Goal: Communication & Community: Answer question/provide support

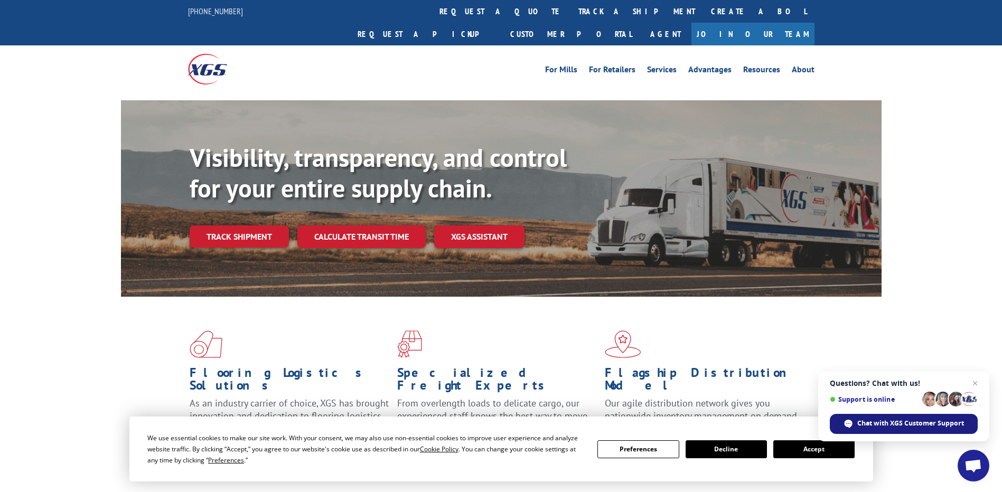
click at [906, 422] on span "Chat with XGS Customer Support" at bounding box center [911, 424] width 107 height 10
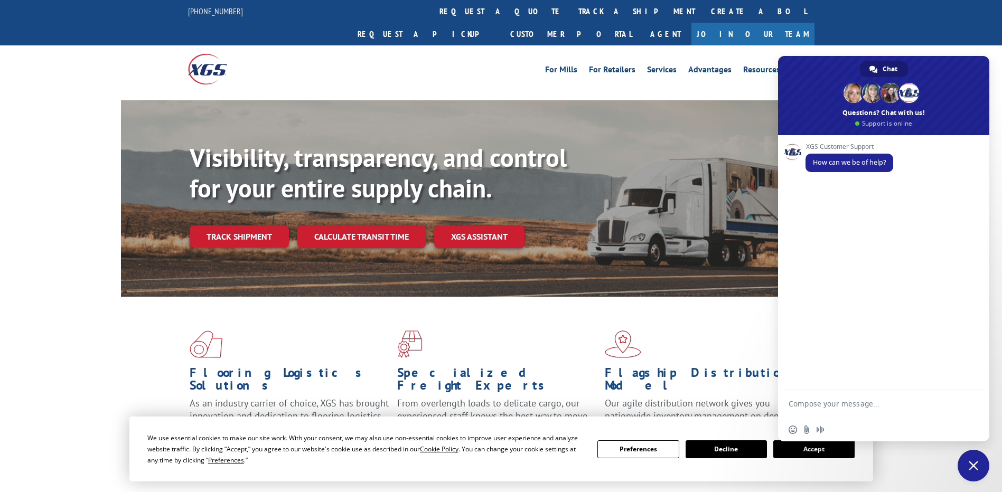
click at [823, 404] on textarea "Compose your message..." at bounding box center [872, 408] width 167 height 19
type textarea "need help with a pickup"
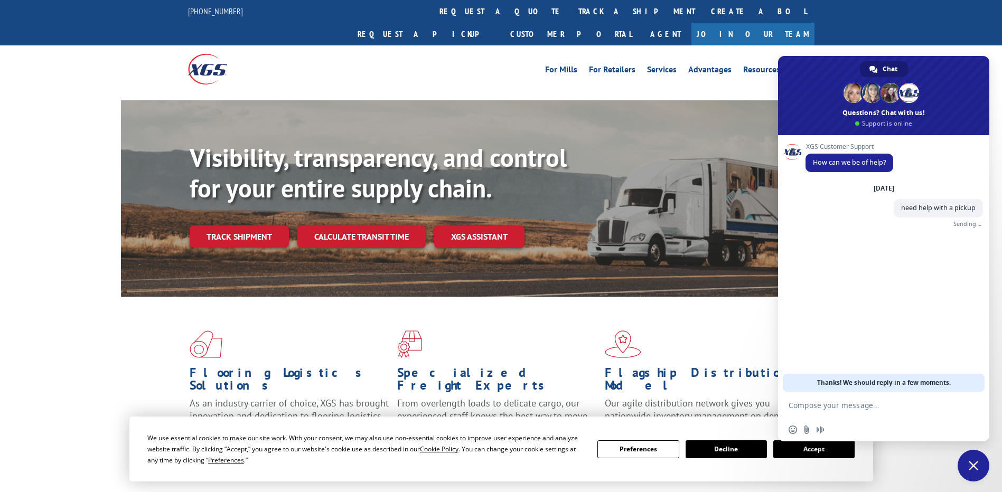
paste textarea "1597465"
type textarea "1597465 pick number"
click at [972, 402] on span "Send" at bounding box center [972, 406] width 8 height 8
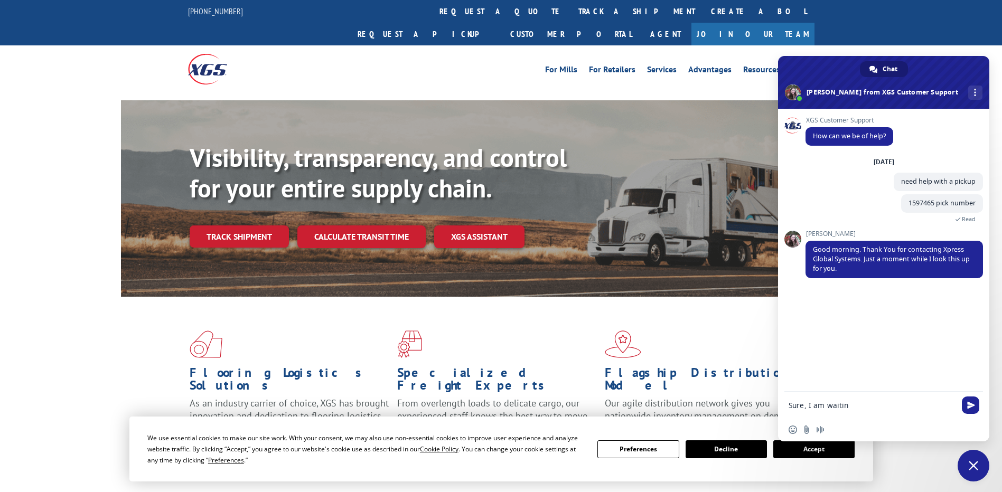
type textarea "Sure, I am waiting"
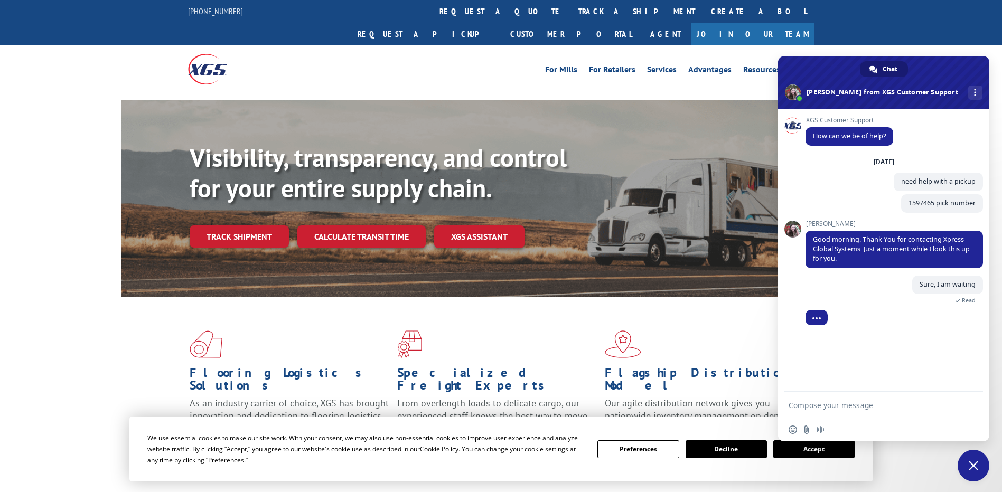
click at [840, 410] on textarea "Compose your message..." at bounding box center [872, 406] width 167 height 10
paste textarea "PU00069639"
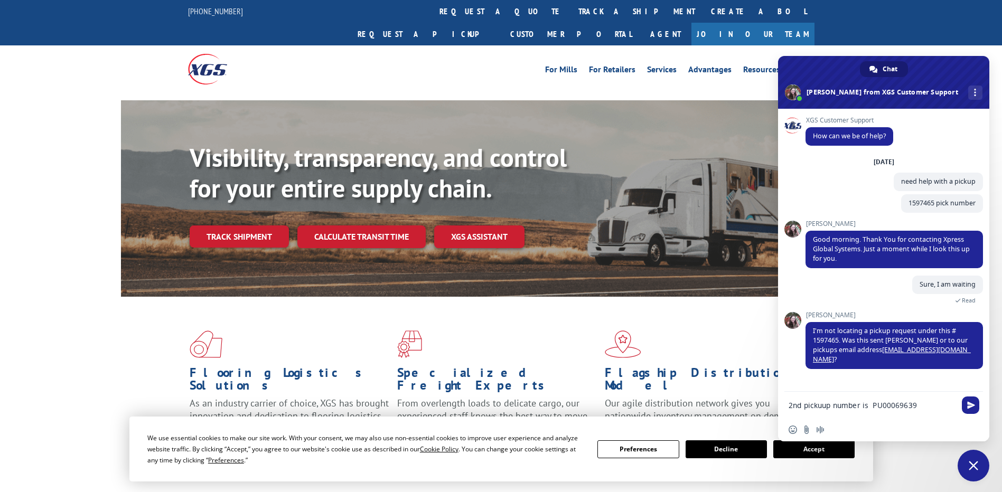
drag, startPoint x: 926, startPoint y: 401, endPoint x: 791, endPoint y: 410, distance: 136.1
click at [791, 410] on form "2nd pickuup number is PU00069639" at bounding box center [872, 406] width 167 height 29
drag, startPoint x: 921, startPoint y: 407, endPoint x: 782, endPoint y: 402, distance: 139.6
click at [782, 402] on div "2nd pickuup number is PU00069639" at bounding box center [883, 406] width 211 height 29
type textarea "let me check that for you"
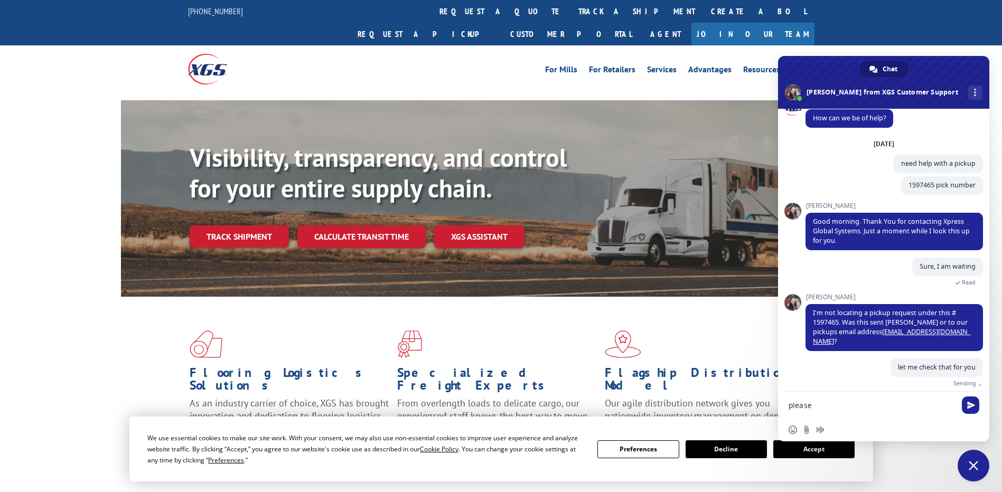
scroll to position [6, 0]
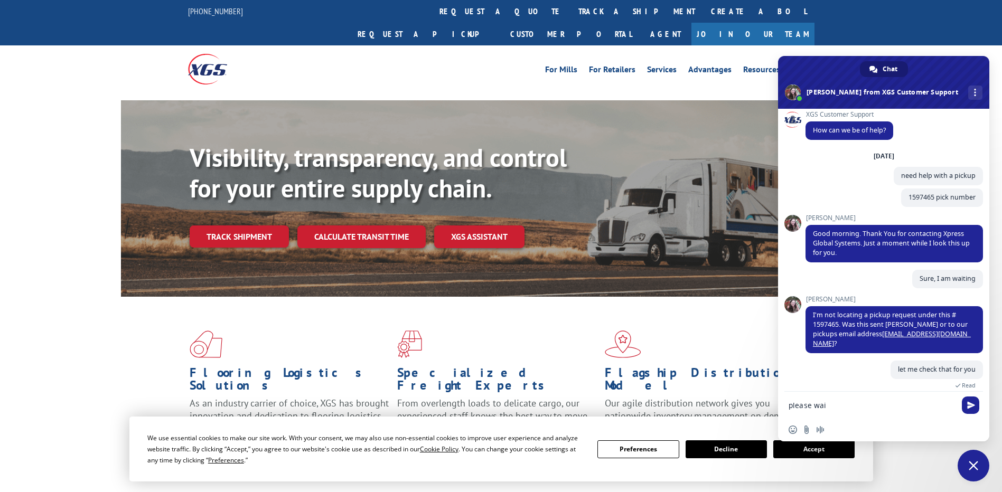
type textarea "please wait"
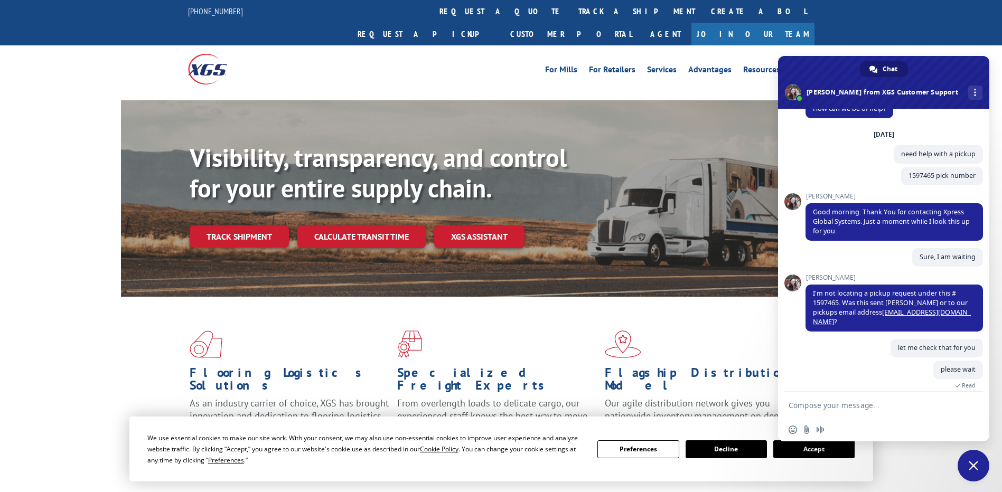
scroll to position [64, 0]
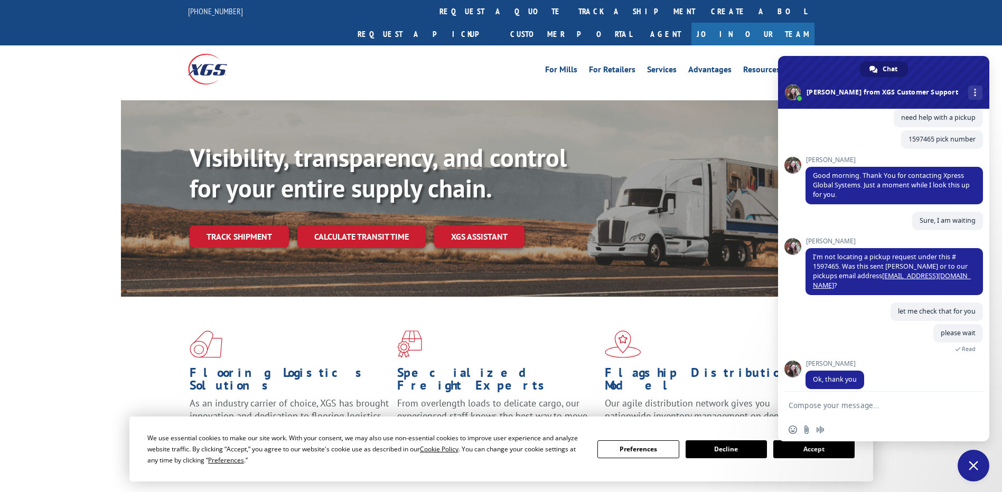
click at [847, 408] on textarea "Compose your message..." at bounding box center [872, 406] width 167 height 10
paste textarea "PU00069557"
click at [870, 402] on textarea "Can you check with thisPU00069557" at bounding box center [872, 406] width 167 height 10
type textarea "Can you check with this PU00069557"
click at [962, 408] on span "Send" at bounding box center [970, 405] width 17 height 17
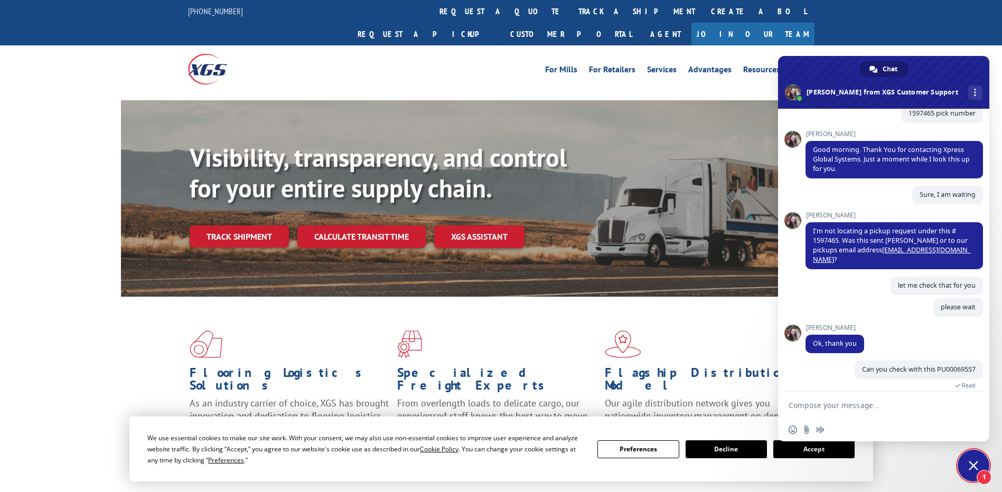
scroll to position [126, 0]
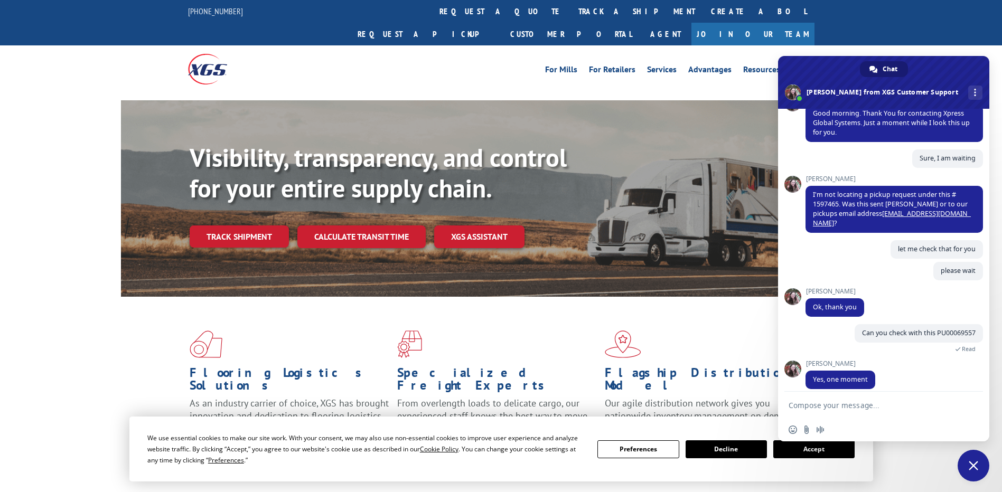
click at [868, 408] on textarea "Compose your message..." at bounding box center [872, 406] width 167 height 10
type textarea "Sure"
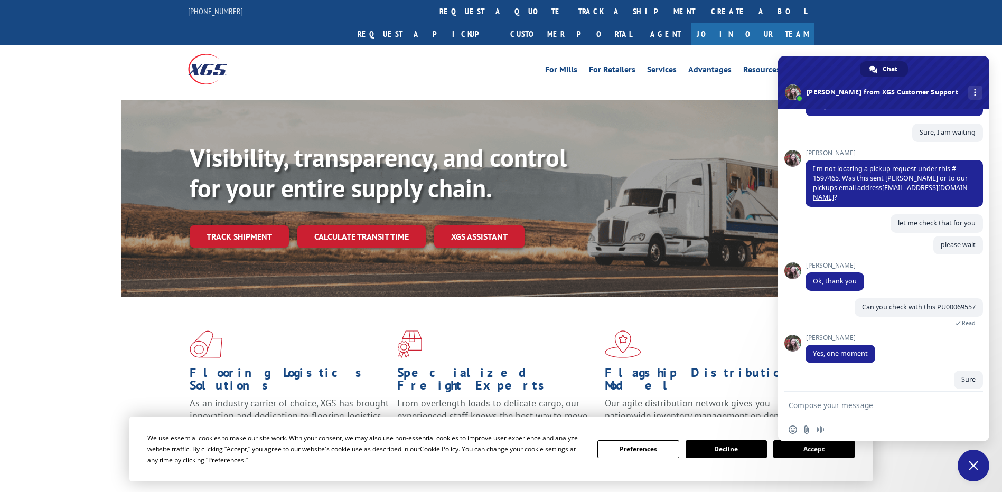
scroll to position [208, 0]
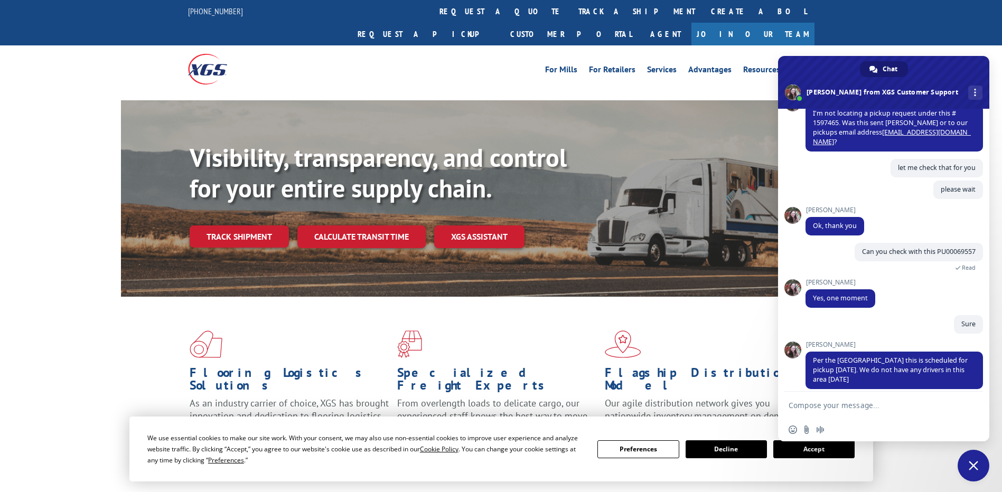
click at [824, 403] on textarea "Compose your message..." at bounding box center [872, 406] width 167 height 10
type textarea "okay thank you for confirming this."
click at [918, 403] on textarea "okay thank you for confirming this." at bounding box center [872, 406] width 167 height 10
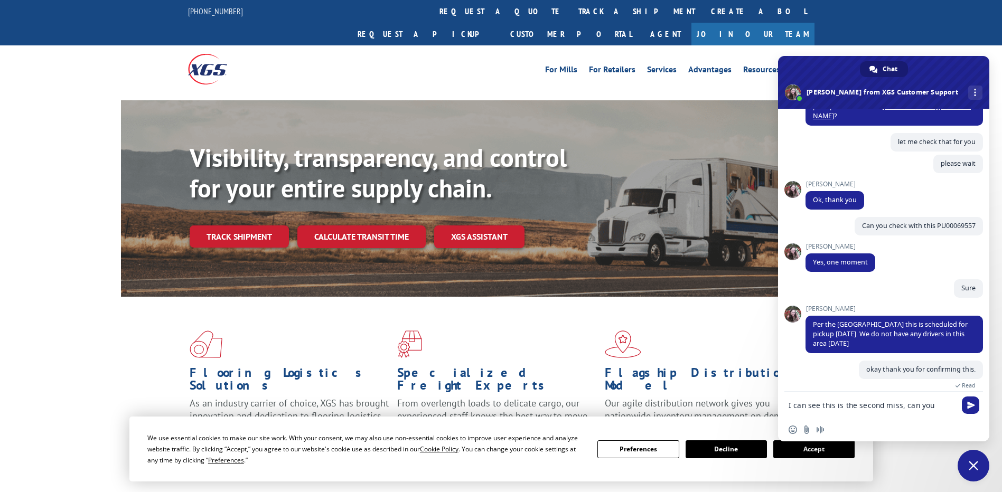
scroll to position [235, 0]
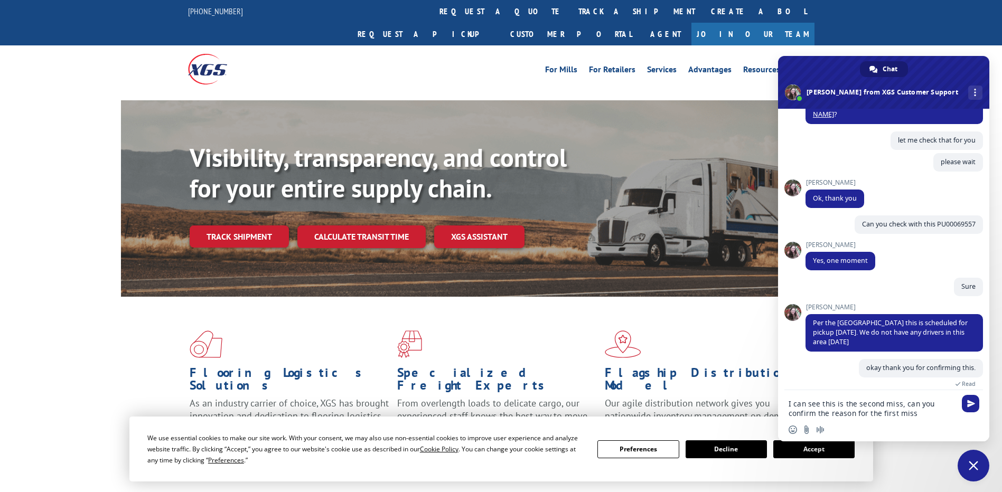
type textarea "I can see this is the second miss, can you confirm the reason for the first mis…"
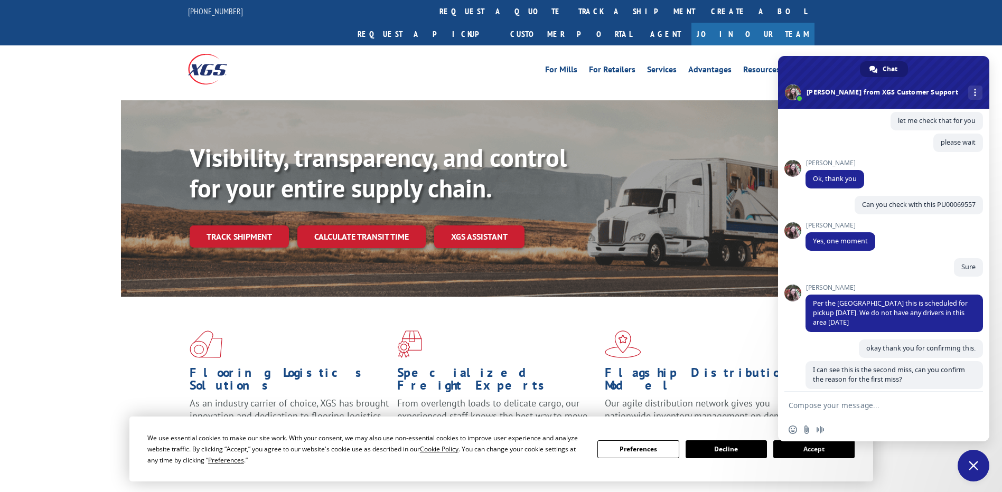
scroll to position [265, 0]
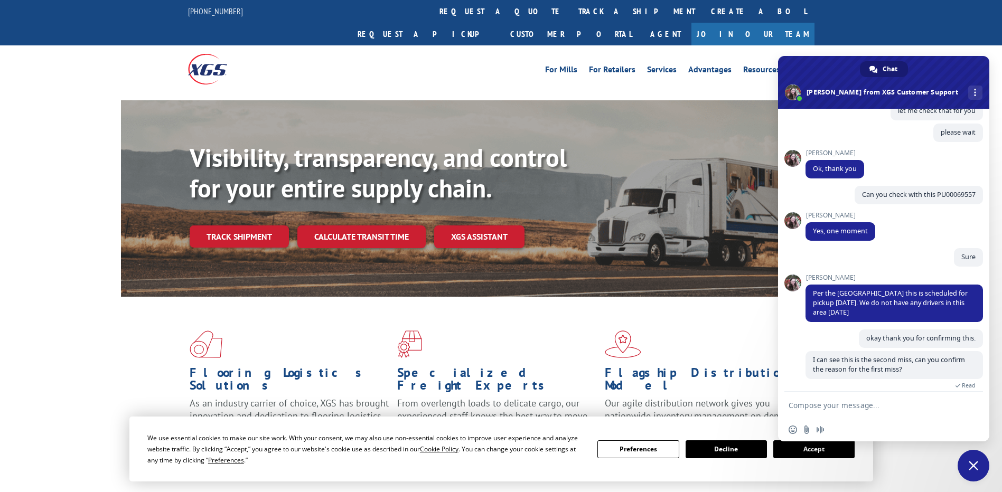
drag, startPoint x: 840, startPoint y: 61, endPoint x: 329, endPoint y: 63, distance: 510.5
click at [804, 66] on link "About" at bounding box center [803, 72] width 23 height 12
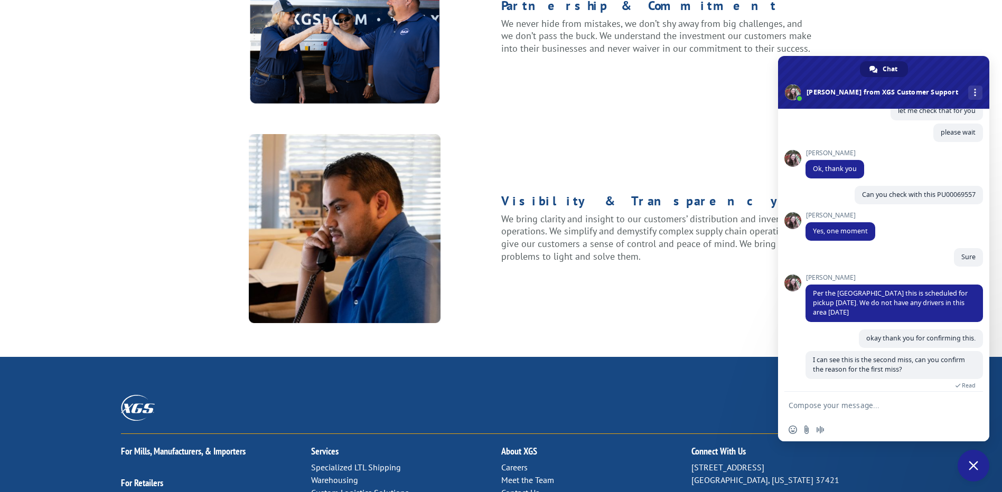
scroll to position [1350, 0]
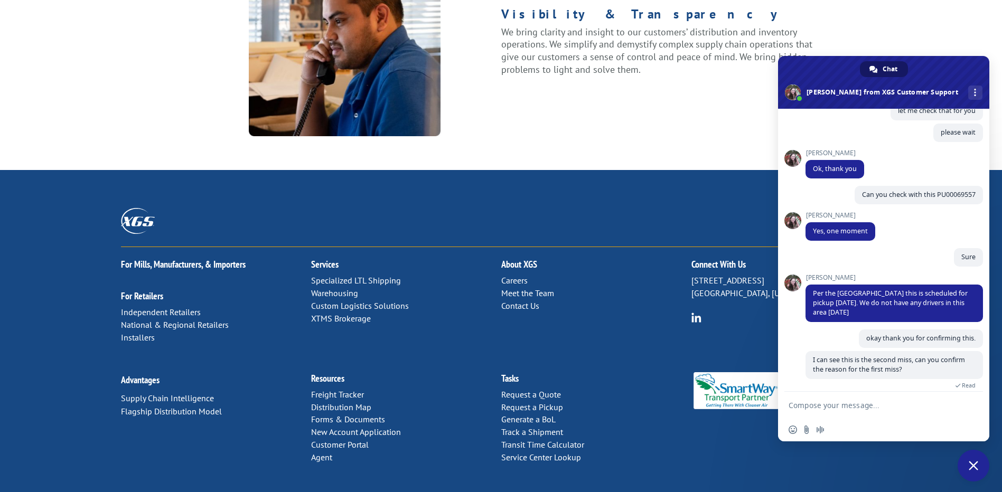
drag, startPoint x: 926, startPoint y: 67, endPoint x: 880, endPoint y: 75, distance: 47.1
click at [880, 75] on div "Chat Nicole from XGS Customer Support More channels" at bounding box center [883, 82] width 211 height 53
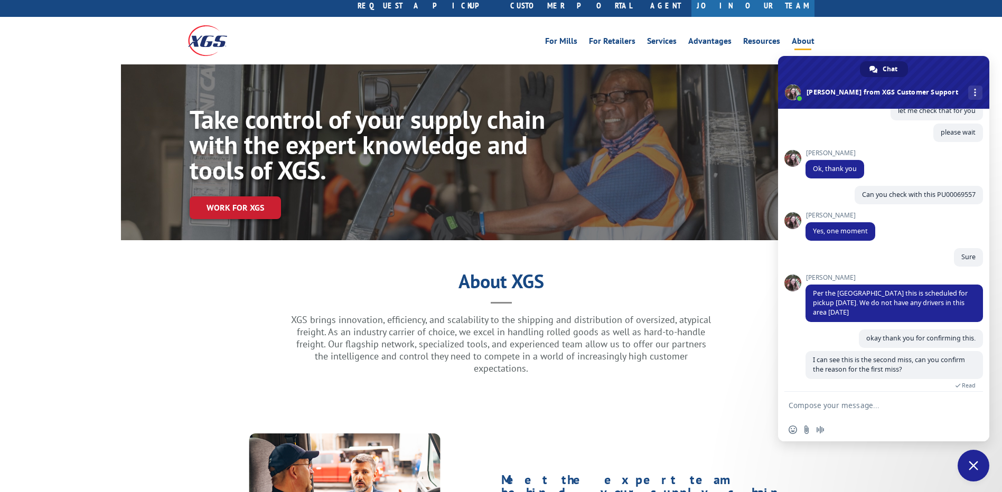
scroll to position [0, 0]
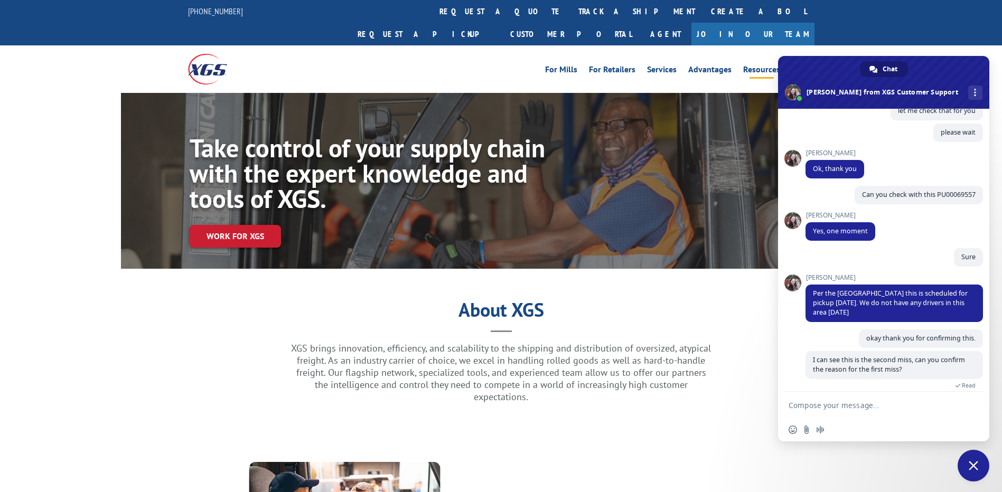
click at [760, 66] on link "Resources" at bounding box center [761, 72] width 37 height 12
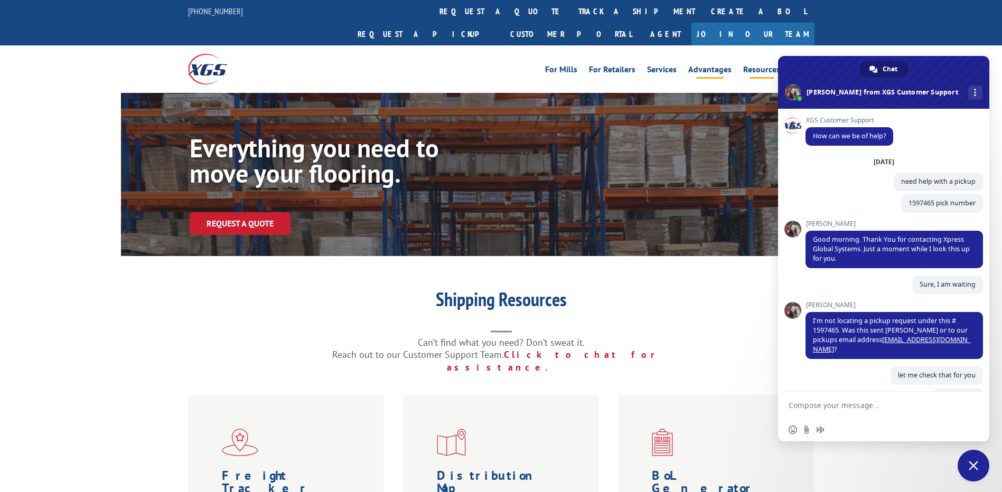
scroll to position [285, 0]
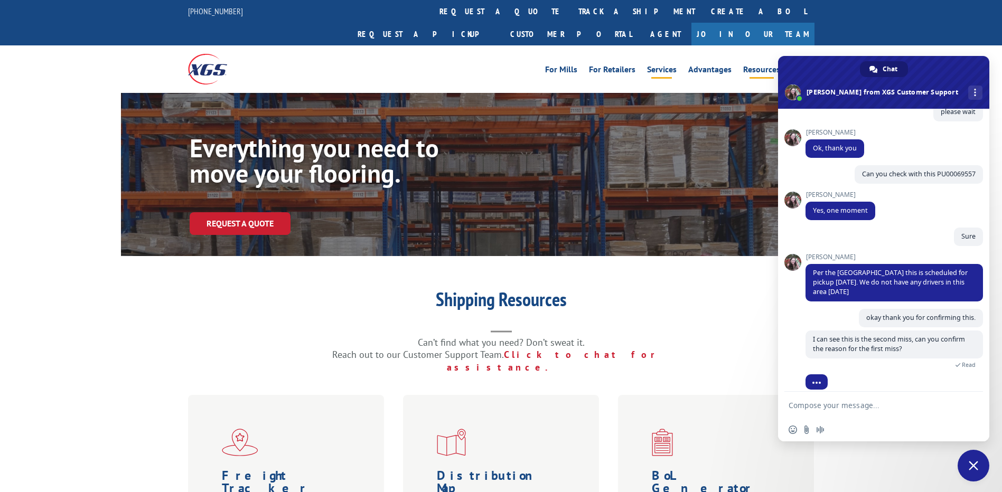
click at [661, 66] on link "Services" at bounding box center [662, 72] width 30 height 12
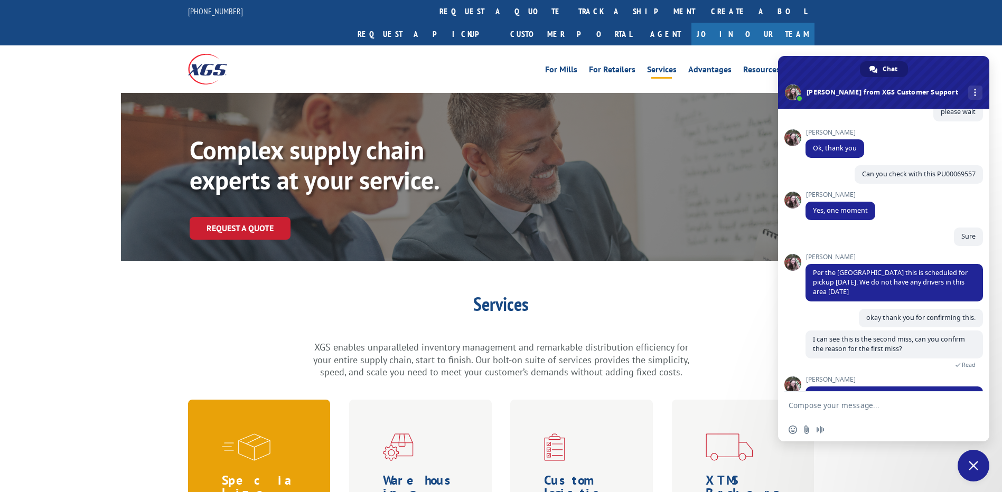
scroll to position [330, 0]
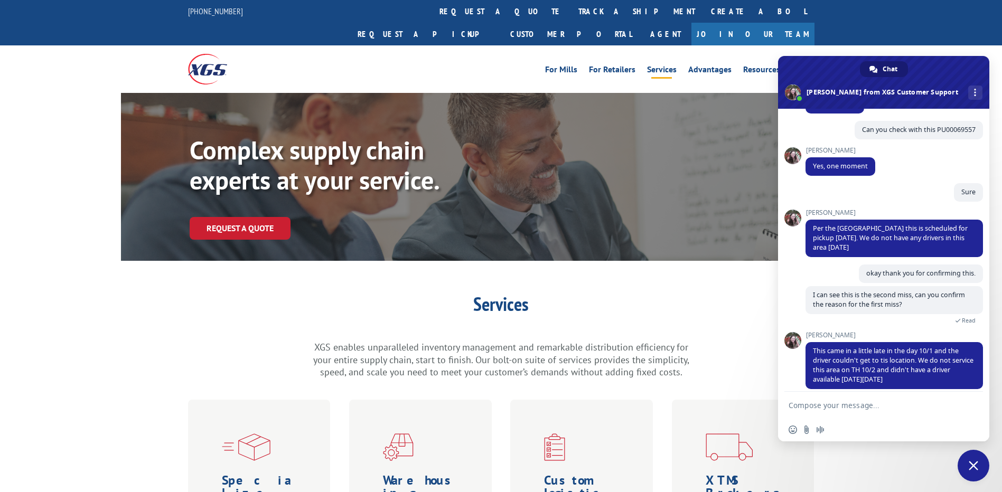
click at [878, 404] on textarea "Compose your message..." at bounding box center [872, 406] width 167 height 10
click at [873, 415] on textarea "Thank you for the details. I also want to know the pickup status for" at bounding box center [872, 408] width 167 height 19
paste textarea "PU00069639."
type textarea "Thank you for the details. I also want to know the pickup status for PU00069639"
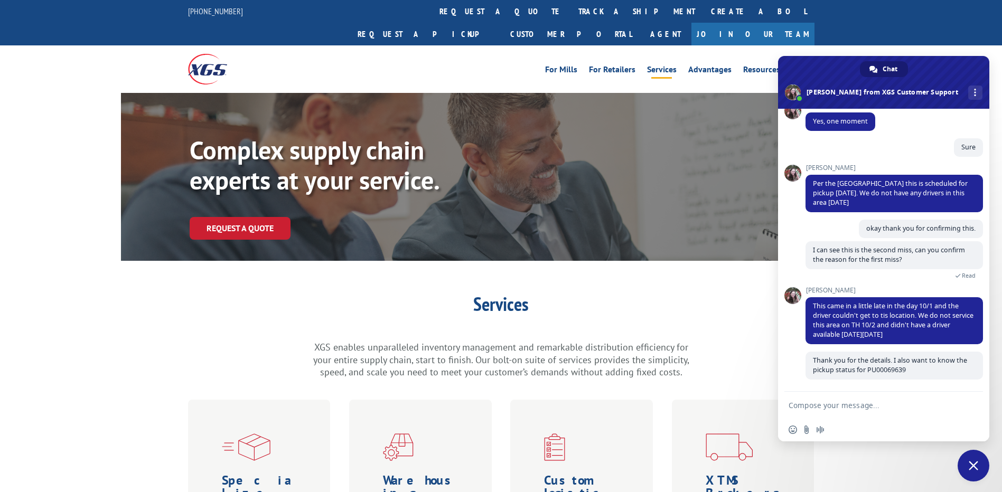
scroll to position [365, 0]
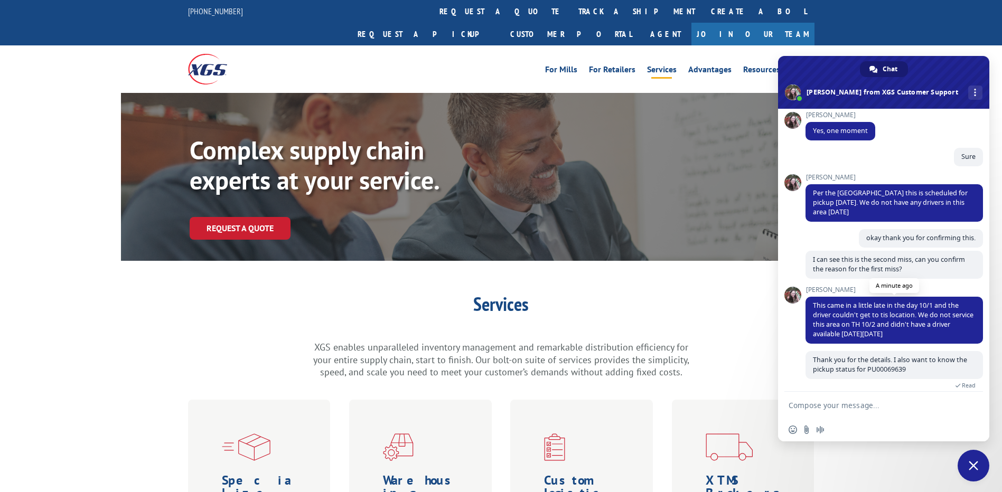
drag, startPoint x: 816, startPoint y: 295, endPoint x: 917, endPoint y: 324, distance: 104.5
click at [917, 324] on span "This came in a little late in the day 10/1 and the driver couldn't get to tis l…" at bounding box center [895, 320] width 178 height 47
copy span "This came in a little late in the day 10/1 and the driver couldn't get to tis l…"
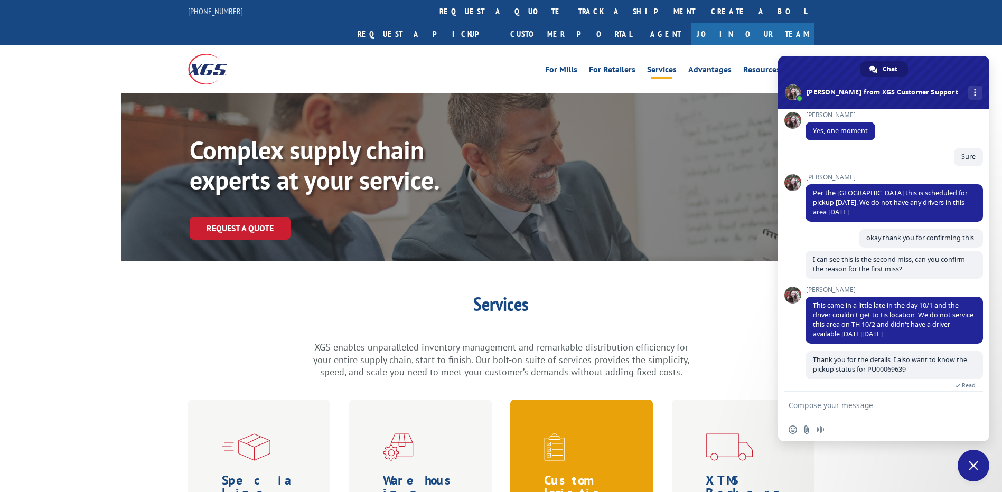
scroll to position [386, 0]
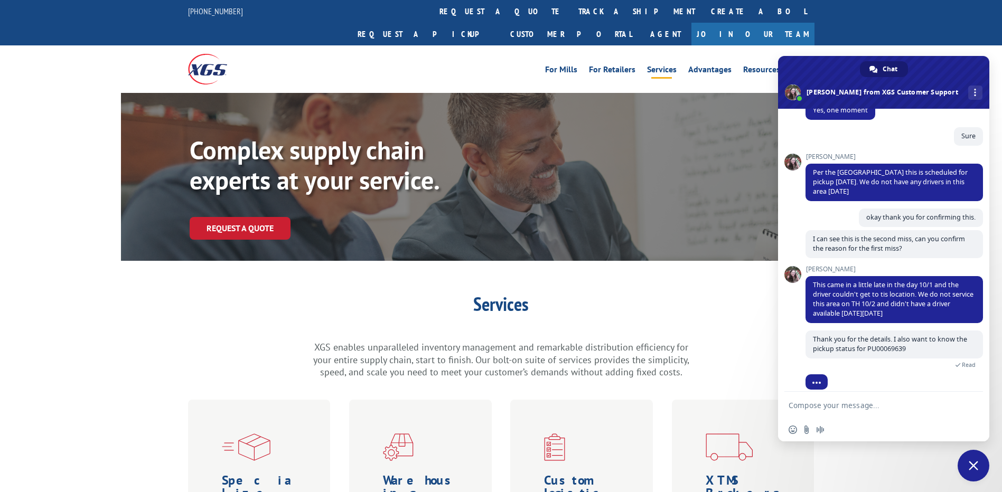
drag, startPoint x: 805, startPoint y: 256, endPoint x: 826, endPoint y: 258, distance: 21.8
click at [826, 258] on div "XGS Customer Support How can we be of help? [DATE] need help with a pickup 11 m…" at bounding box center [883, 250] width 211 height 283
drag, startPoint x: 834, startPoint y: 256, endPoint x: 802, endPoint y: 255, distance: 32.3
click at [802, 255] on div "XGS Customer Support How can we be of help? [DATE] need help with a pickup 11 m…" at bounding box center [883, 250] width 211 height 283
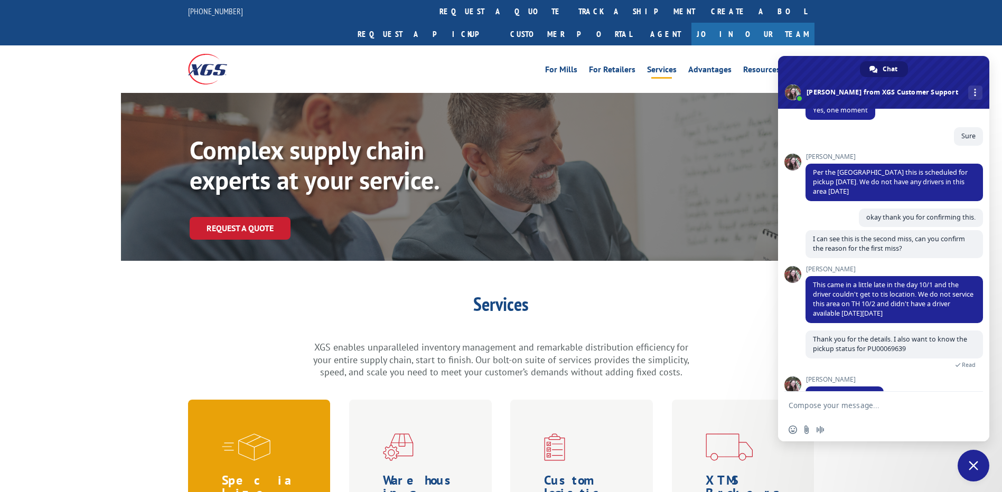
scroll to position [402, 0]
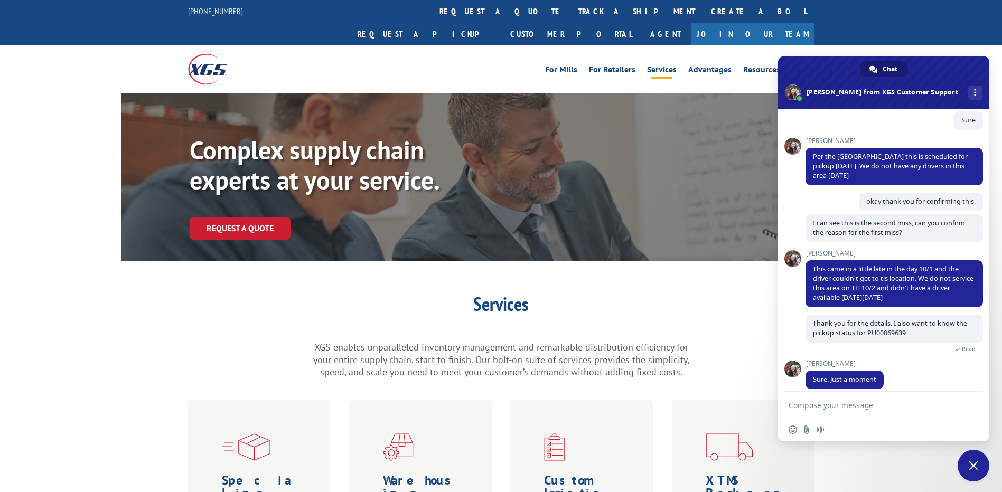
click at [857, 407] on textarea "Compose your message..." at bounding box center [872, 406] width 167 height 10
type textarea "Thank you"
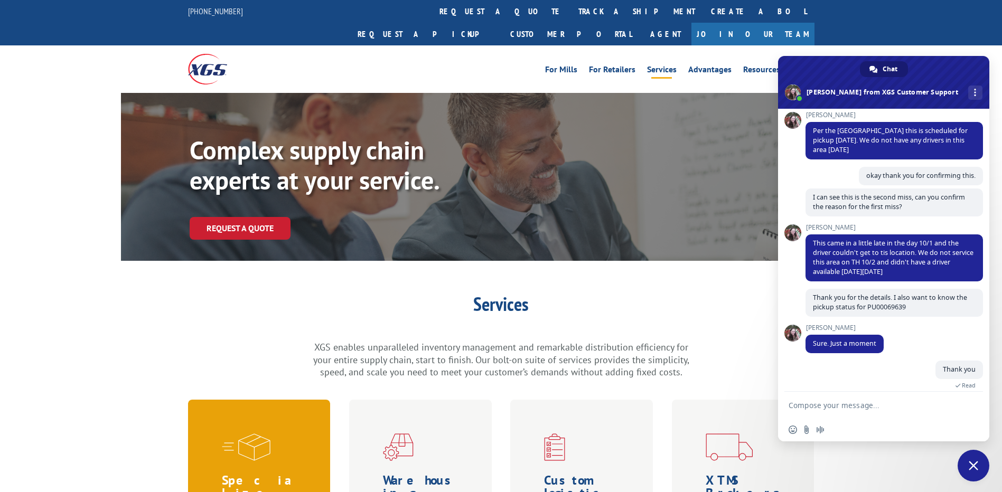
scroll to position [448, 0]
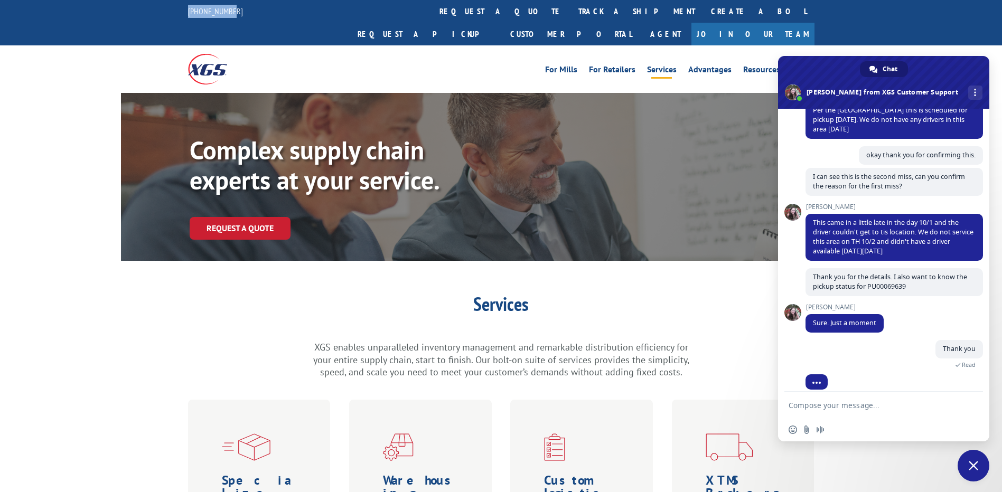
drag, startPoint x: 246, startPoint y: 8, endPoint x: 175, endPoint y: 14, distance: 70.6
click at [175, 14] on div "[PHONE_NUMBER] request a quote track a shipment Create a BOL Request a pickup C…" at bounding box center [501, 22] width 1002 height 45
click at [718, 262] on div "Complex supply chain experts at your service. Request a Quote Services XGS enab…" at bounding box center [501, 388] width 1002 height 591
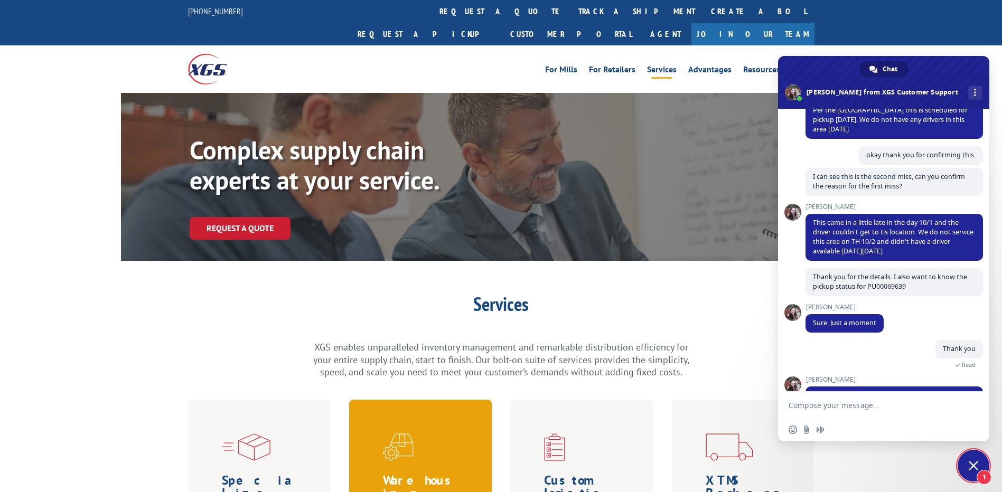
scroll to position [502, 0]
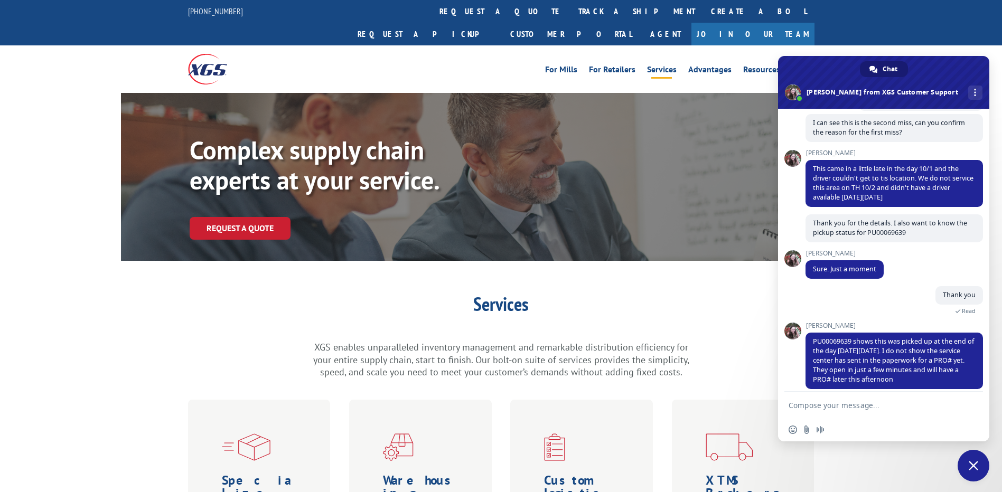
click at [848, 410] on textarea "Compose your message..." at bounding box center [872, 406] width 167 height 10
type textarea "Can you confirm this was picked up on 10/03?"
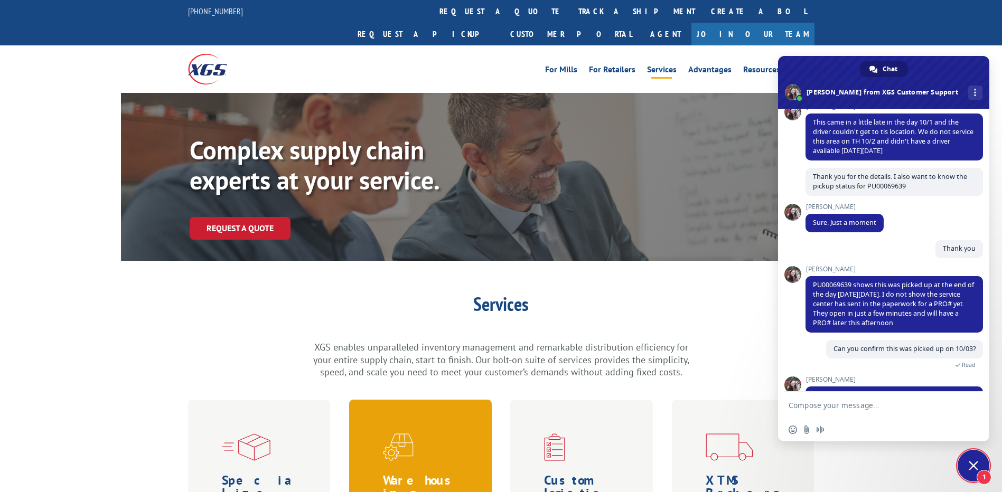
scroll to position [574, 0]
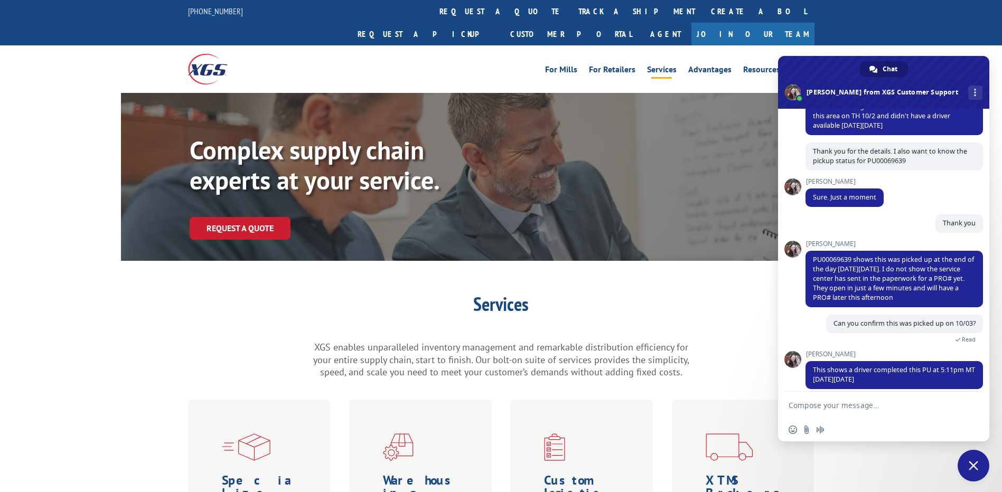
click at [868, 406] on textarea "Compose your message..." at bounding box center [872, 406] width 167 height 10
type textarea "And their is no PRO number right now. Correct?"
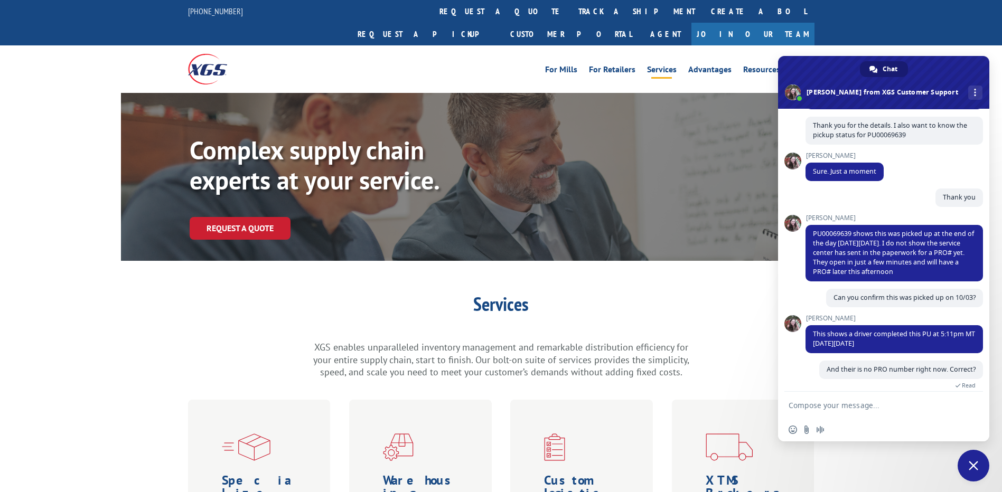
scroll to position [612, 0]
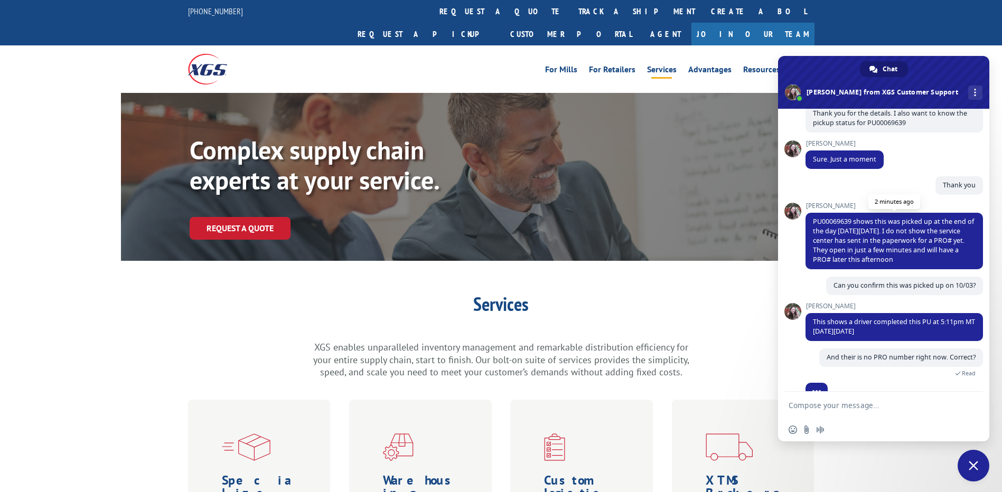
drag, startPoint x: 928, startPoint y: 253, endPoint x: 812, endPoint y: 212, distance: 122.7
click at [812, 213] on span "PU00069639 shows this was picked up at the end of the day [DATE][DATE]. I do no…" at bounding box center [895, 241] width 178 height 57
copy span "PU00069639 shows this was picked up at the end of the day [DATE][DATE]. I do no…"
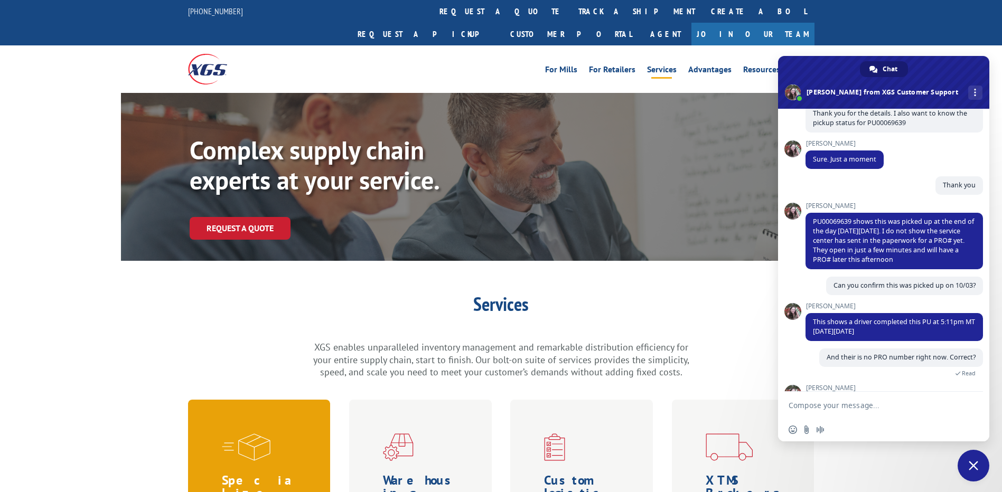
scroll to position [655, 0]
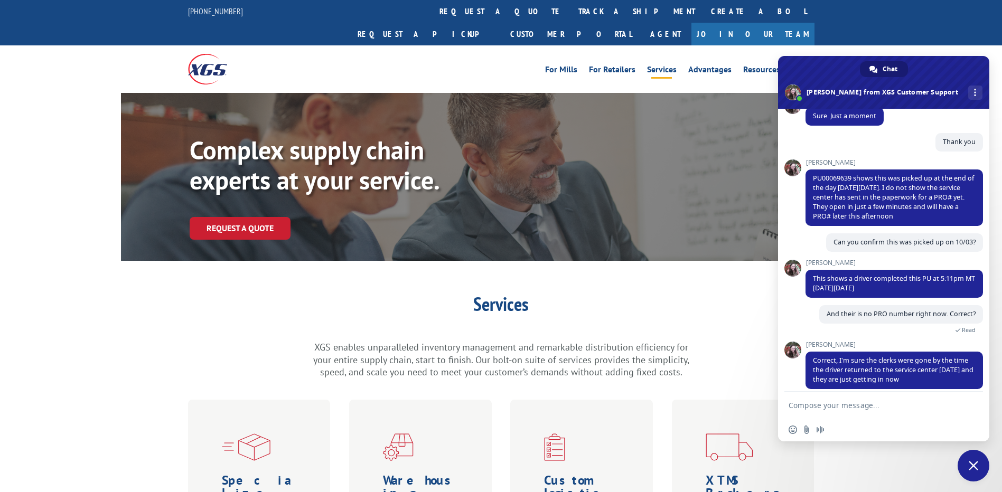
click at [901, 404] on textarea "Compose your message..." at bounding box center [872, 406] width 167 height 10
type textarea "okay thank you"
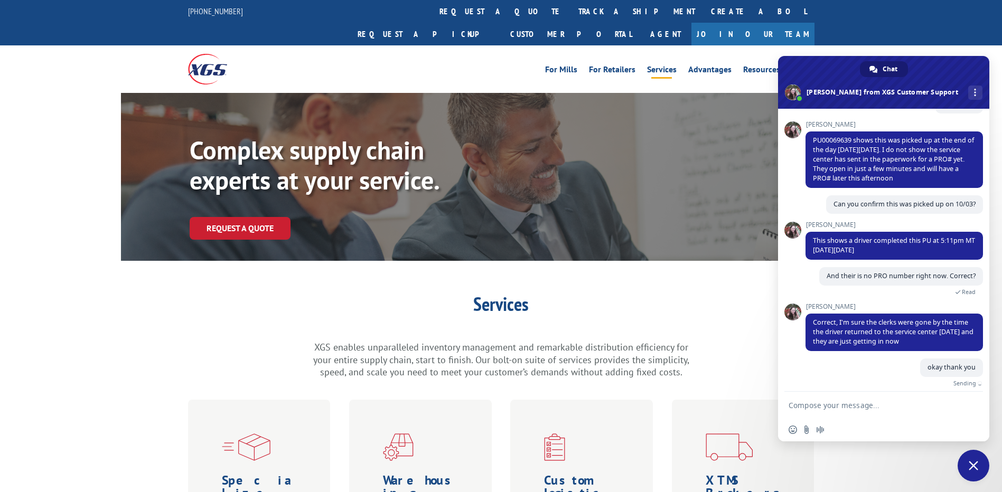
scroll to position [681, 0]
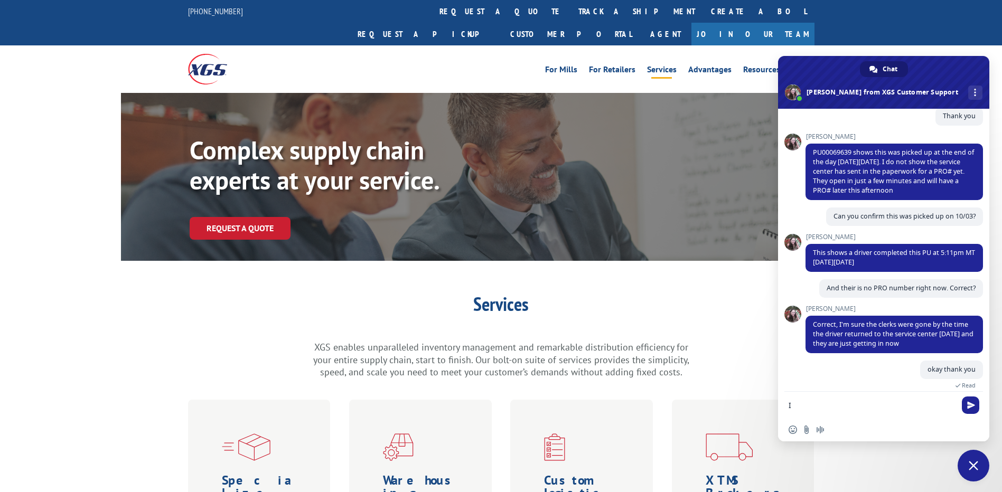
type textarea "I"
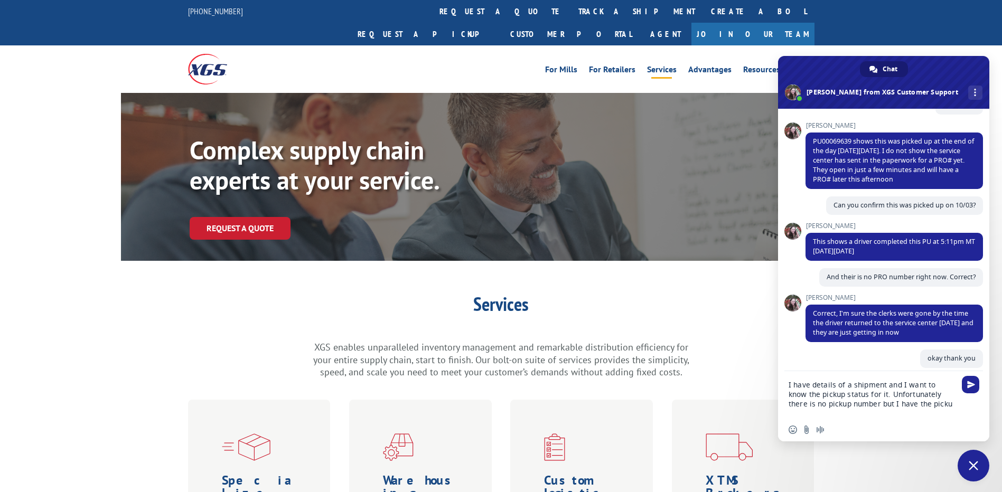
scroll to position [693, 0]
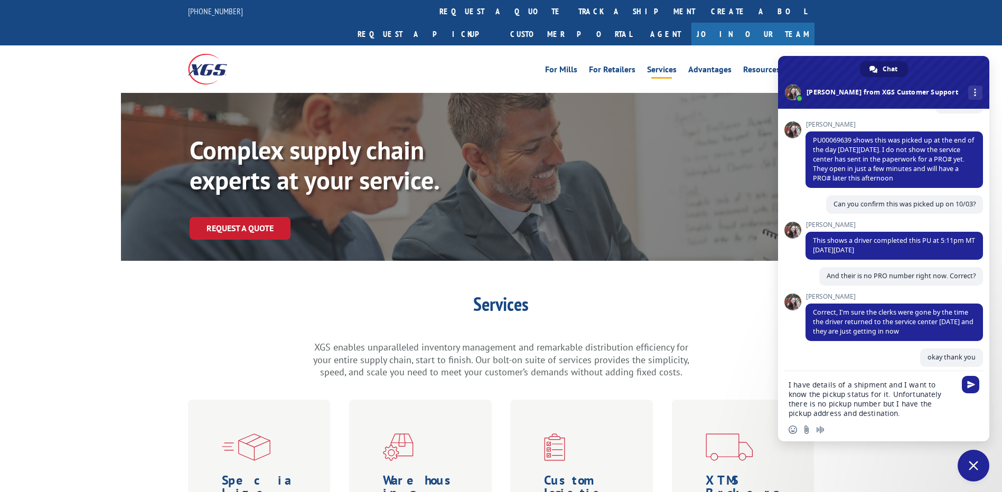
type textarea "I have details of a shipment and I want to know the pickup status for it. Unfor…"
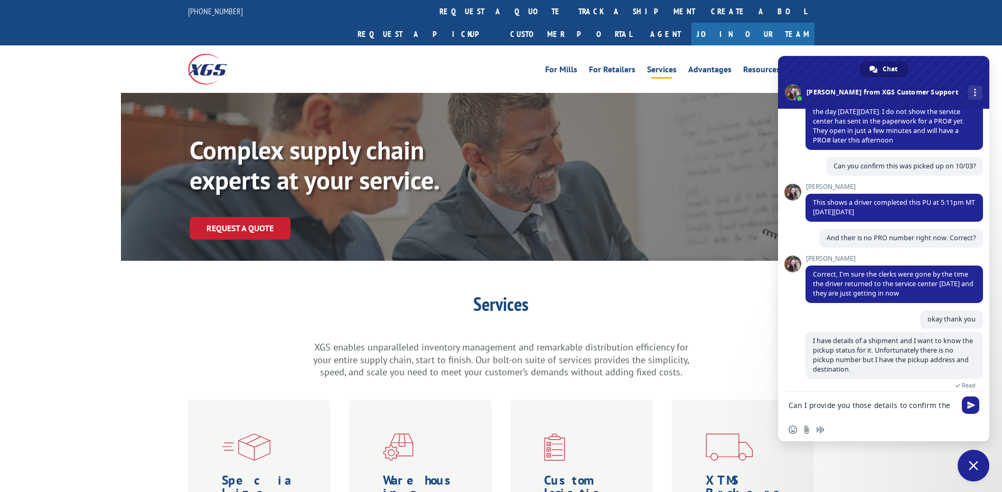
scroll to position [733, 0]
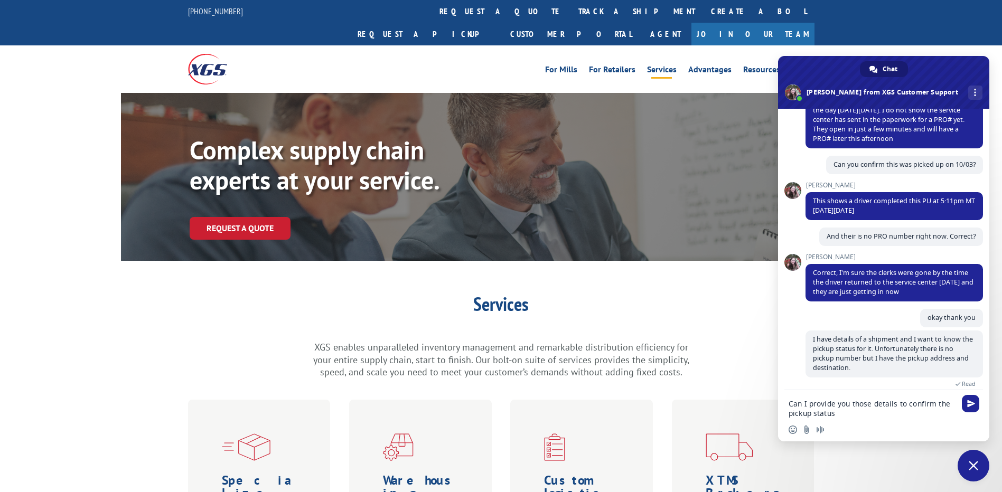
type textarea "Can I provide you those details to confirm the pickup status?"
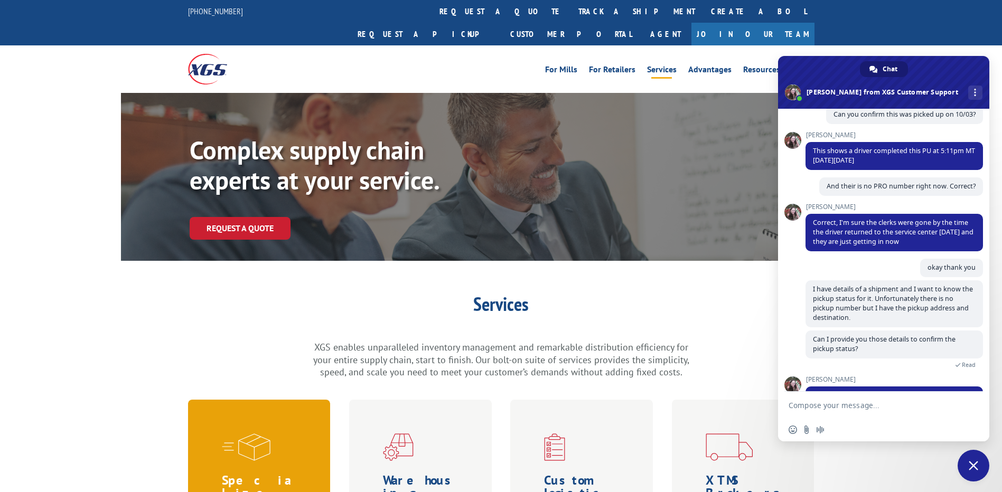
scroll to position [808, 0]
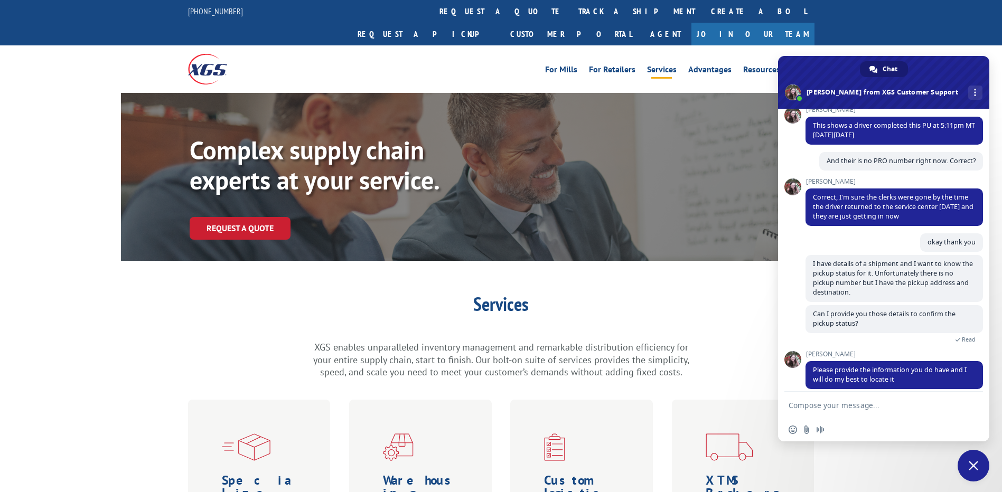
click at [848, 399] on form at bounding box center [872, 406] width 167 height 29
click at [844, 407] on textarea "Compose your message..." at bounding box center [872, 406] width 167 height 10
type textarea "okay sure"
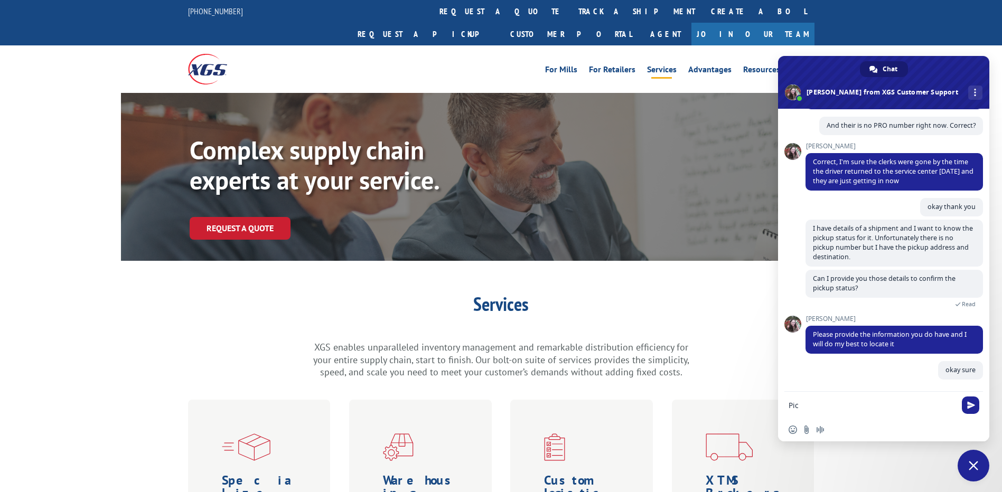
scroll to position [834, 0]
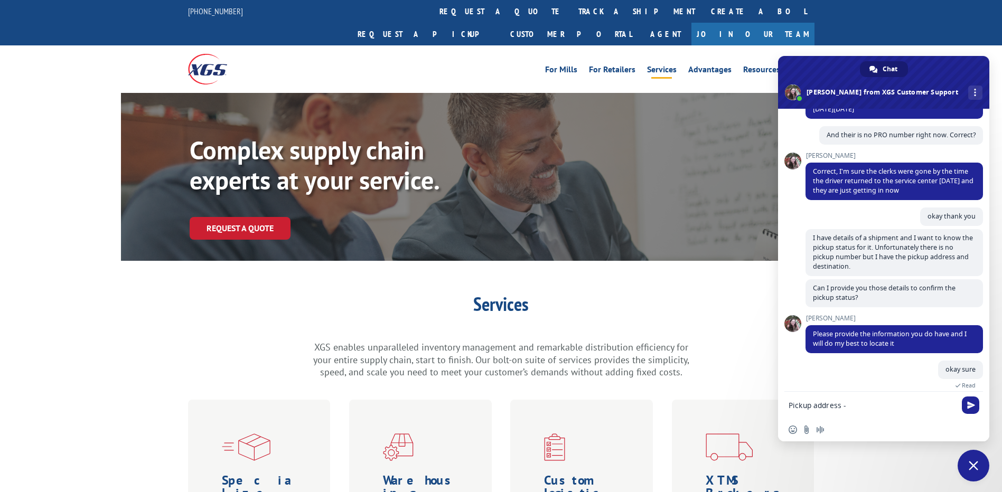
paste textarea "Uncaged Ergon"
drag, startPoint x: 844, startPoint y: 405, endPoint x: 905, endPoint y: 408, distance: 60.4
click at [905, 408] on textarea "Pickup address -Uncaged Ergon" at bounding box center [872, 406] width 167 height 10
paste textarea "[STREET_ADDRESS][PERSON_NAME]"
paste textarea "Unit A"
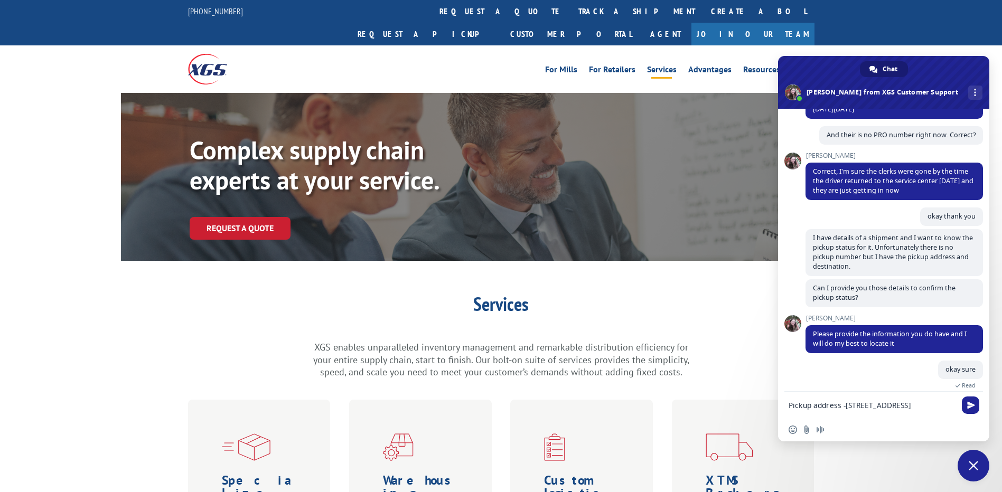
paste textarea "93036"
type textarea "Pickup address -[STREET_ADDRESS][PERSON_NAME]"
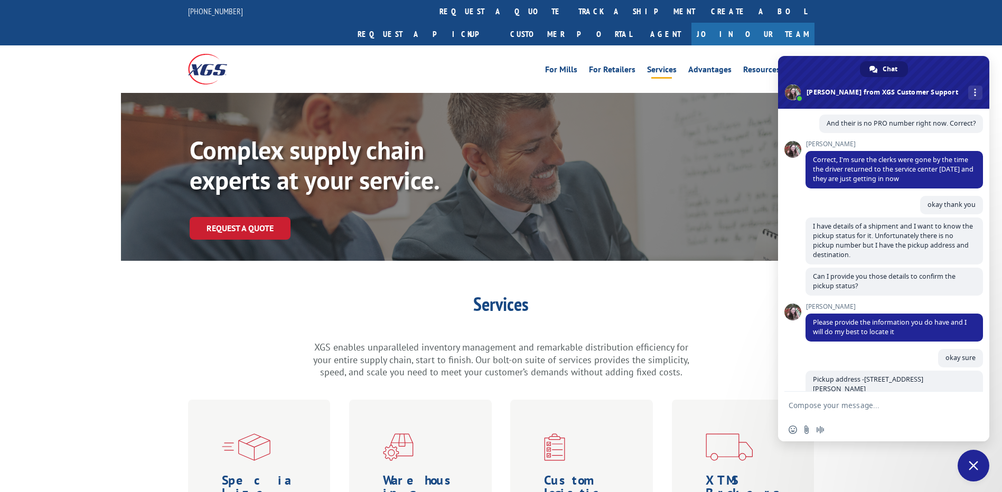
scroll to position [856, 0]
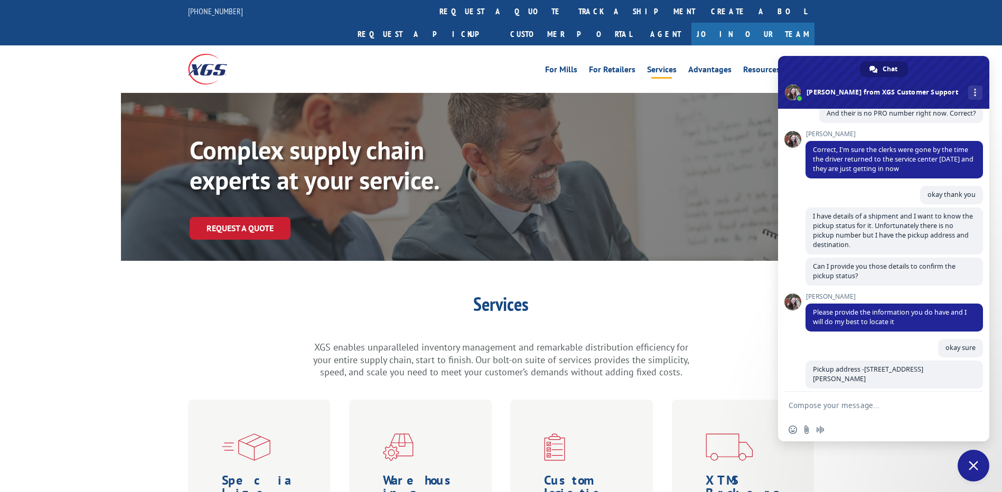
click at [845, 401] on textarea "Compose your message..." at bounding box center [872, 406] width 167 height 10
type textarea "e"
paste textarea "73013"
type textarea "destination zip code-73013"
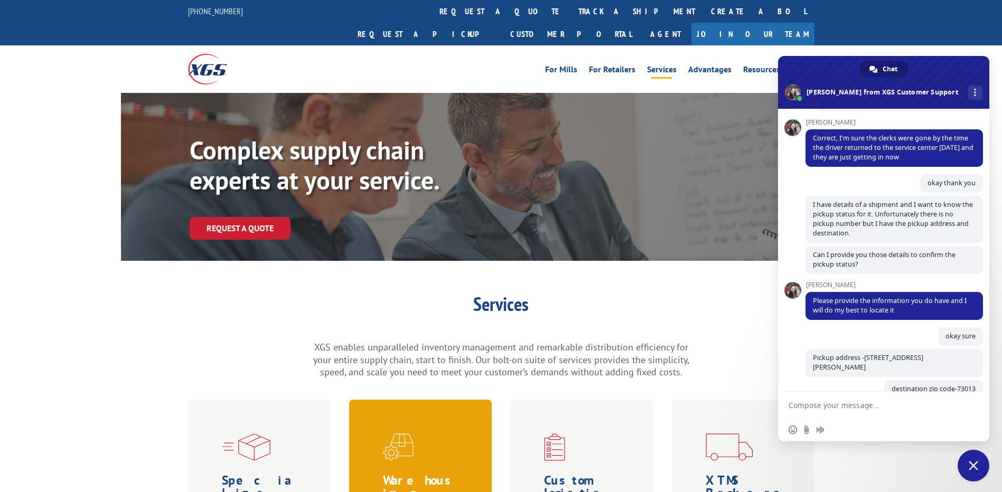
scroll to position [878, 0]
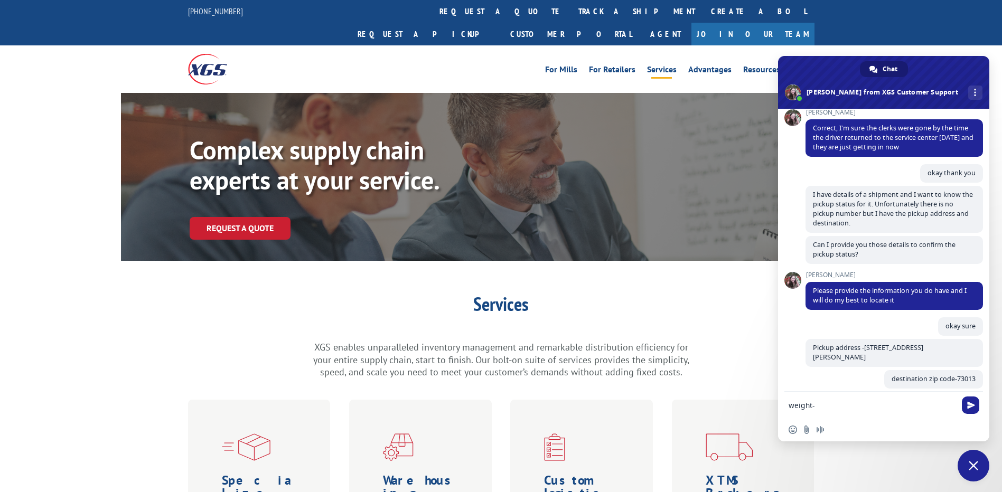
paste textarea "1041"
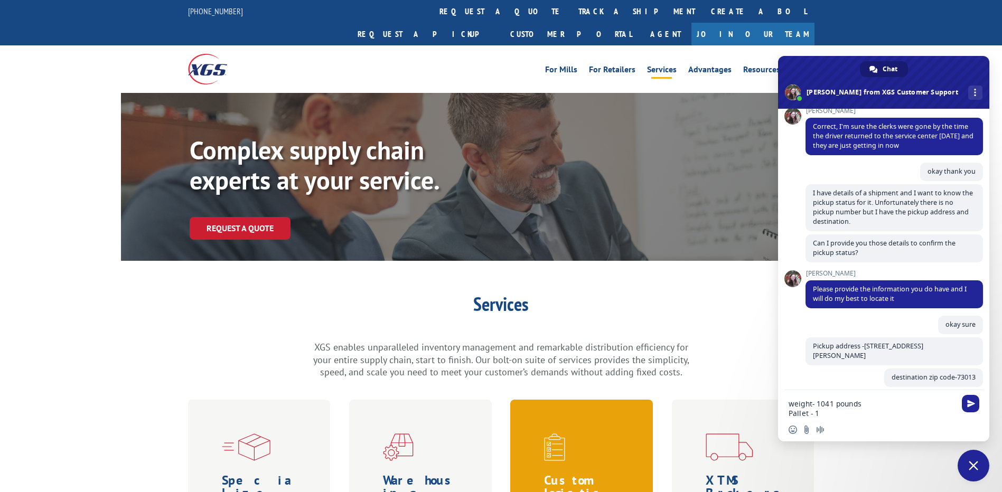
type textarea "weight- 1041 pounds Pallet - 1"
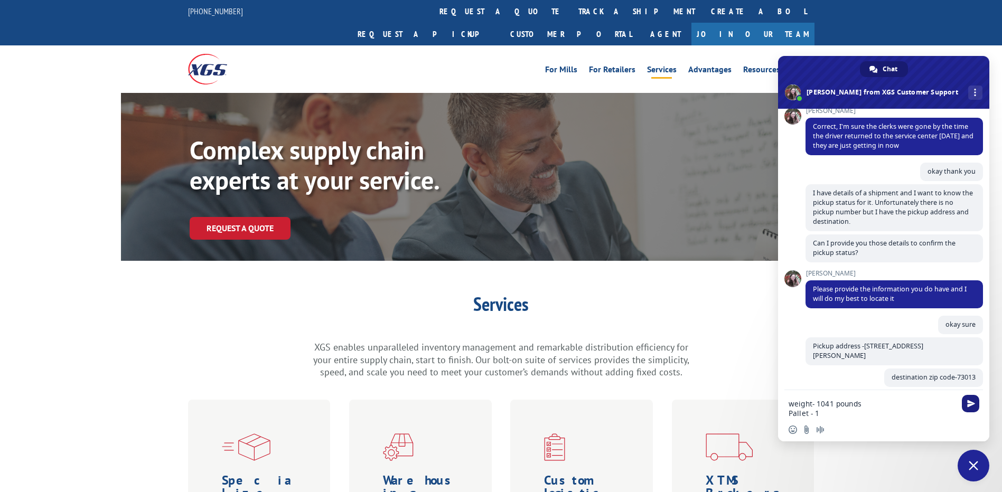
click at [970, 401] on span "Send" at bounding box center [972, 404] width 8 height 8
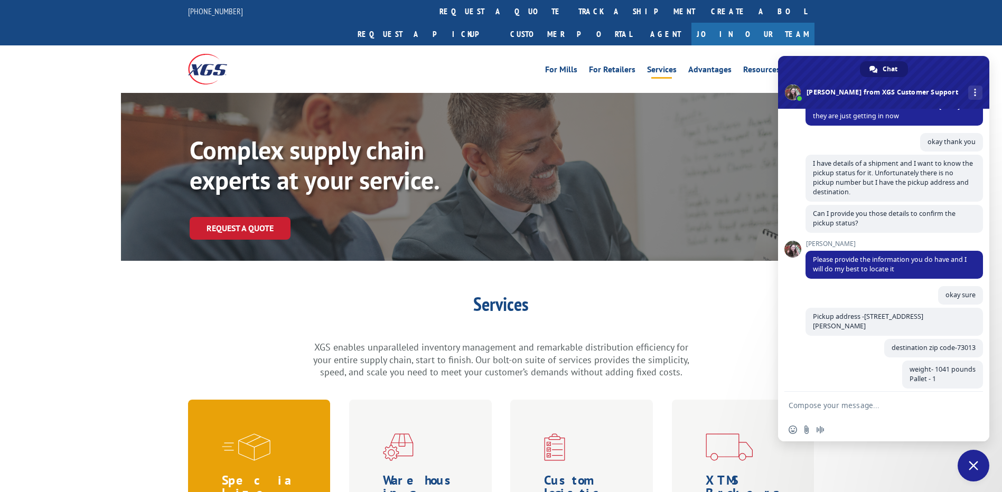
scroll to position [955, 0]
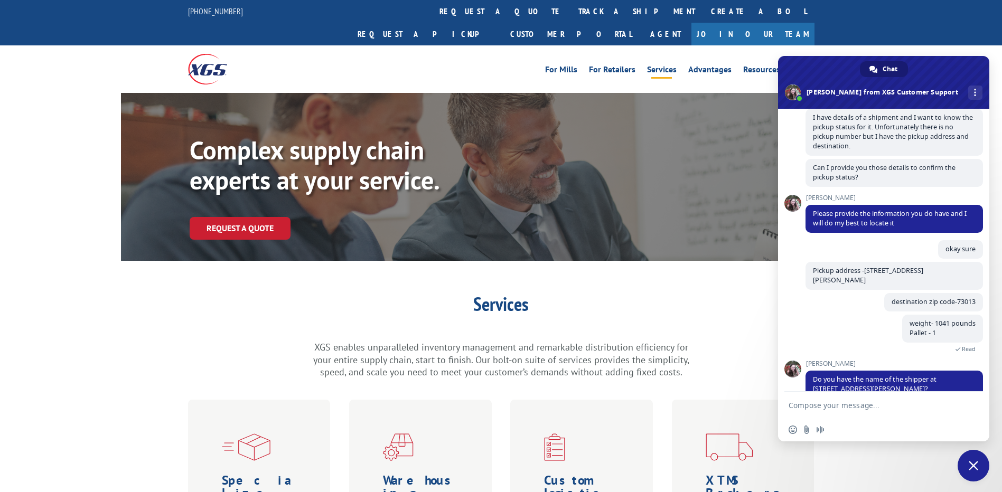
click at [858, 399] on form at bounding box center [872, 406] width 167 height 29
click at [863, 403] on textarea "Compose your message..." at bounding box center [872, 406] width 167 height 10
type textarea "yes"
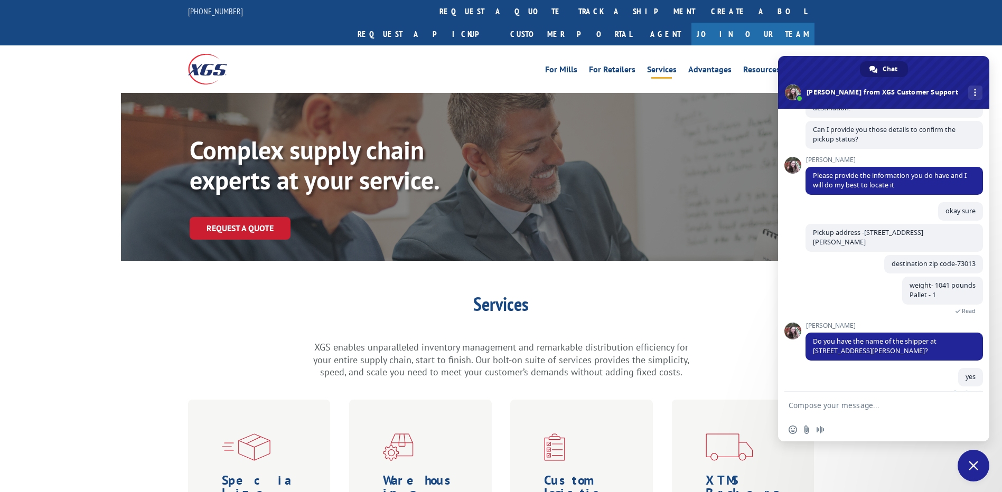
scroll to position [981, 0]
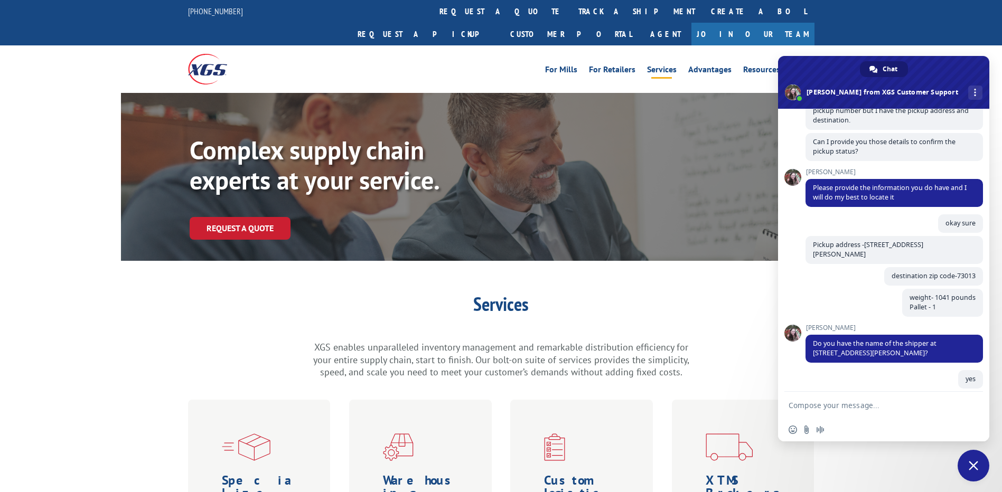
paste textarea "Uncaged Ergon"
type textarea "Uncaged Ergon"
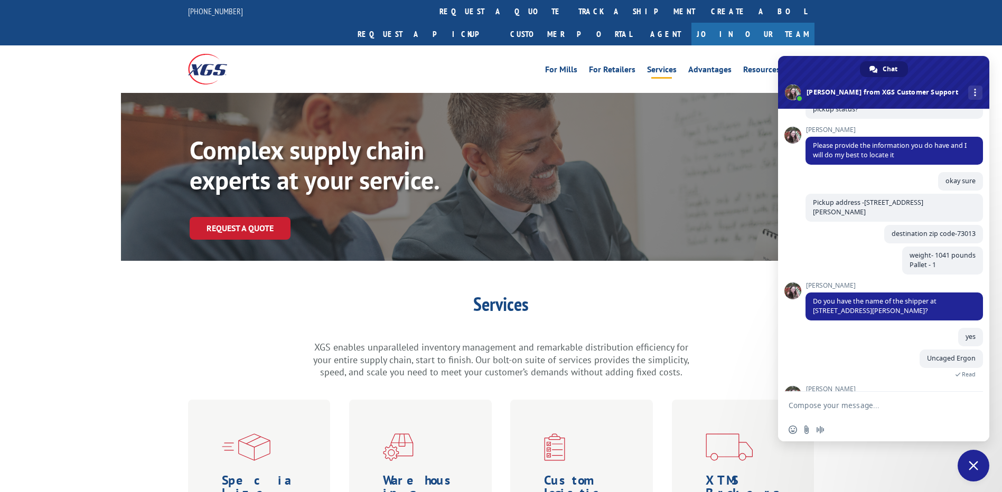
scroll to position [1048, 0]
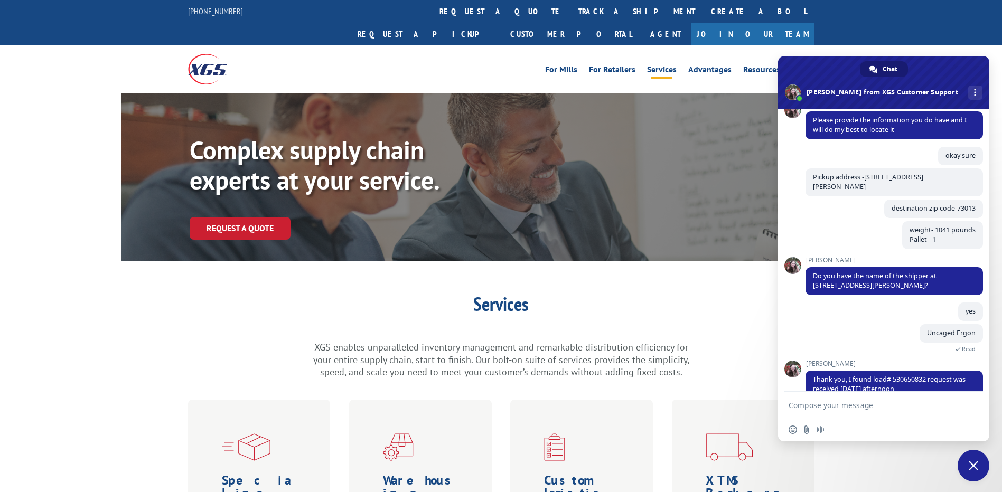
click at [826, 402] on textarea "Compose your message..." at bounding box center [872, 406] width 167 height 10
type textarea "Let me double check"
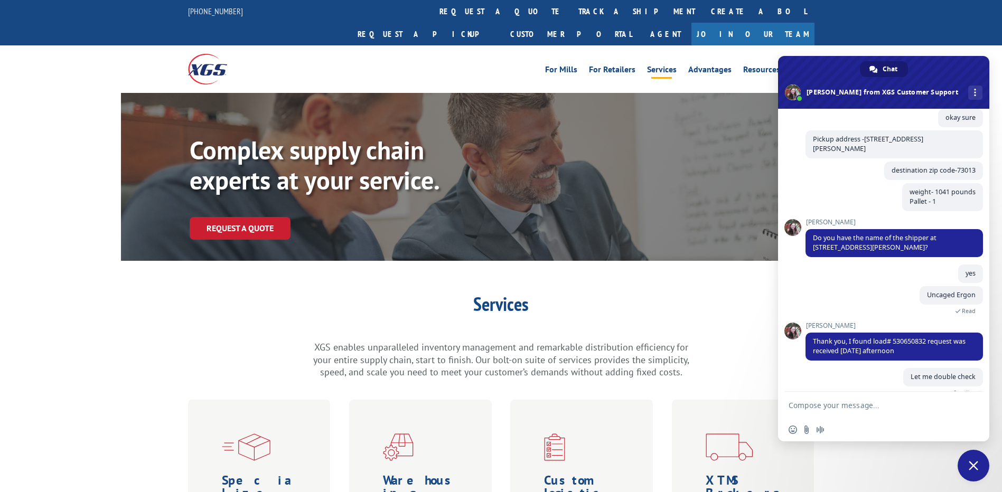
scroll to position [1074, 0]
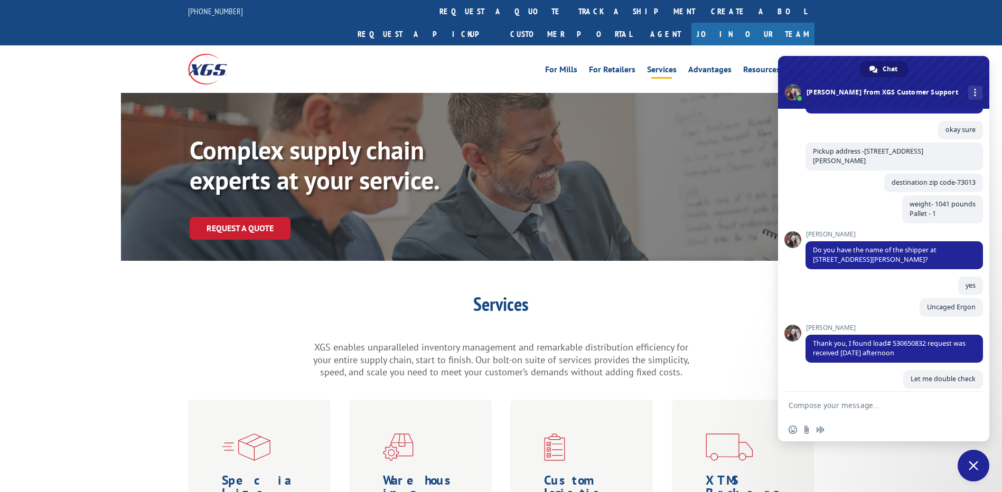
click at [892, 407] on textarea "Compose your message..." at bounding box center [872, 406] width 167 height 10
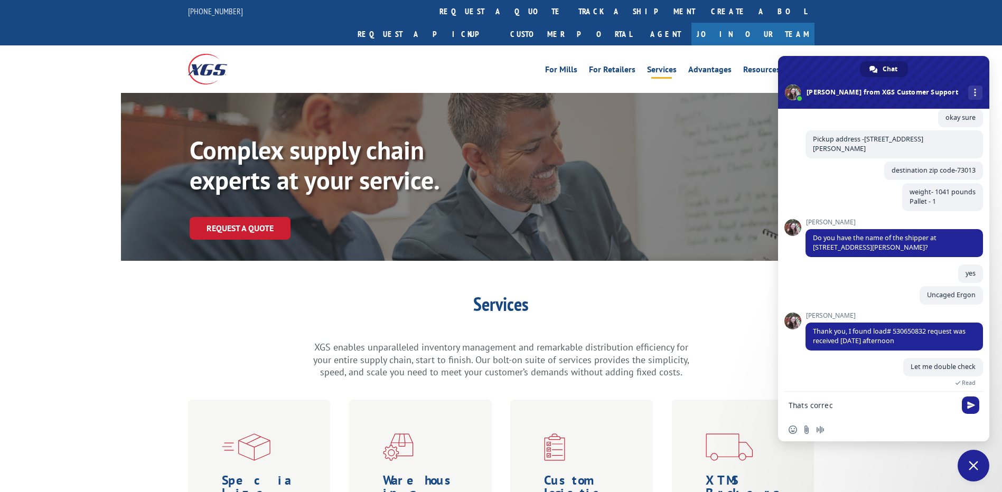
type textarea "Thats correct"
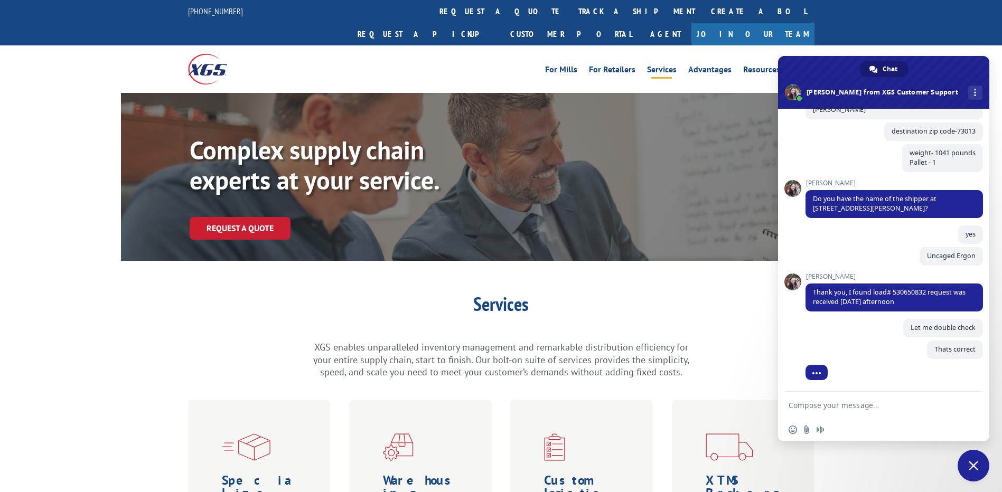
scroll to position [1117, 0]
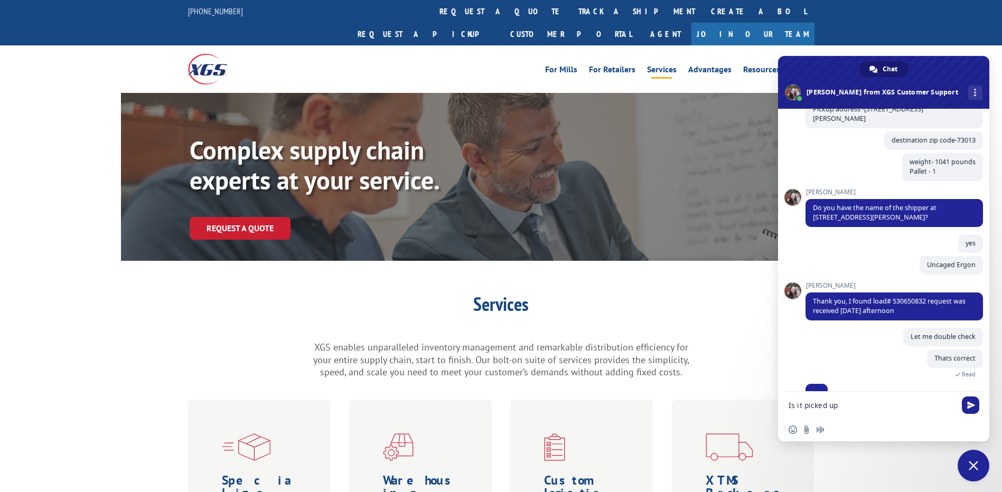
type textarea "Is it picked up ?"
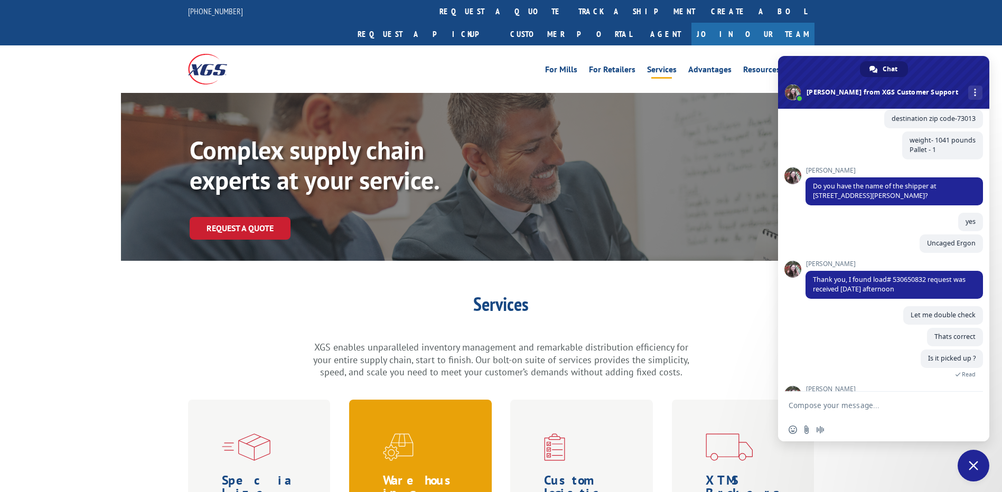
scroll to position [1173, 0]
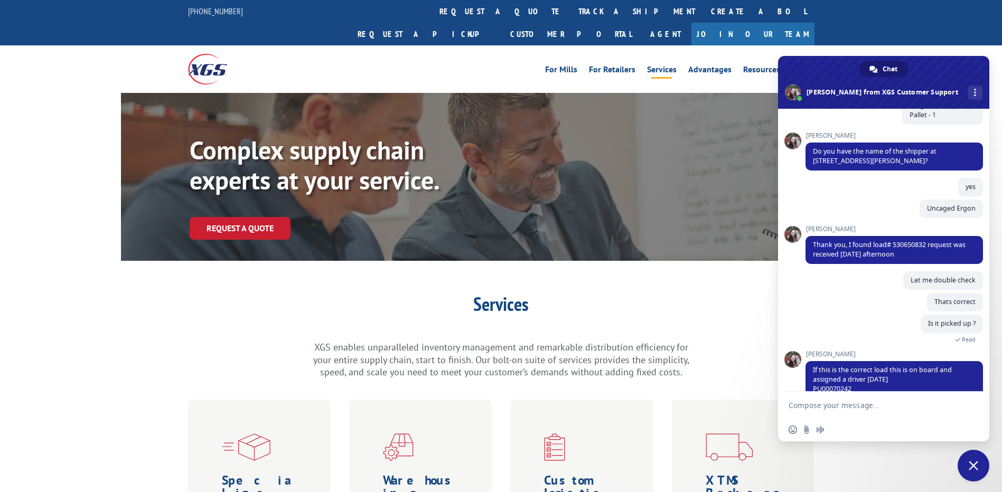
click at [842, 407] on textarea "Compose your message..." at bounding box center [872, 406] width 167 height 10
type textarea "alright. May i know the reason why it was not picked on 10/03?"
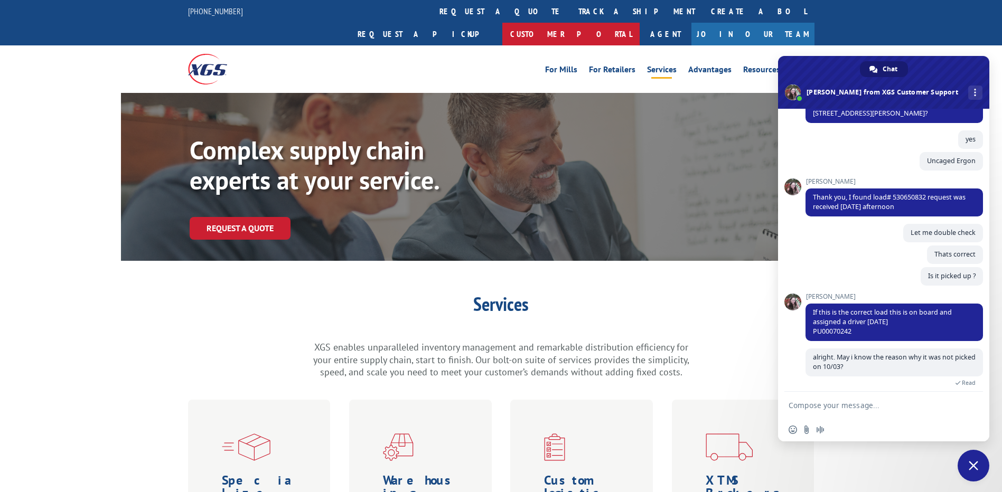
scroll to position [1264, 0]
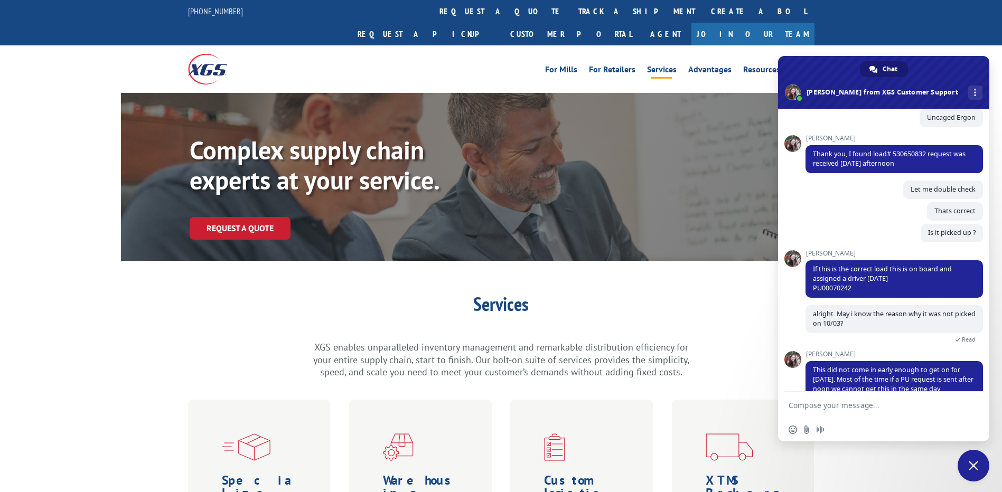
click at [897, 411] on form at bounding box center [872, 406] width 167 height 29
click at [873, 402] on textarea "Compose your message..." at bounding box center [872, 406] width 167 height 10
type textarea "Thank you for sharing this with me. Can you please help me with the pickup numb…"
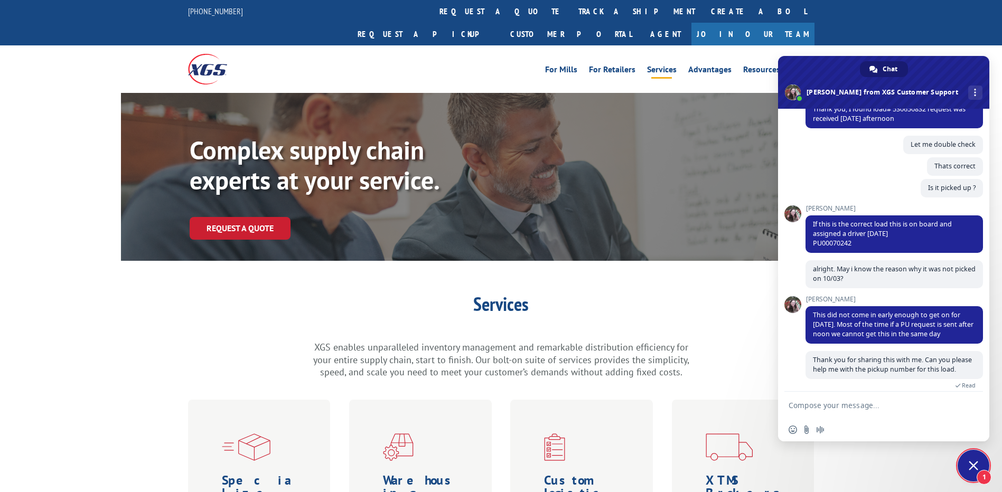
scroll to position [1366, 0]
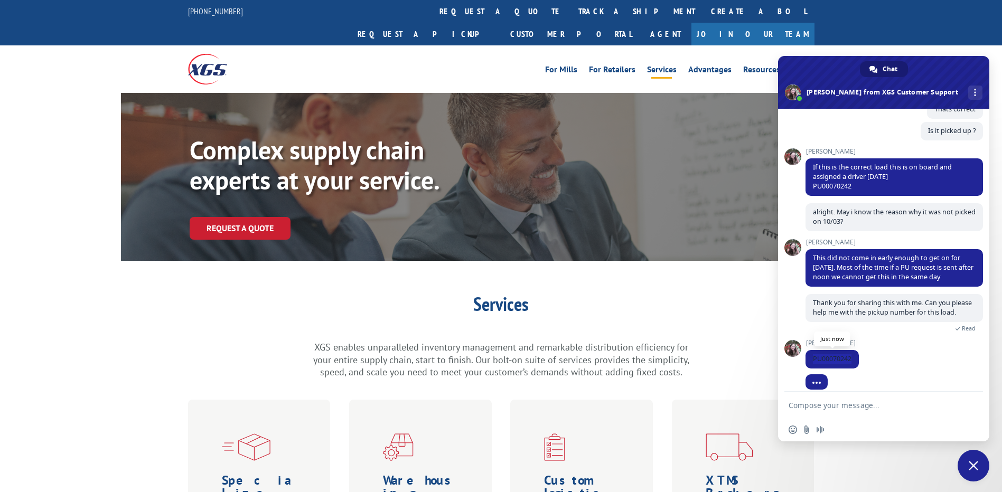
drag, startPoint x: 812, startPoint y: 349, endPoint x: 853, endPoint y: 348, distance: 41.2
click at [853, 350] on span "PU00070242" at bounding box center [832, 359] width 53 height 18
copy span "PU00070242"
click at [829, 406] on textarea "Compose your message..." at bounding box center [872, 406] width 167 height 10
type textarea "Thank you."
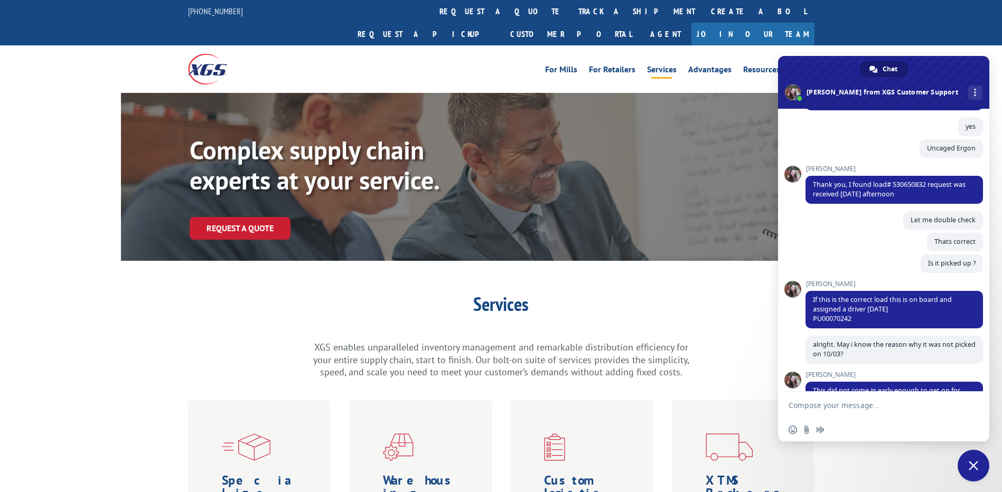
scroll to position [1339, 0]
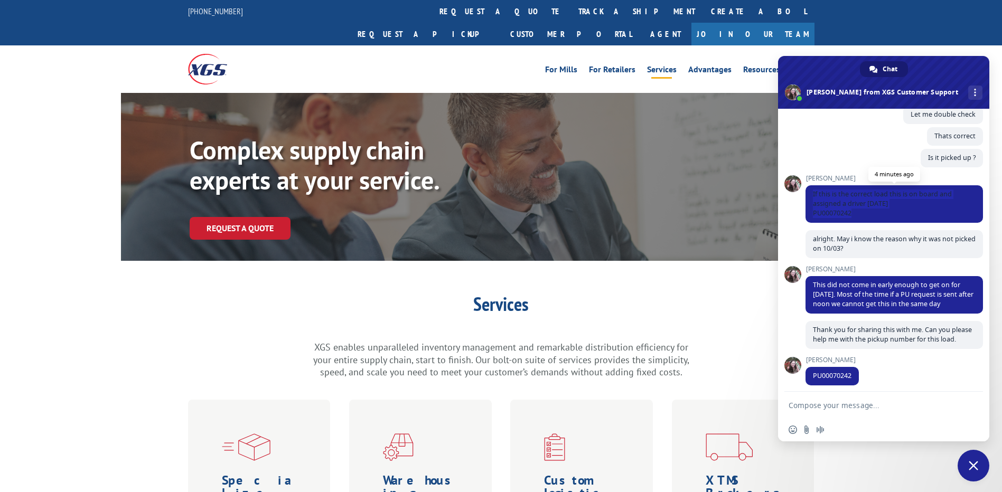
drag, startPoint x: 810, startPoint y: 170, endPoint x: 860, endPoint y: 191, distance: 55.0
click at [860, 191] on span "If this is the correct load this is on board and assigned a driver [DATE] PU000…" at bounding box center [895, 204] width 178 height 38
copy span "If this is the correct load this is on board and assigned a driver [DATE] PU000…"
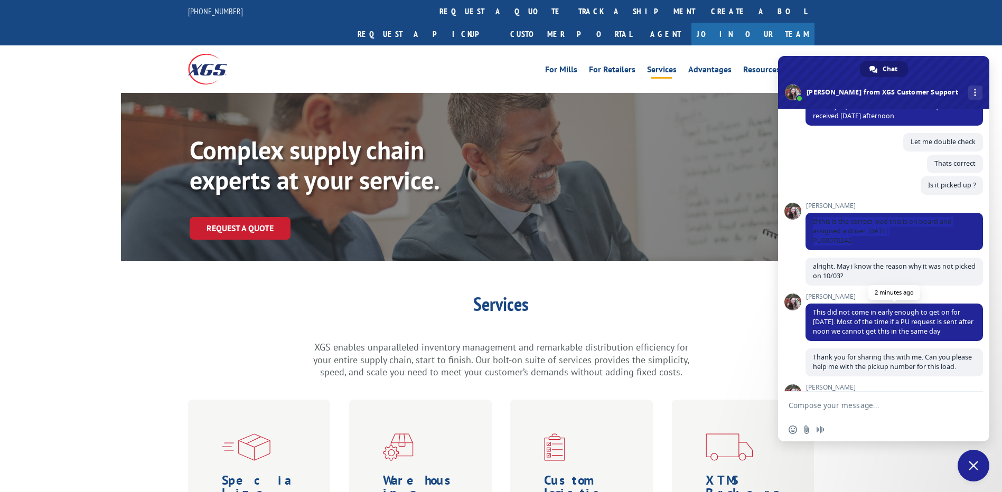
scroll to position [1417, 0]
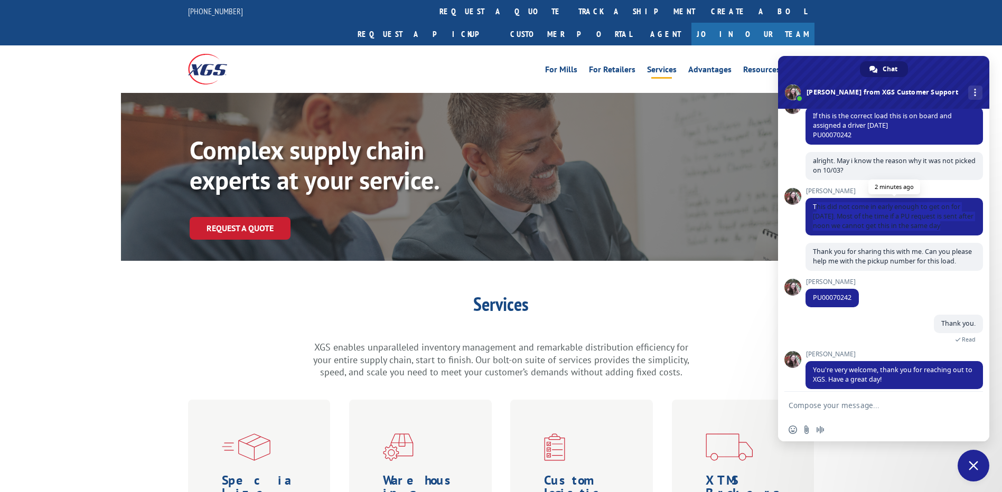
drag, startPoint x: 820, startPoint y: 185, endPoint x: 961, endPoint y: 208, distance: 142.5
click at [961, 208] on span "This did not come in early enough to get on for [DATE]. Most of the time if a P…" at bounding box center [895, 217] width 178 height 38
drag, startPoint x: 961, startPoint y: 208, endPoint x: 851, endPoint y: 192, distance: 111.1
click at [851, 202] on span "This did not come in early enough to get on for [DATE]. Most of the time if a P…" at bounding box center [893, 216] width 161 height 28
drag, startPoint x: 812, startPoint y: 184, endPoint x: 959, endPoint y: 207, distance: 148.6
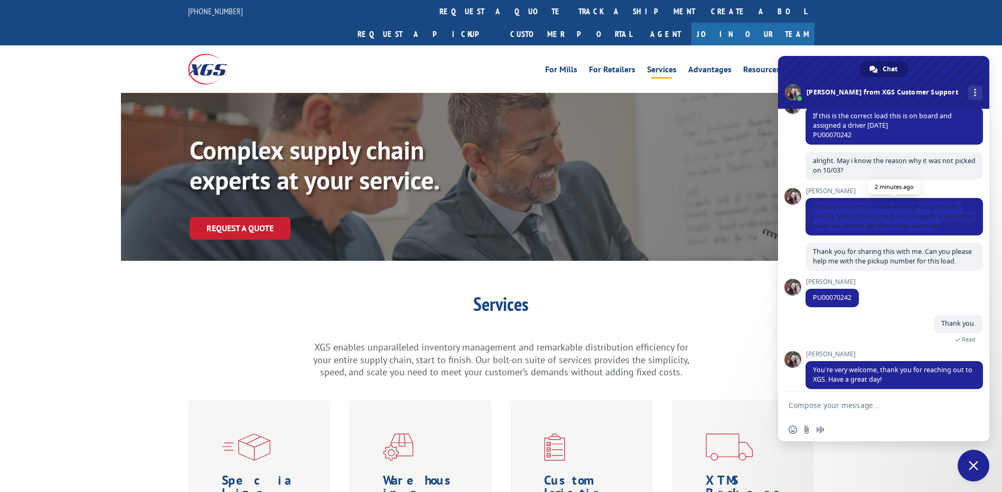
click at [959, 207] on span "This did not come in early enough to get on for [DATE]. Most of the time if a P…" at bounding box center [895, 217] width 178 height 38
copy span "This did not come in early enough to get on for [DATE]. Most of the time if a P…"
click at [843, 404] on textarea "Compose your message..." at bounding box center [872, 406] width 167 height 10
type textarea "i have a few more loads"
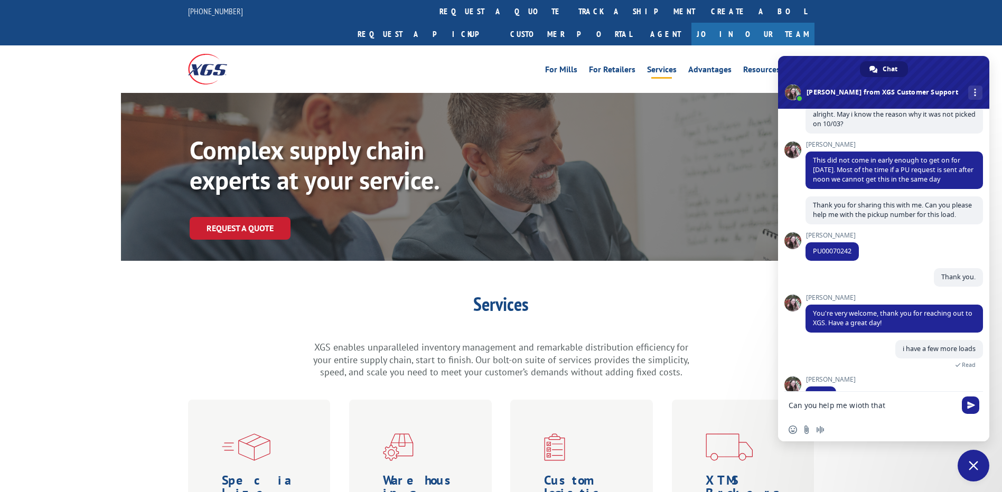
scroll to position [1480, 0]
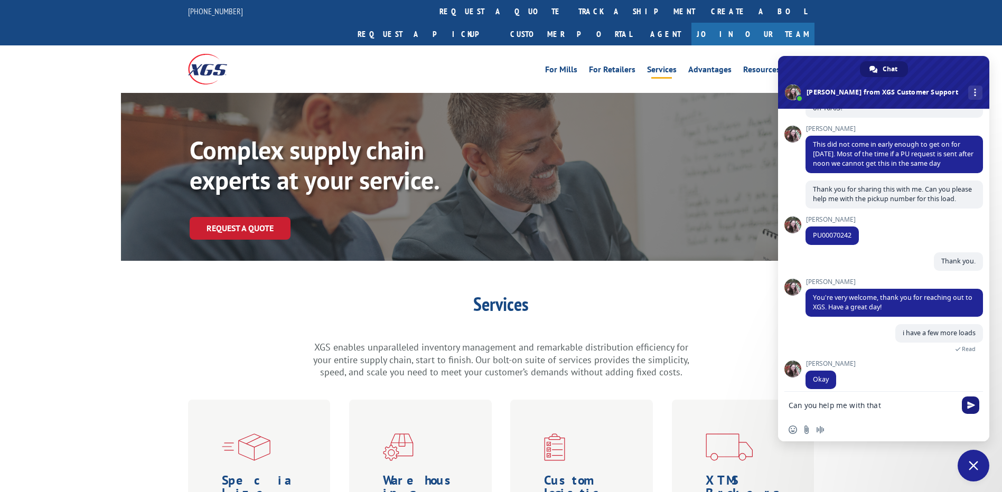
type textarea "Can you help me with that"
click at [965, 406] on span "Send" at bounding box center [970, 405] width 17 height 17
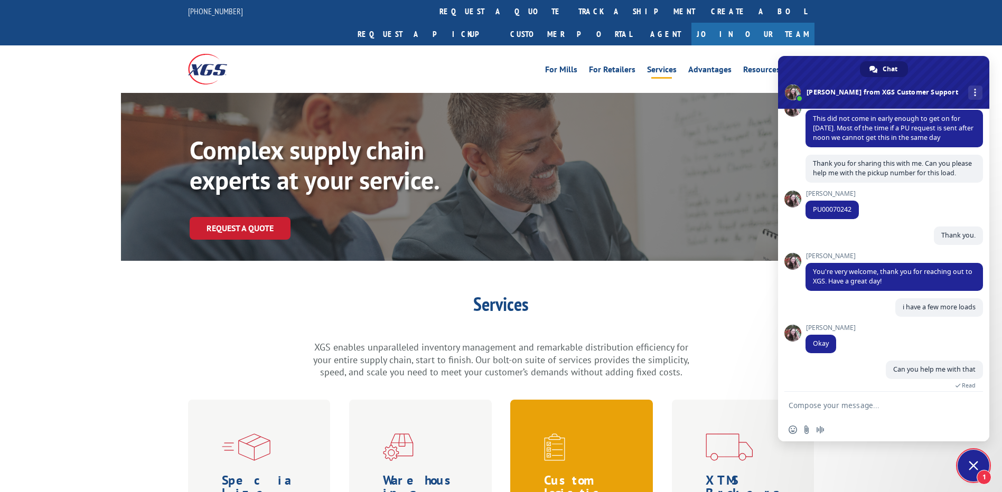
scroll to position [1542, 0]
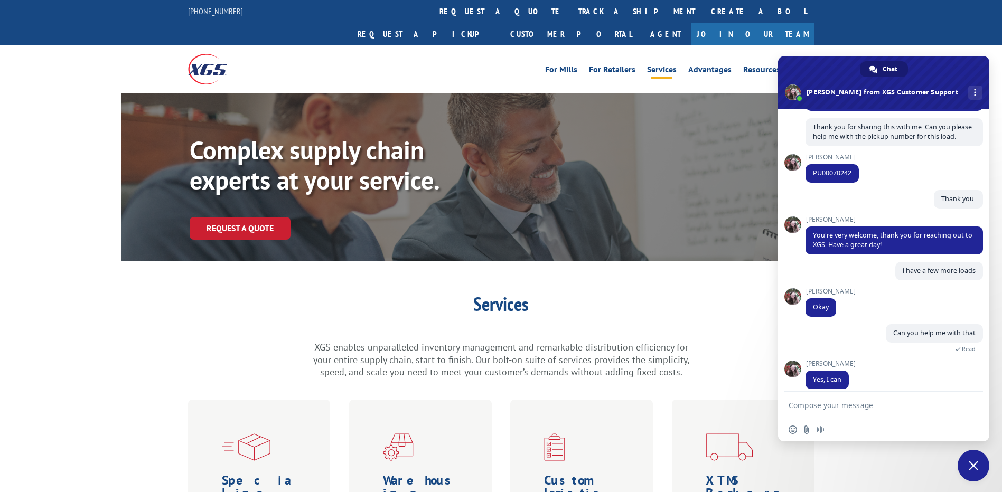
click at [831, 401] on form at bounding box center [872, 406] width 167 height 29
click at [854, 403] on textarea "Compose your message..." at bounding box center [872, 406] width 167 height 10
type textarea "Let me help you with the details."
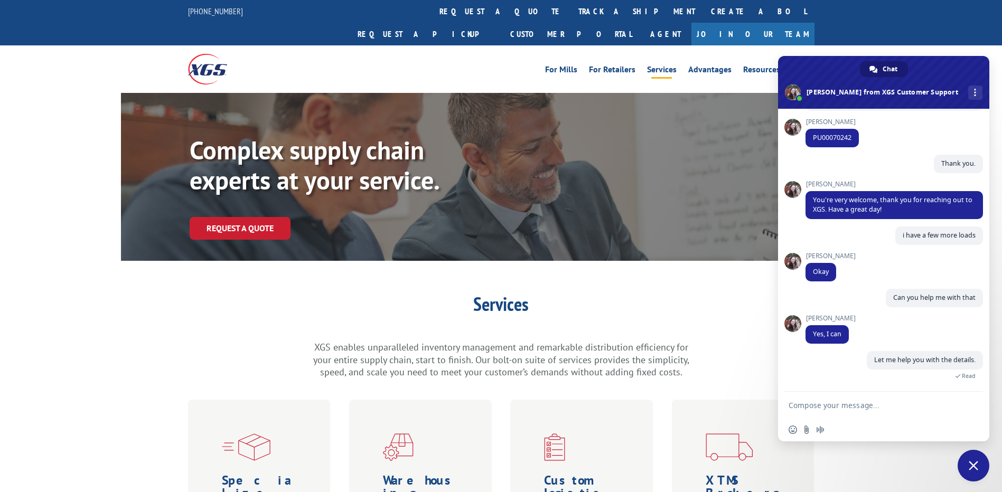
scroll to position [1568, 0]
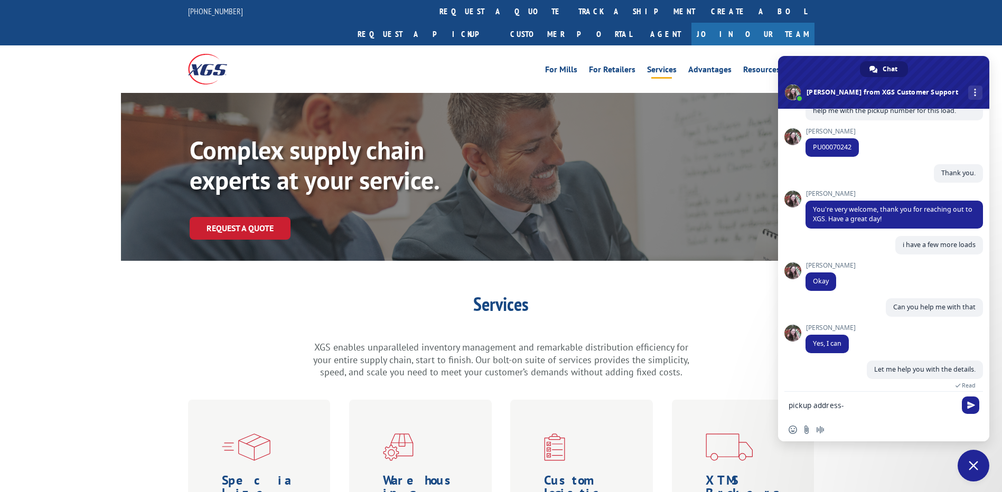
paste textarea "[STREET_ADDRESS][PERSON_NAME]"
paste textarea "90660"
type textarea "pickup address- [STREET_ADDRESS][PERSON_NAME]"
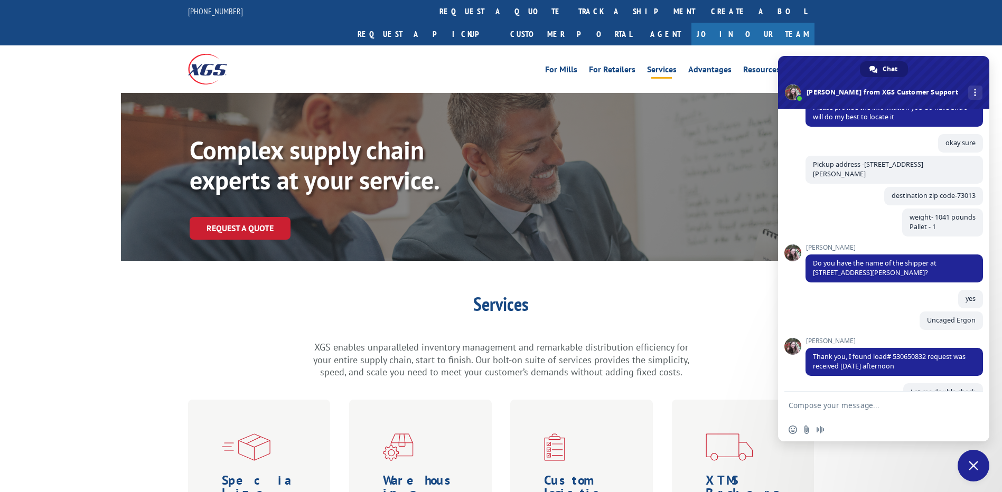
scroll to position [1008, 0]
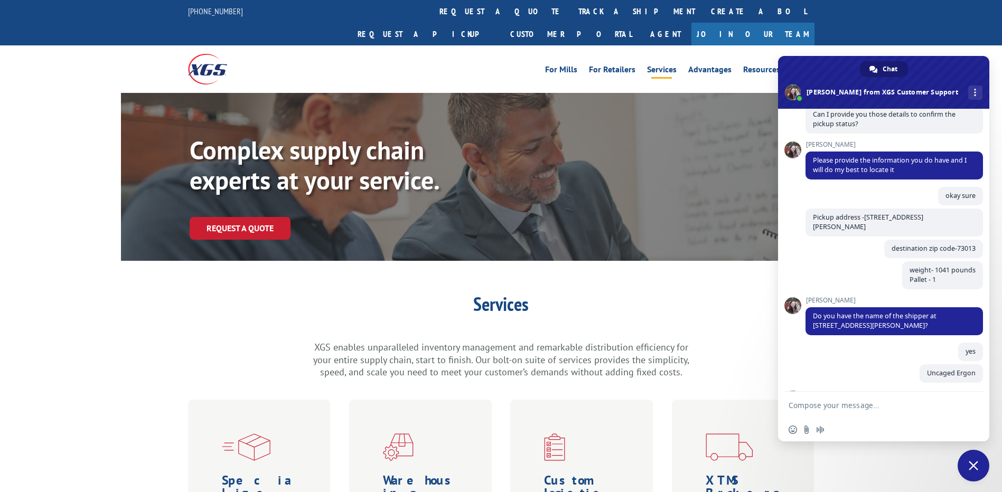
type textarea "e"
paste textarea "92833"
type textarea "destination - 92833"
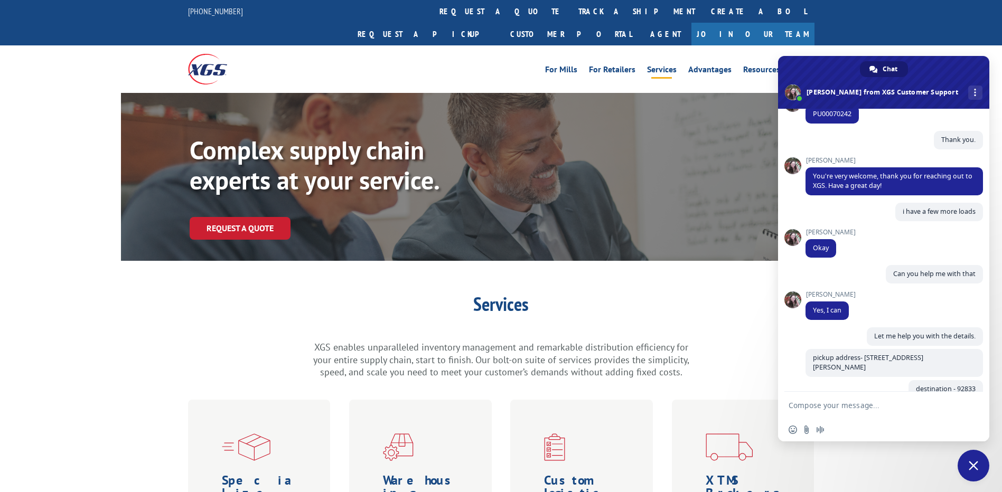
scroll to position [1611, 0]
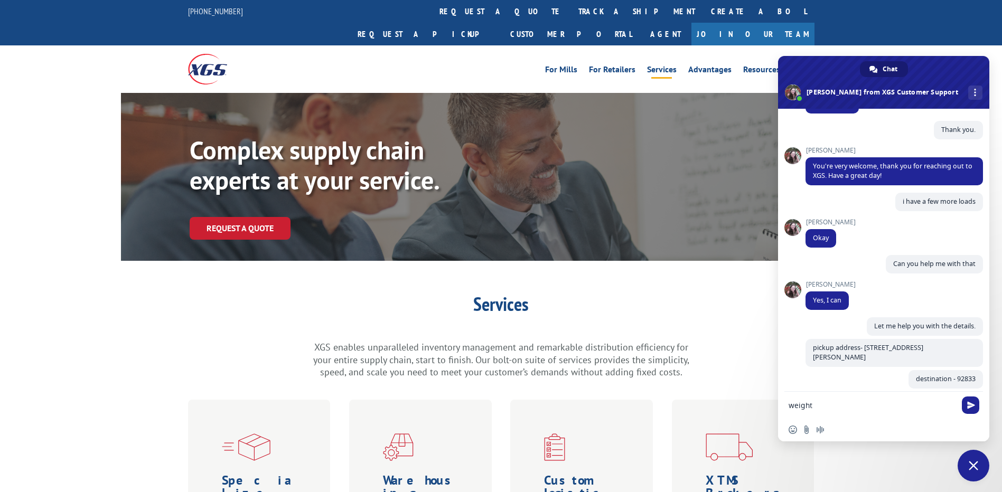
paste textarea "1142"
type textarea "weight 1142 pallet-1"
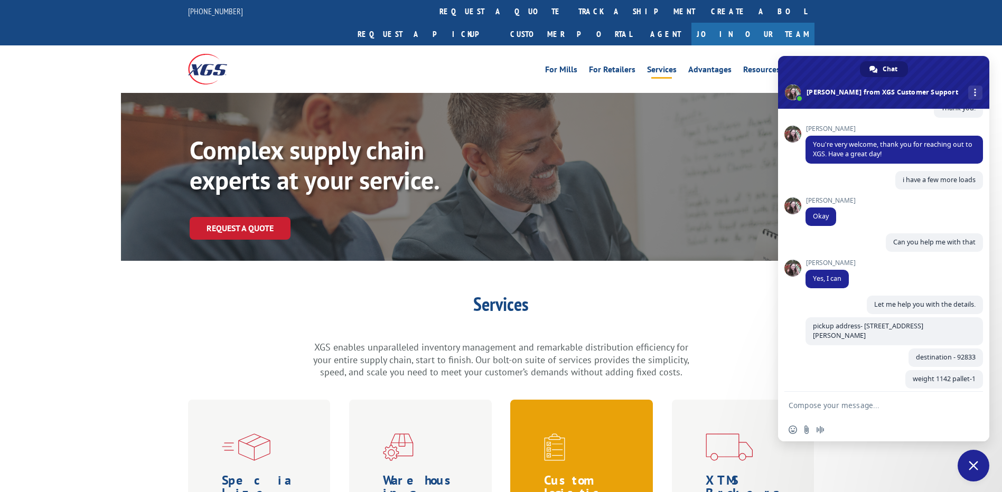
scroll to position [1633, 0]
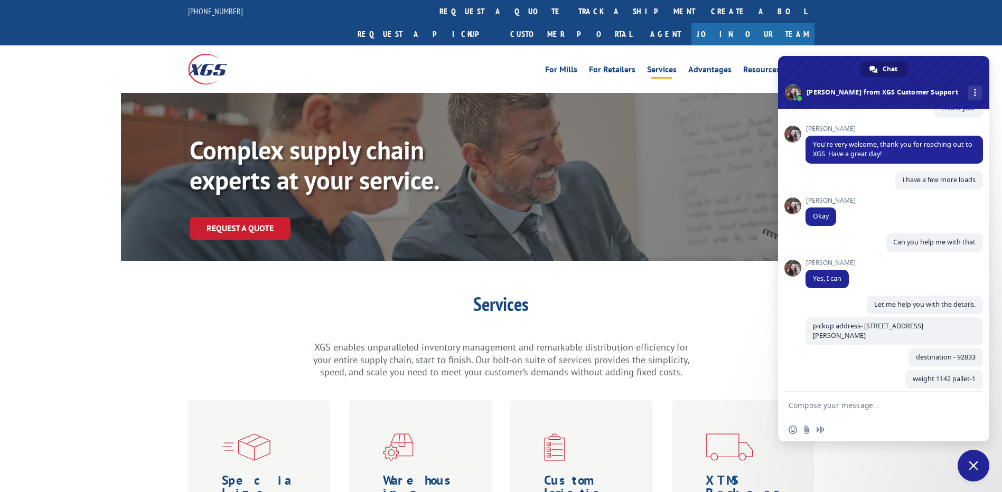
click at [841, 329] on div "pickup address- [STREET_ADDRESS][PERSON_NAME] 2 minutes ago" at bounding box center [895, 333] width 178 height 31
paste textarea "530402406"
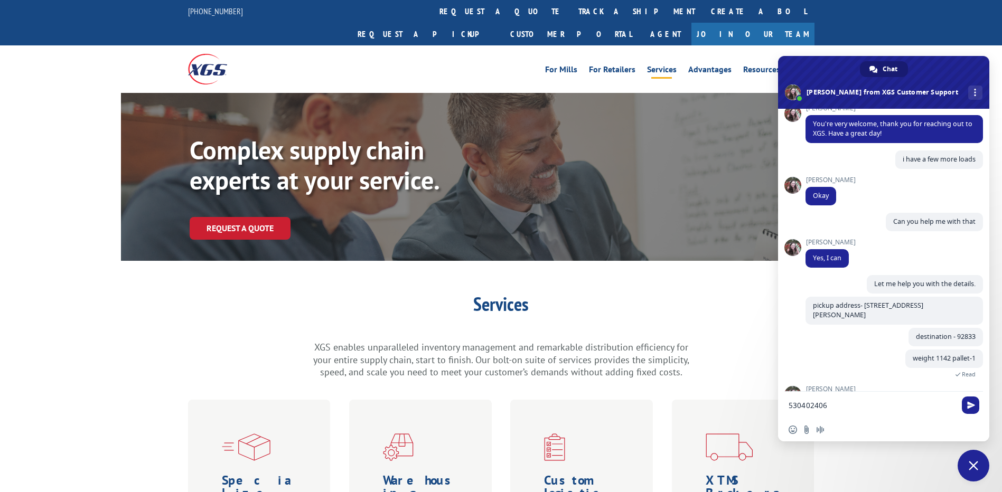
scroll to position [1717, 0]
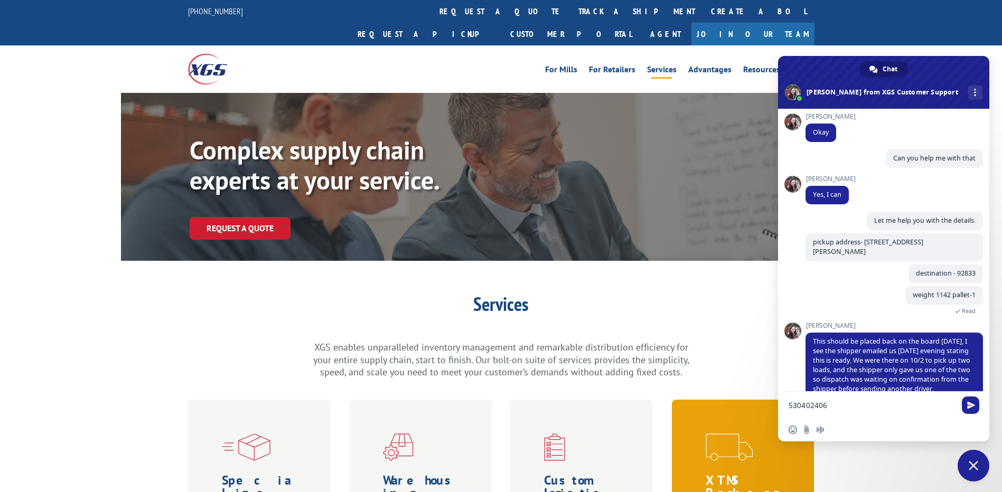
drag, startPoint x: 834, startPoint y: 403, endPoint x: 775, endPoint y: 401, distance: 59.2
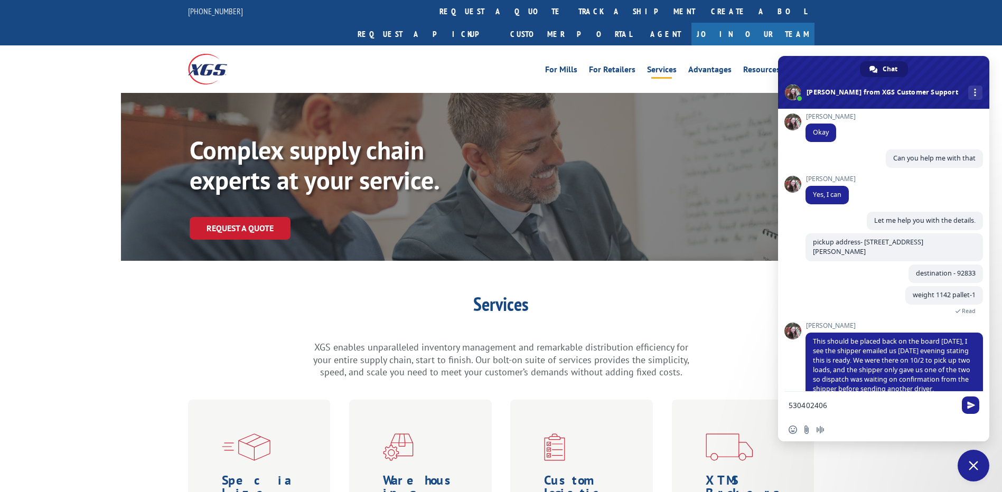
click at [848, 401] on form "530402406" at bounding box center [872, 406] width 167 height 29
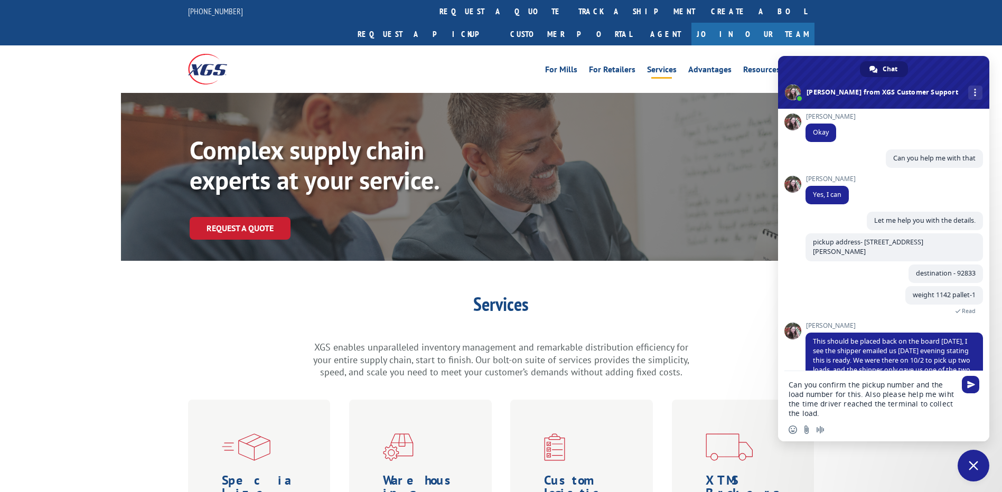
drag, startPoint x: 941, startPoint y: 395, endPoint x: 861, endPoint y: 243, distance: 172.1
click at [861, 243] on div "pickup address- [STREET_ADDRESS][PERSON_NAME] 5 minutes ago" at bounding box center [895, 249] width 178 height 31
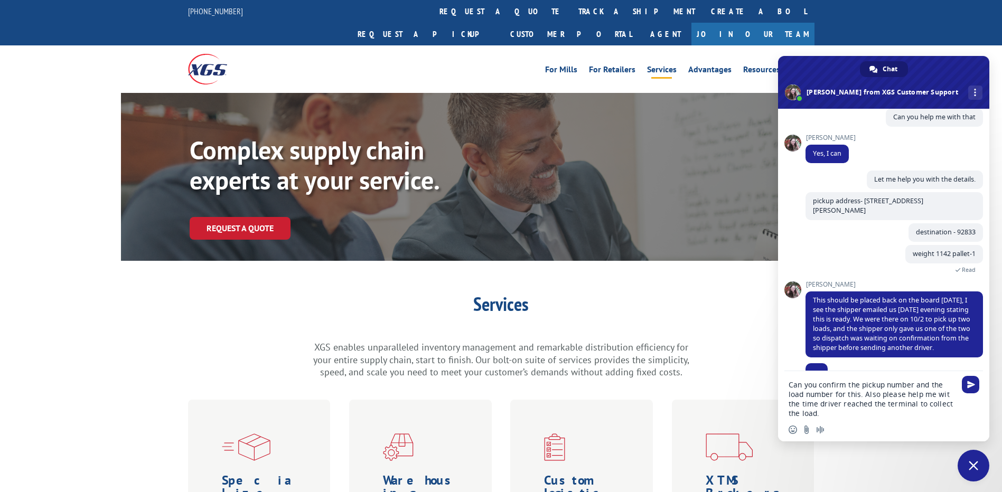
type textarea "Can you confirm the pickup number and the load number for this. Also please hel…"
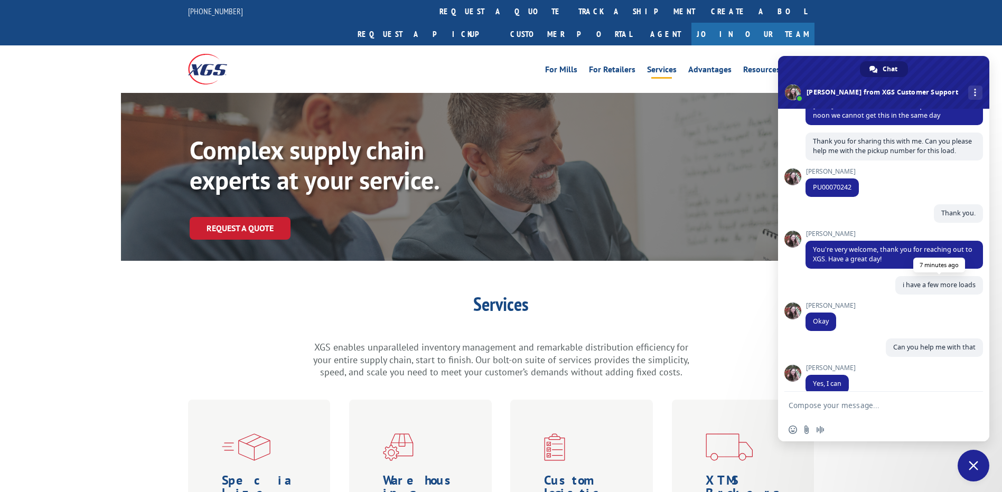
scroll to position [1792, 0]
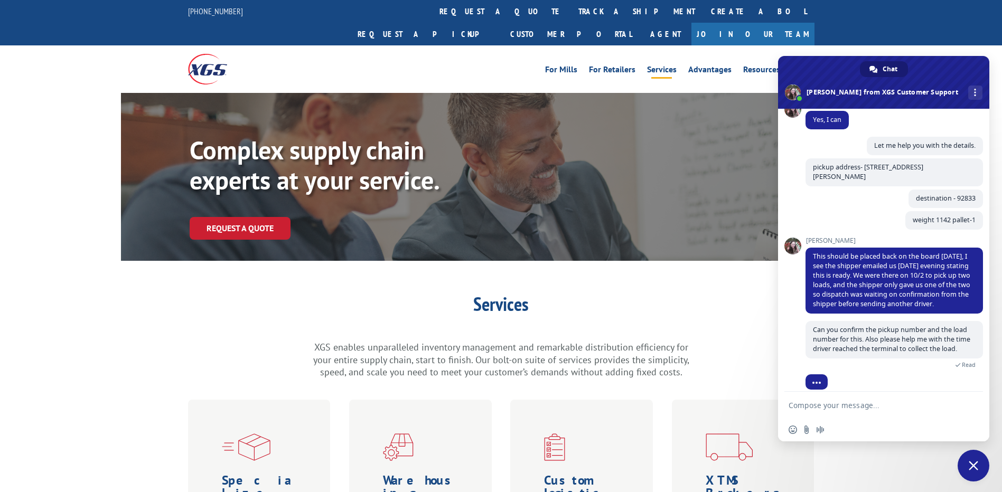
click at [864, 406] on textarea "Compose your message..." at bounding box center [872, 406] width 167 height 10
click at [833, 410] on textarea "Compose your message..." at bounding box center [872, 406] width 167 height 10
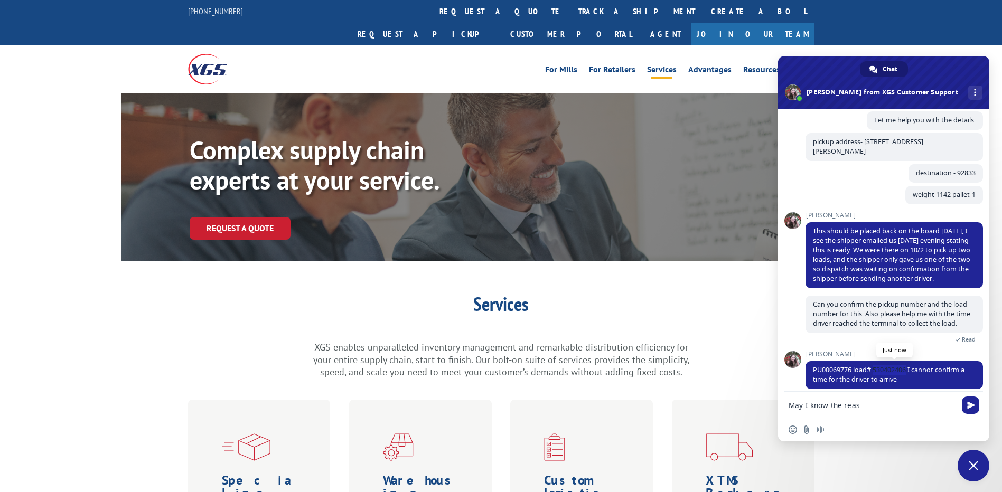
drag, startPoint x: 908, startPoint y: 359, endPoint x: 874, endPoint y: 361, distance: 34.4
click at [874, 366] on span "PU00069776 load# 530402406 I cannot confirm a time for the driver to arrive" at bounding box center [889, 375] width 152 height 18
drag, startPoint x: 874, startPoint y: 361, endPoint x: 813, endPoint y: 359, distance: 61.3
click at [813, 361] on span "PU00069776 load# 530402406 I cannot confirm a time for the driver to arrive" at bounding box center [895, 375] width 178 height 28
copy span "PU00069776"
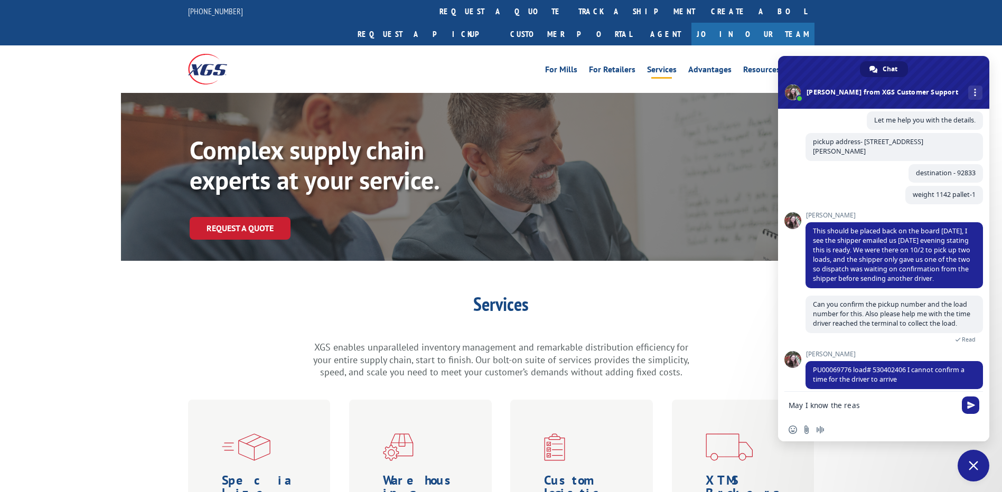
drag, startPoint x: 877, startPoint y: 402, endPoint x: 865, endPoint y: 405, distance: 12.6
click at [865, 405] on textarea "May I know the reas" at bounding box center [872, 406] width 167 height 10
type textarea "May I know the reason why this was not picked on 10/03."
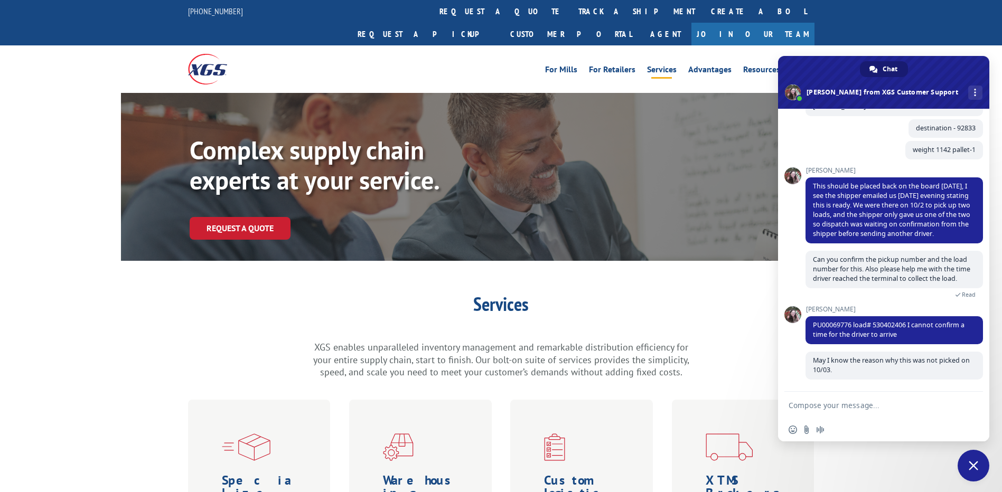
scroll to position [1853, 0]
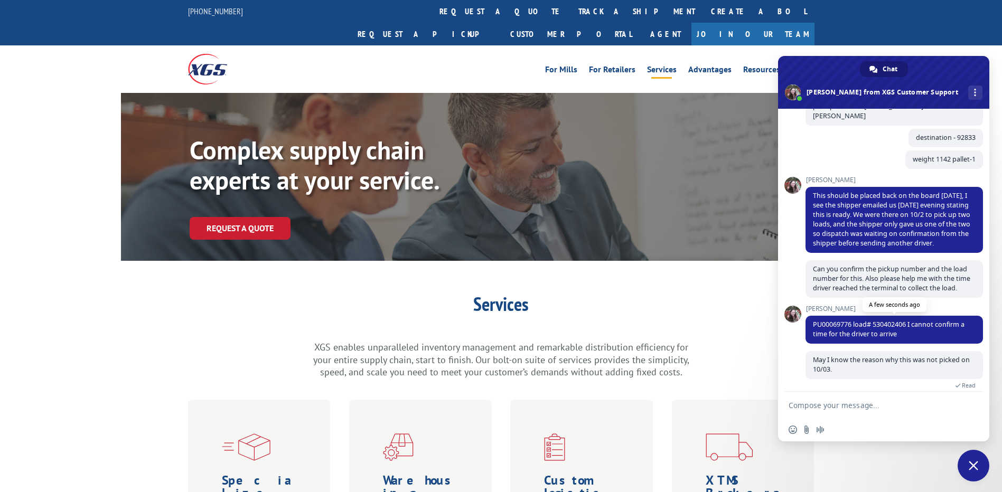
click at [828, 320] on span "PU00069776 load# 530402406 I cannot confirm a time for the driver to arrive" at bounding box center [889, 329] width 152 height 18
copy span "PU00069776"
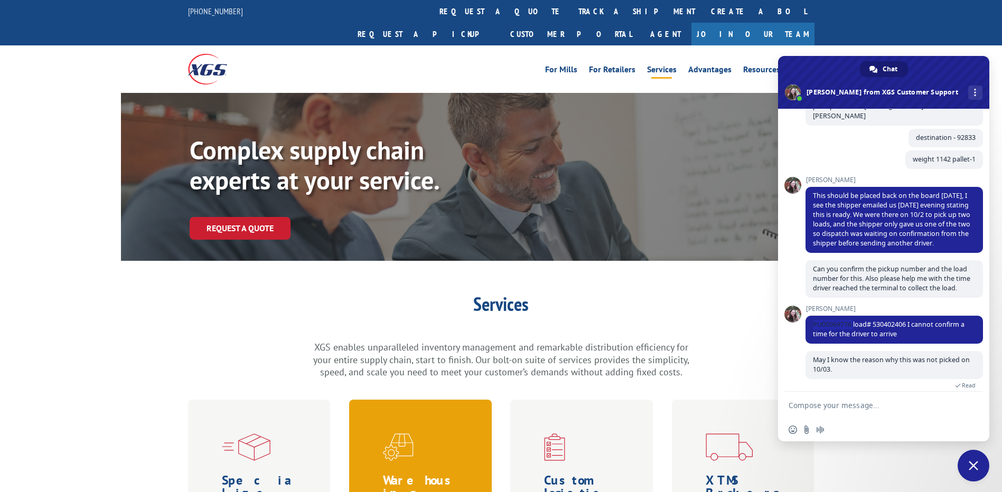
scroll to position [1873, 0]
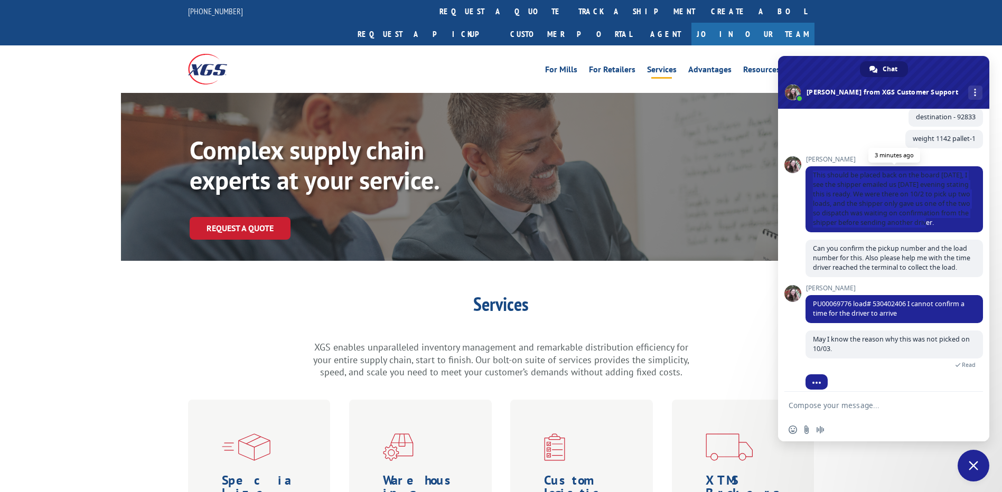
drag, startPoint x: 812, startPoint y: 155, endPoint x: 959, endPoint y: 213, distance: 158.0
click at [959, 213] on span "This should be placed back on the board [DATE], I see the shipper emailed us [D…" at bounding box center [895, 199] width 178 height 66
click at [932, 191] on span "This should be placed back on the board [DATE], I see the shipper emailed us [D…" at bounding box center [891, 199] width 157 height 57
drag, startPoint x: 965, startPoint y: 205, endPoint x: 810, endPoint y: 153, distance: 164.3
click at [810, 166] on span "This should be placed back on the board [DATE], I see the shipper emailed us [D…" at bounding box center [895, 199] width 178 height 66
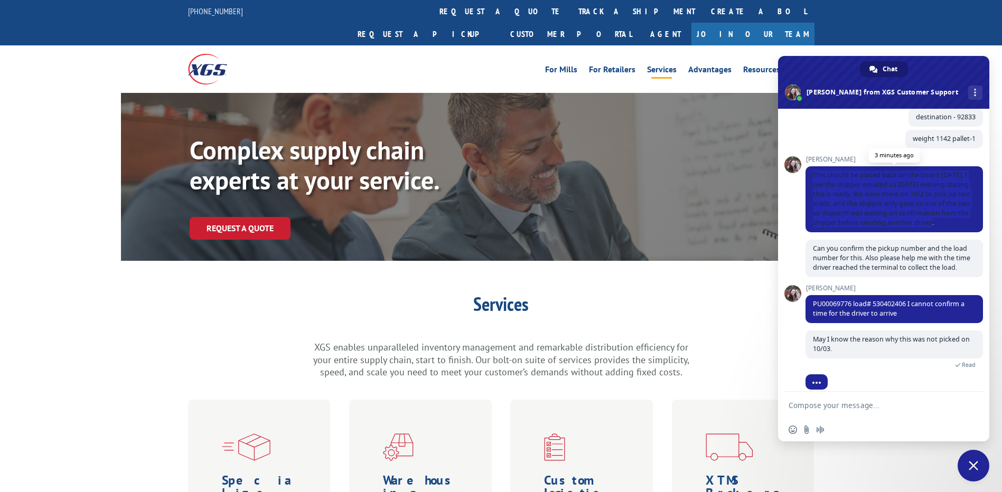
copy span "This should be placed back on the board [DATE], I see the shipper emailed us [D…"
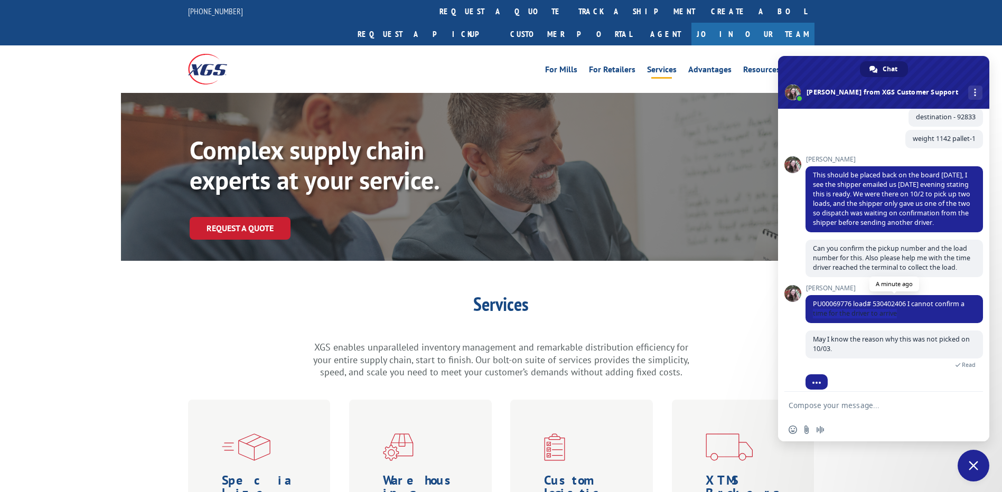
drag, startPoint x: 810, startPoint y: 304, endPoint x: 902, endPoint y: 301, distance: 92.5
click at [902, 301] on span "PU00069776 load# 530402406 I cannot confirm a time for the driver to arrive" at bounding box center [895, 309] width 178 height 28
drag, startPoint x: 902, startPoint y: 301, endPoint x: 932, endPoint y: 301, distance: 30.1
click at [932, 301] on span "PU00069776 load# 530402406 I cannot confirm a time for the driver to arrive" at bounding box center [895, 309] width 178 height 28
drag, startPoint x: 910, startPoint y: 290, endPoint x: 915, endPoint y: 301, distance: 12.1
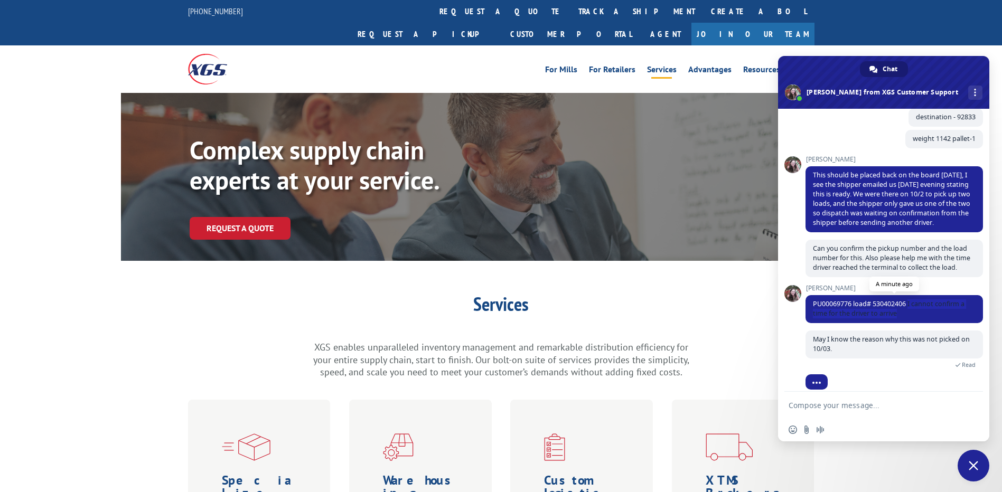
click at [915, 301] on span "PU00069776 load# 530402406 I cannot confirm a time for the driver to arrive" at bounding box center [895, 309] width 178 height 28
drag, startPoint x: 812, startPoint y: 289, endPoint x: 910, endPoint y: 303, distance: 98.7
click at [910, 303] on span "PU00069776 load# 530402406 I cannot confirm a time for the driver to arrive" at bounding box center [895, 309] width 178 height 28
copy span "PU00069776 load# 530402406 I cannot confirm a time for the driver to arrive"
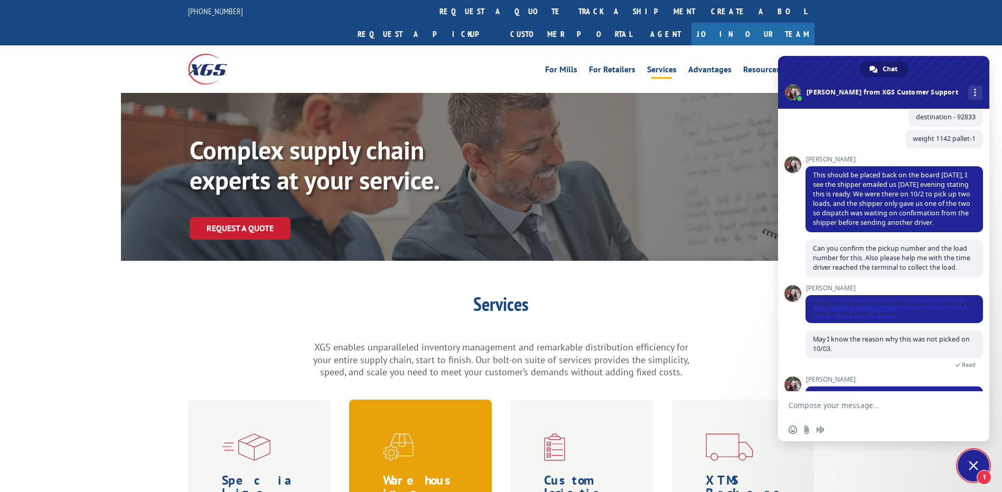
scroll to position [1908, 0]
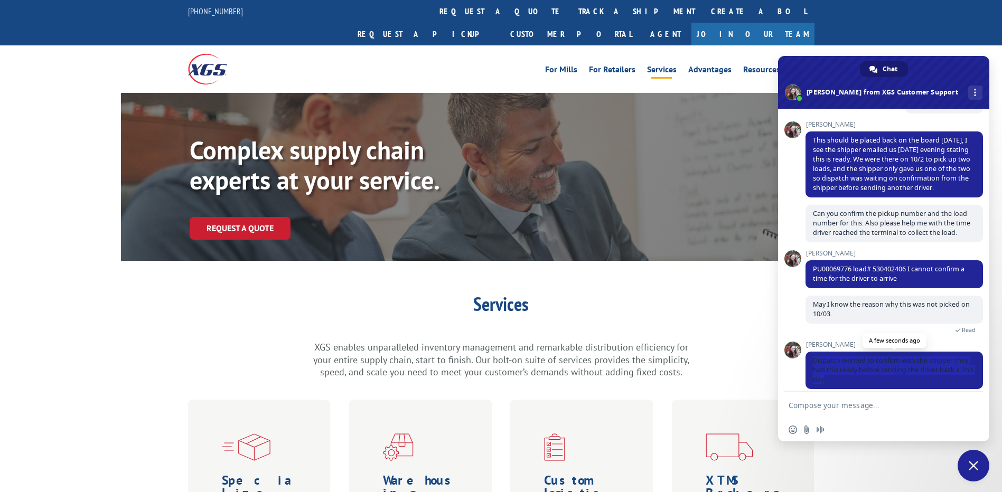
drag, startPoint x: 813, startPoint y: 349, endPoint x: 841, endPoint y: 372, distance: 36.1
click at [841, 372] on span "Dispatch wanted to confirm with the shipper they had this ready before sending …" at bounding box center [895, 371] width 178 height 38
copy span "Dispatch wanted to confirm with the shipper they had this ready before sending …"
click at [828, 407] on textarea "Compose your message..." at bounding box center [872, 406] width 167 height 10
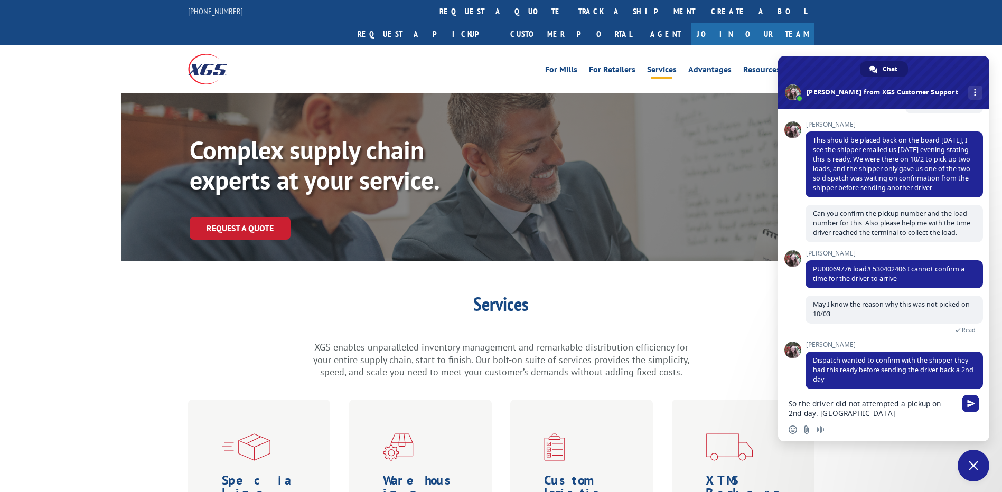
type textarea "So the driver did not attempted a pickup on 2nd day. Righht?"
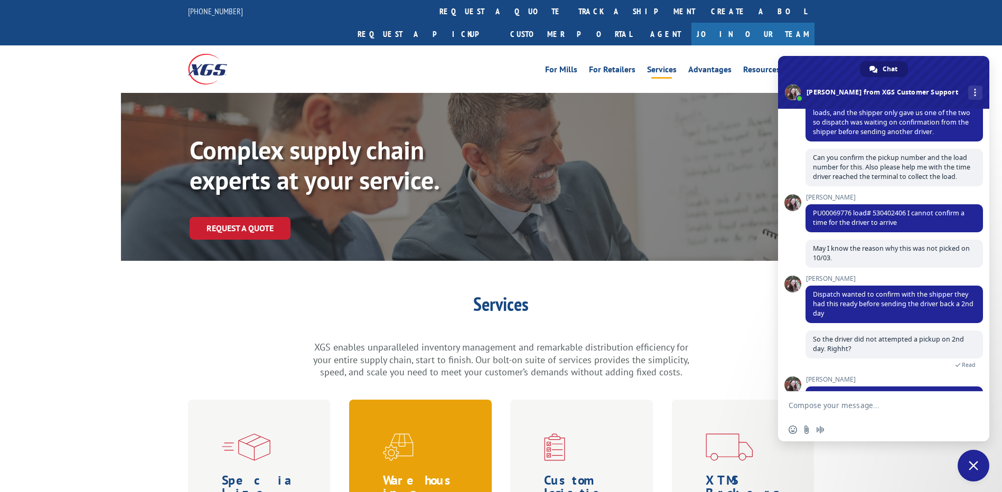
scroll to position [2018, 0]
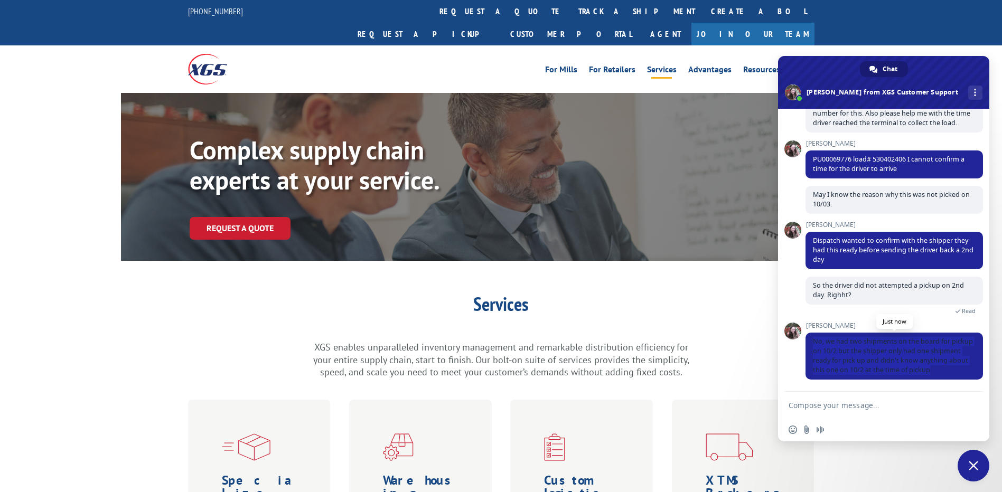
drag, startPoint x: 843, startPoint y: 373, endPoint x: 812, endPoint y: 326, distance: 56.4
click at [812, 333] on span "No, we had two shipments on the board for pickup on 10/2 but the shipper only h…" at bounding box center [895, 356] width 178 height 47
click at [852, 409] on textarea "Compose your message..." at bounding box center [872, 406] width 167 height 10
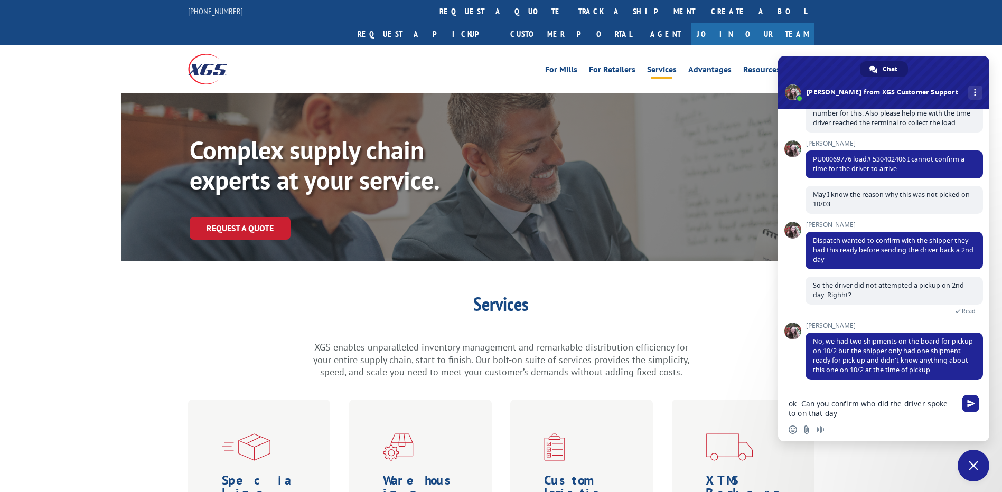
type textarea "ok. Can you confirm who did the driver spoke to on that day?"
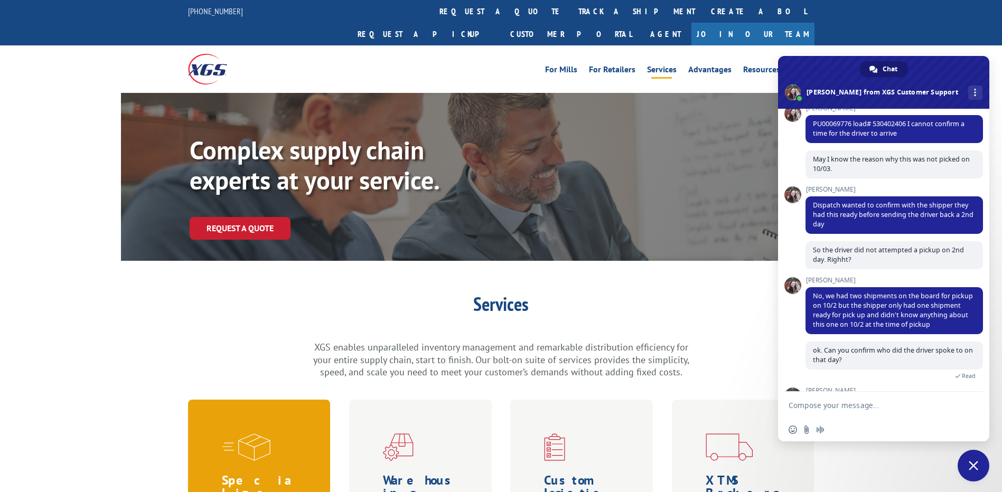
scroll to position [2090, 0]
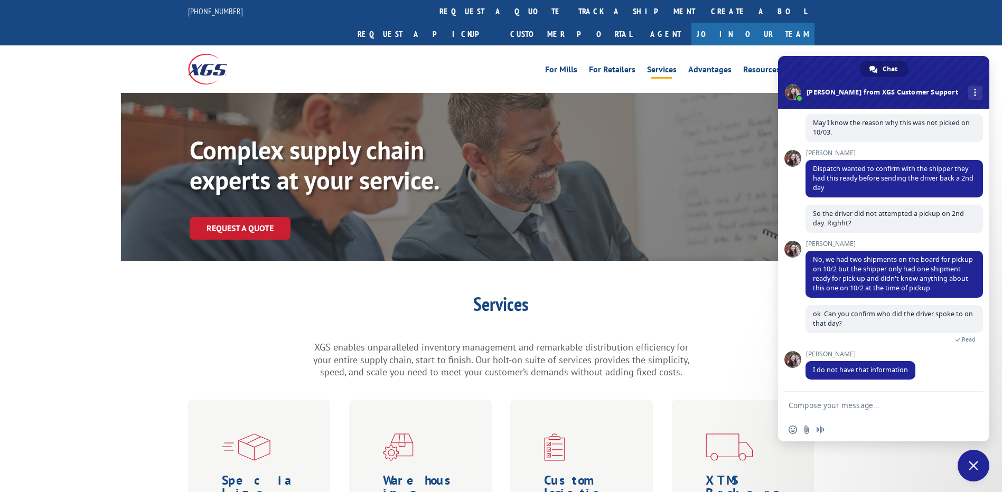
click at [872, 404] on textarea "Compose your message..." at bounding box center [872, 406] width 167 height 10
type textarea "okay thank you for confirming this."
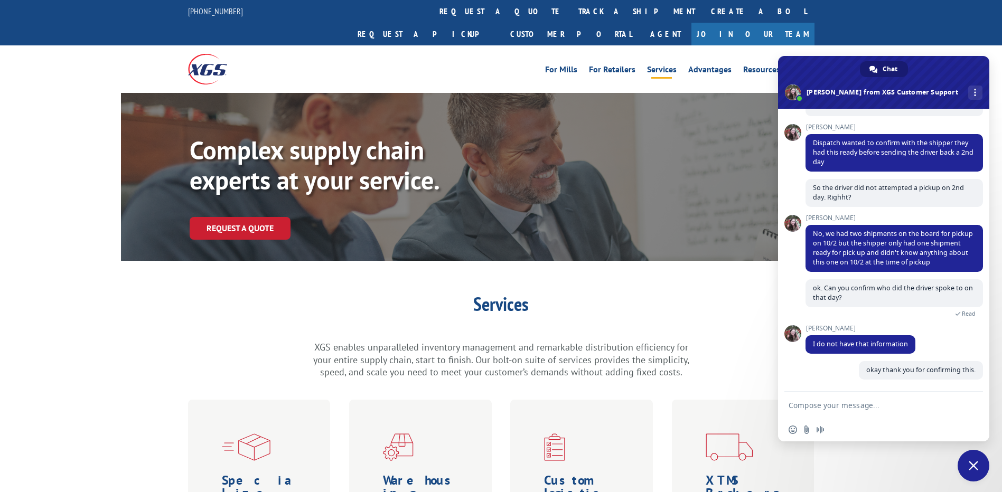
scroll to position [2116, 0]
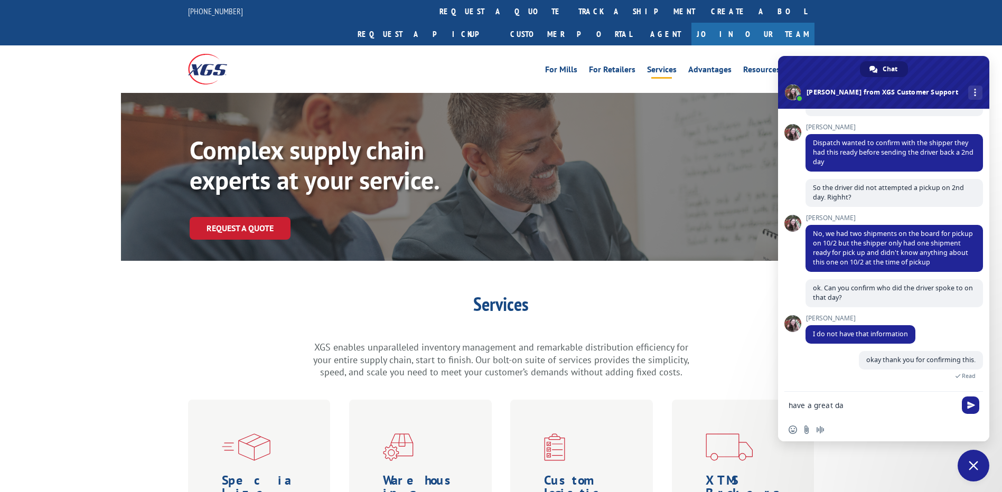
type textarea "have a great day"
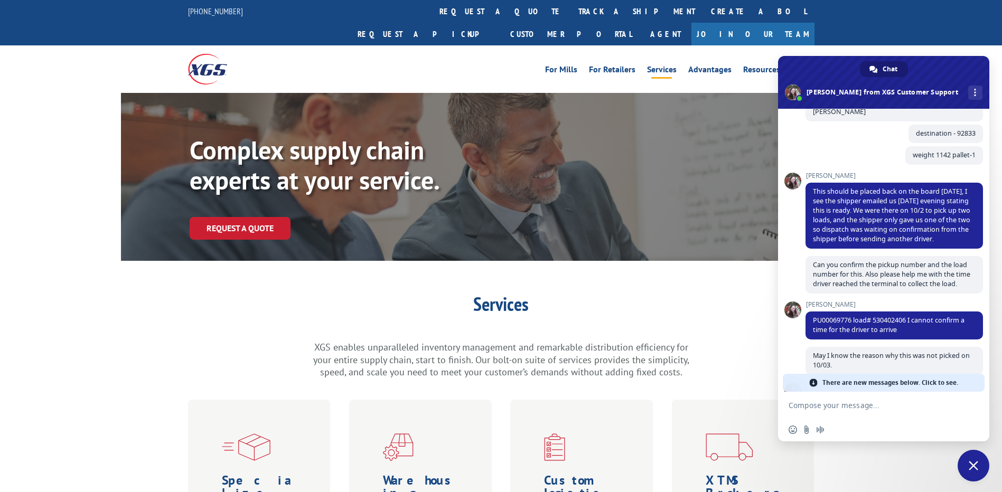
scroll to position [2174, 0]
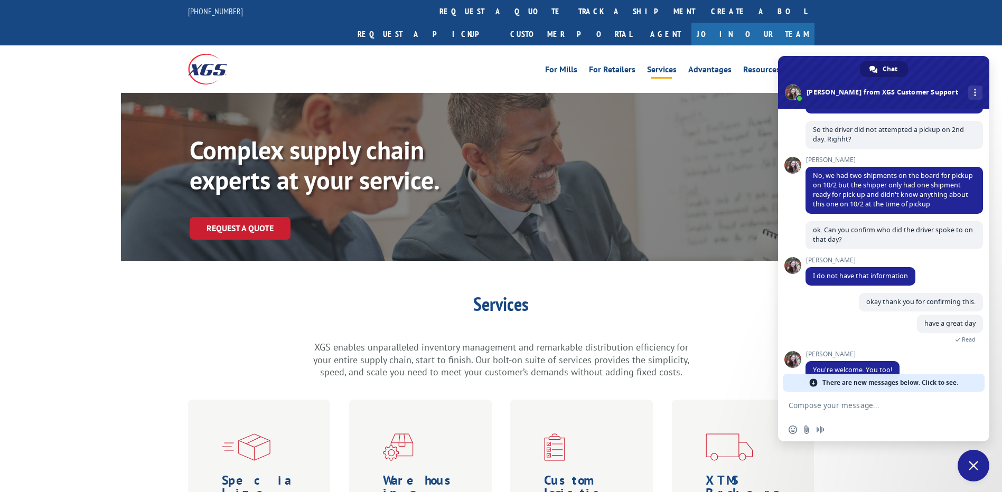
click at [916, 381] on span "There are new messages below. Click to see." at bounding box center [891, 383] width 136 height 18
click at [883, 405] on textarea "Compose your message..." at bounding box center [872, 406] width 167 height 10
type textarea "hi"
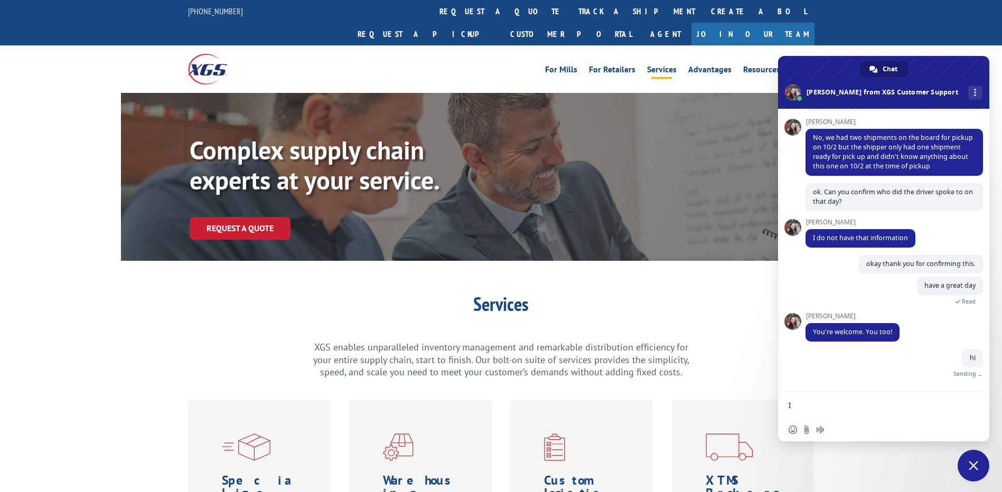
scroll to position [2200, 0]
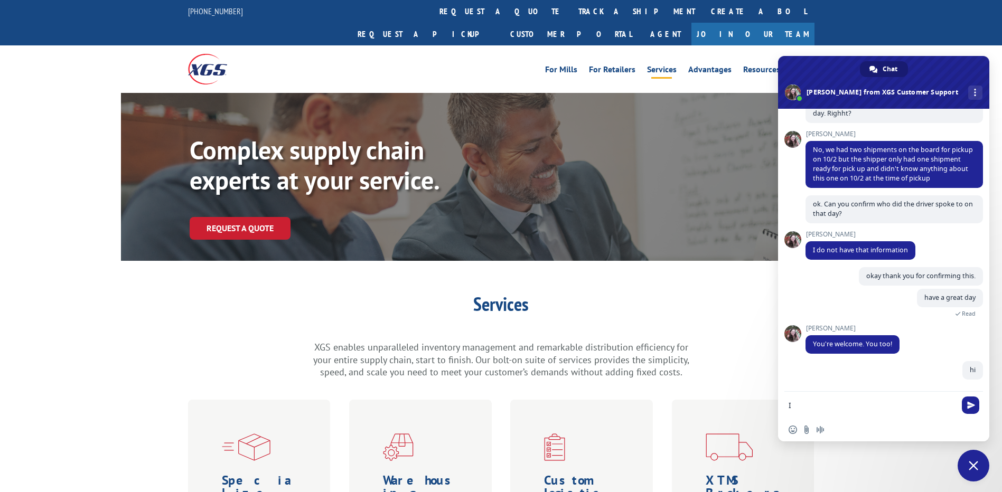
type textarea "I"
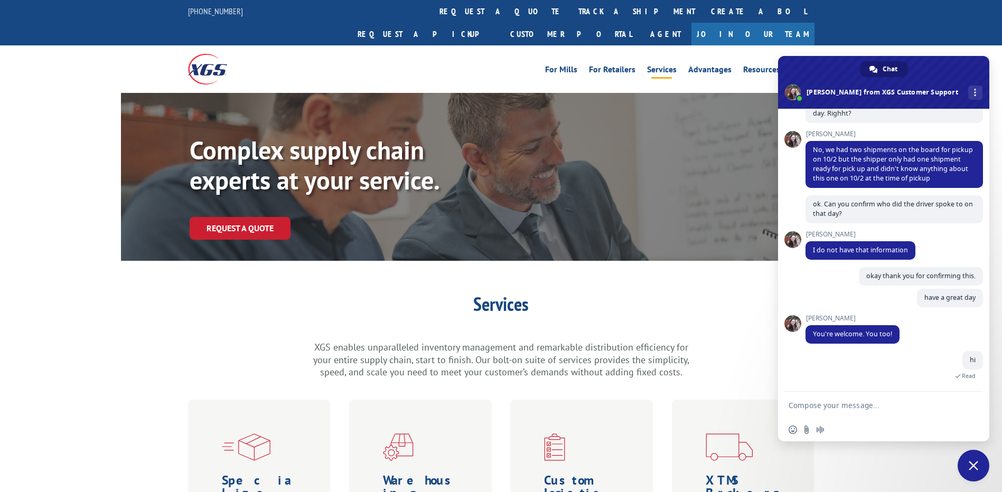
click at [831, 410] on textarea "Compose your message..." at bounding box center [872, 406] width 167 height 10
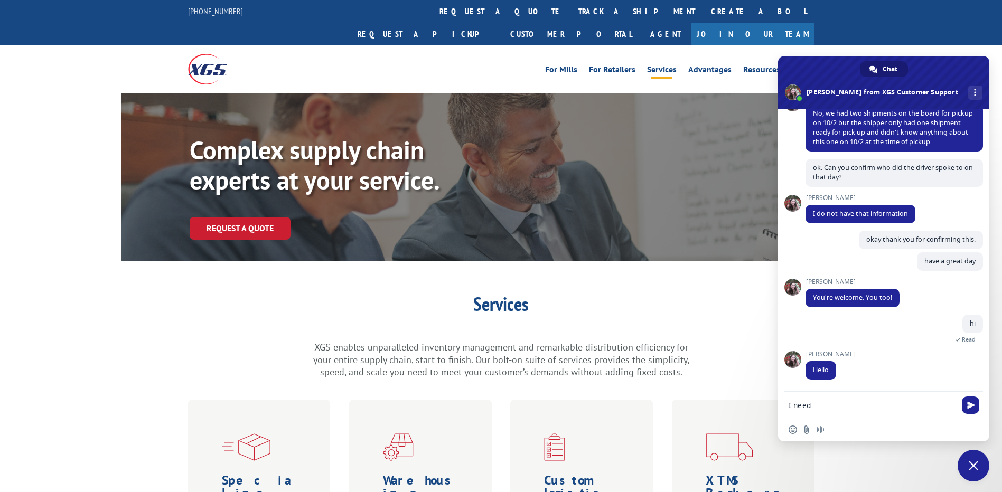
click at [983, 463] on span "Close chat" at bounding box center [974, 466] width 32 height 32
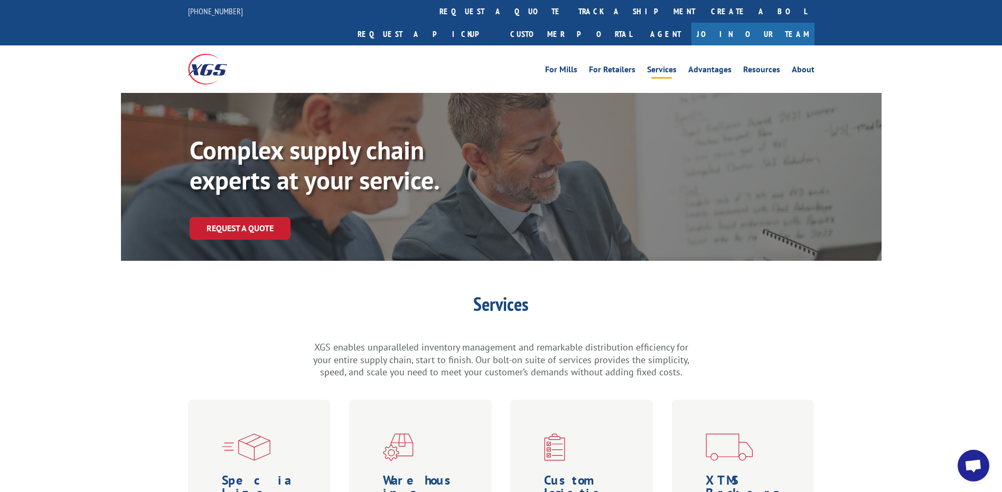
click at [967, 463] on span "Open chat" at bounding box center [973, 467] width 17 height 15
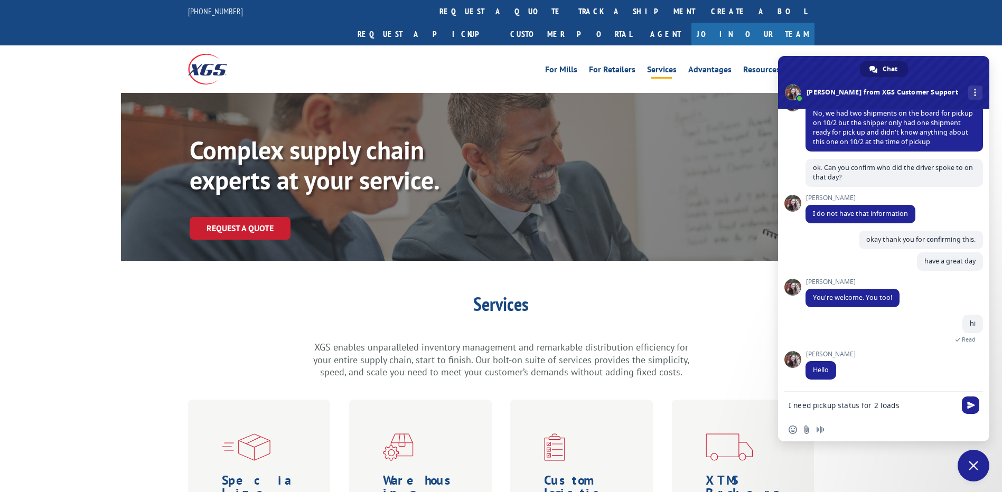
type textarea "I need pickup status for 2 loads."
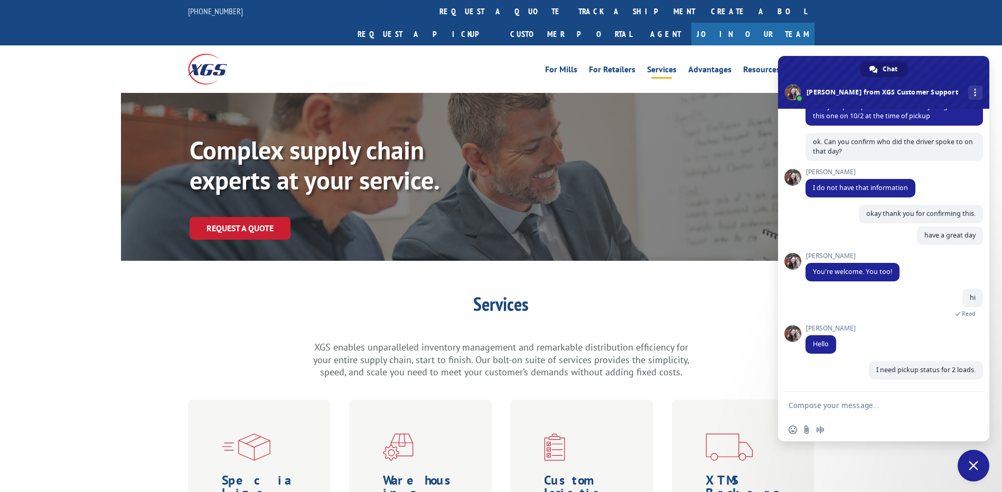
scroll to position [2262, 0]
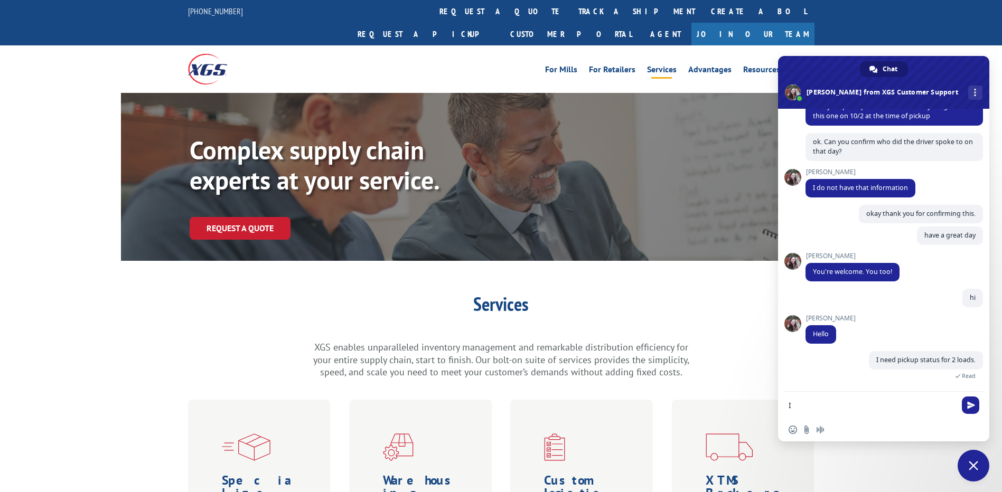
type textarea "I"
paste textarea "[STREET_ADDRESS]"
paste textarea "92374"
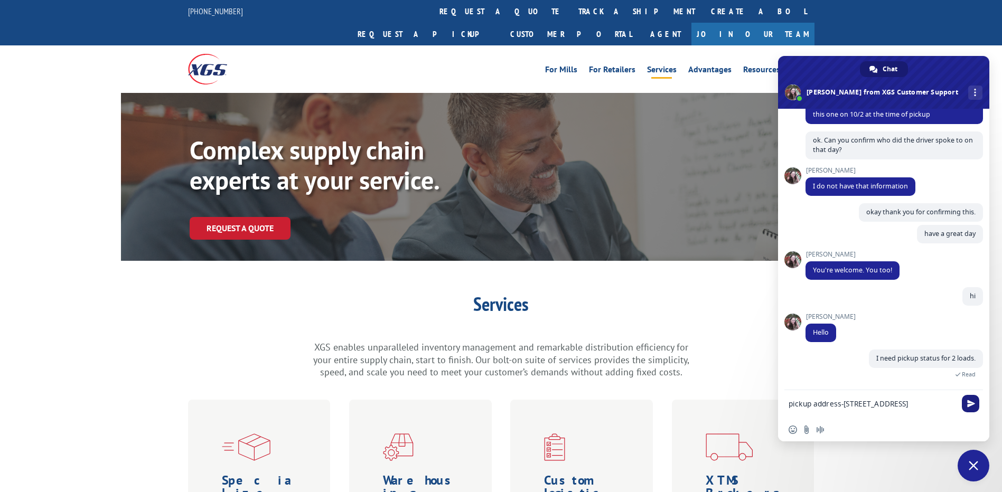
type textarea "pickup address-[STREET_ADDRESS]"
click at [971, 407] on span "Send" at bounding box center [972, 404] width 8 height 8
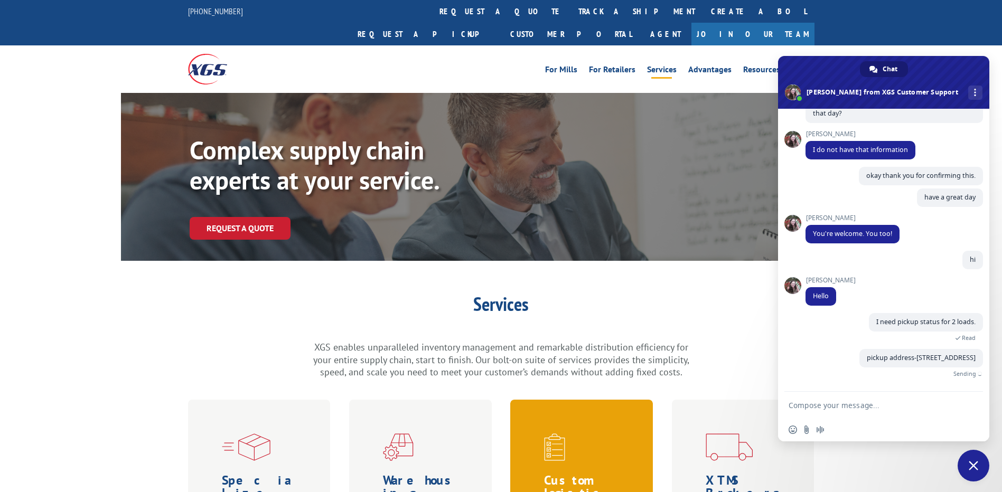
scroll to position [2284, 0]
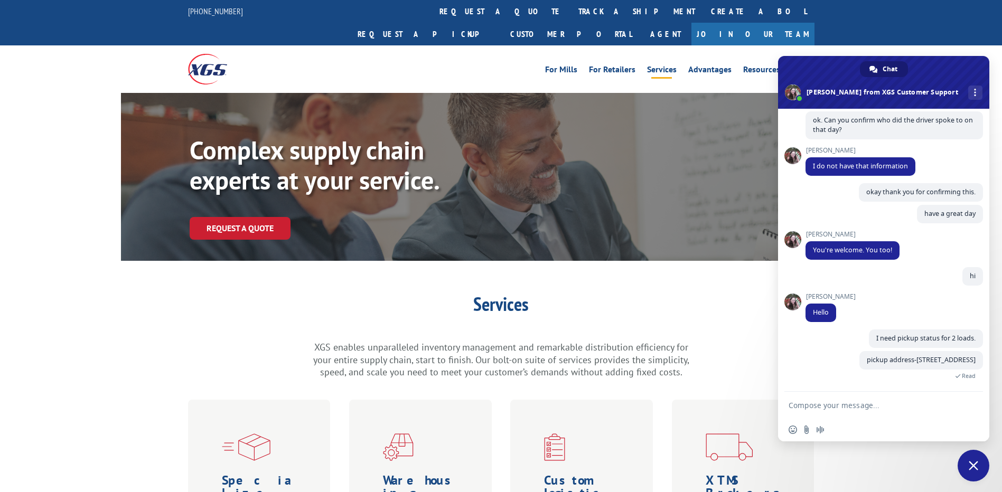
click at [800, 405] on textarea "Compose your message..." at bounding box center [872, 406] width 167 height 10
paste textarea "14226"
type textarea "destination- 14226"
click at [967, 401] on span "Send" at bounding box center [970, 405] width 17 height 17
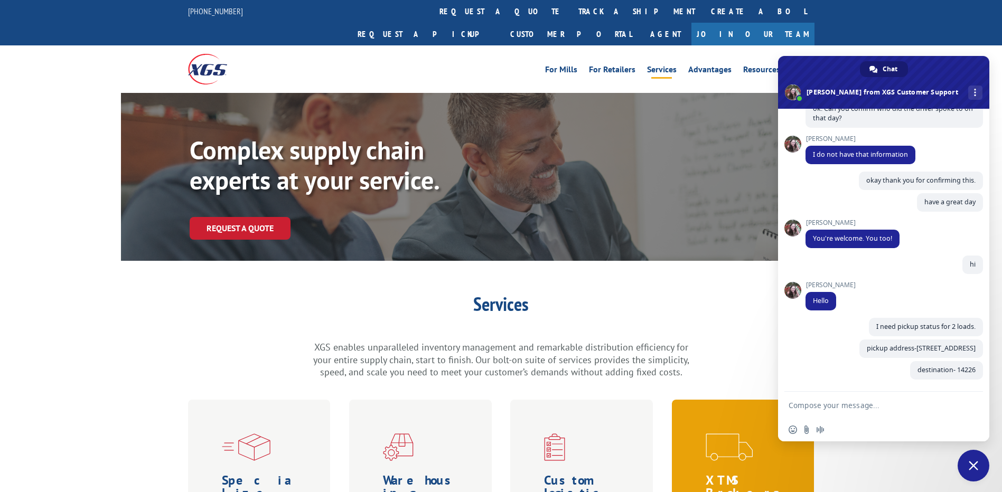
scroll to position [2306, 0]
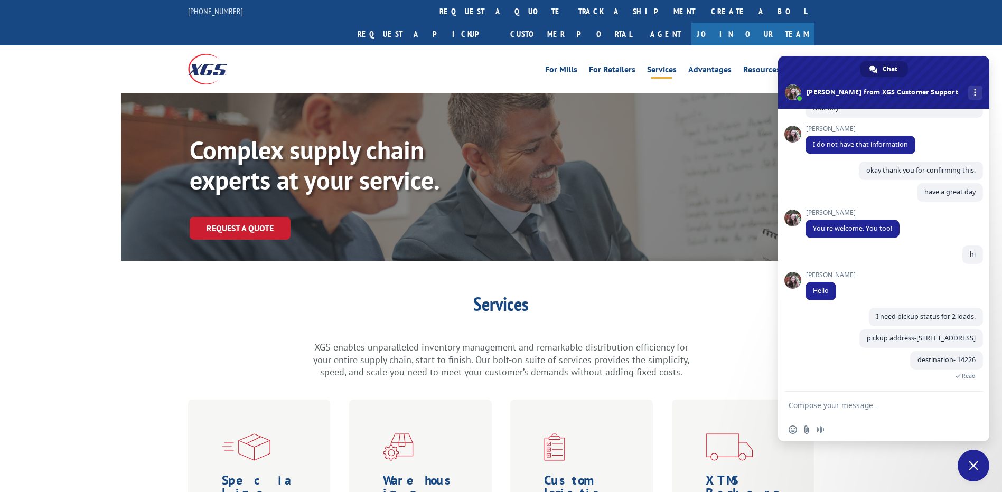
click at [823, 407] on textarea "Compose your message..." at bounding box center [872, 406] width 167 height 10
paste textarea "705"
type textarea "weight 705"
click at [976, 407] on span "Send" at bounding box center [970, 405] width 17 height 17
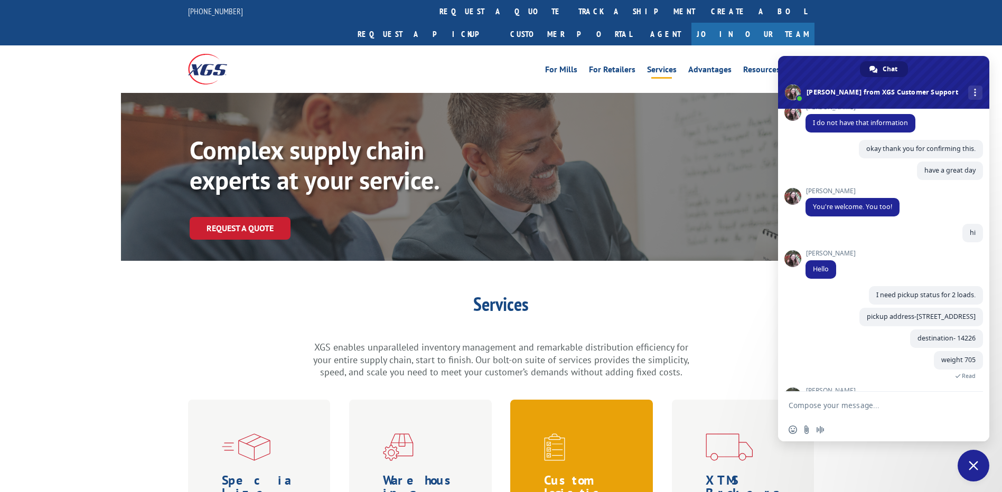
scroll to position [2364, 0]
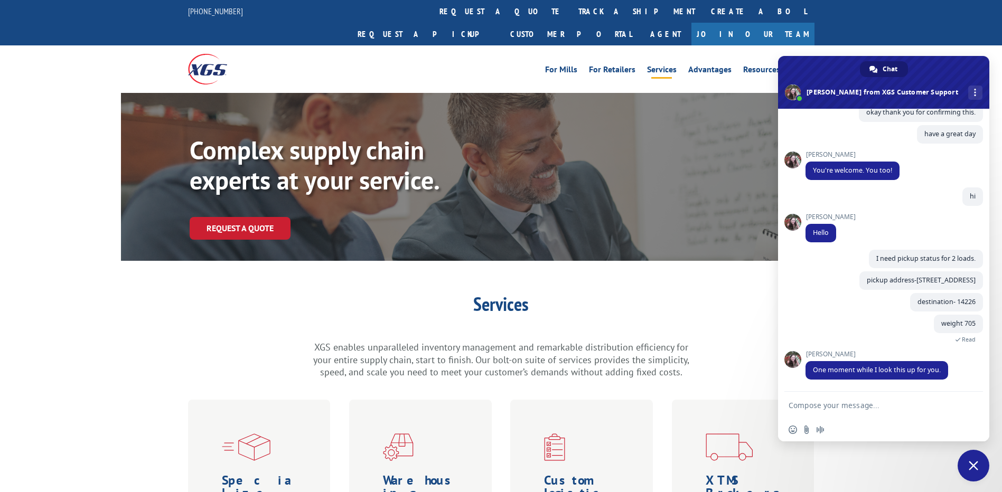
click at [844, 406] on textarea "Compose your message..." at bounding box center [872, 406] width 167 height 10
type textarea "pallet -1"
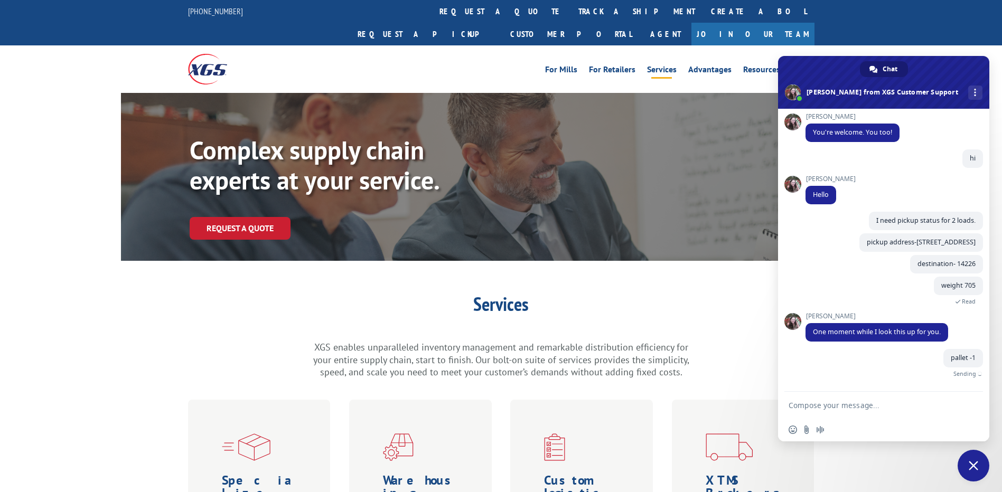
scroll to position [2390, 0]
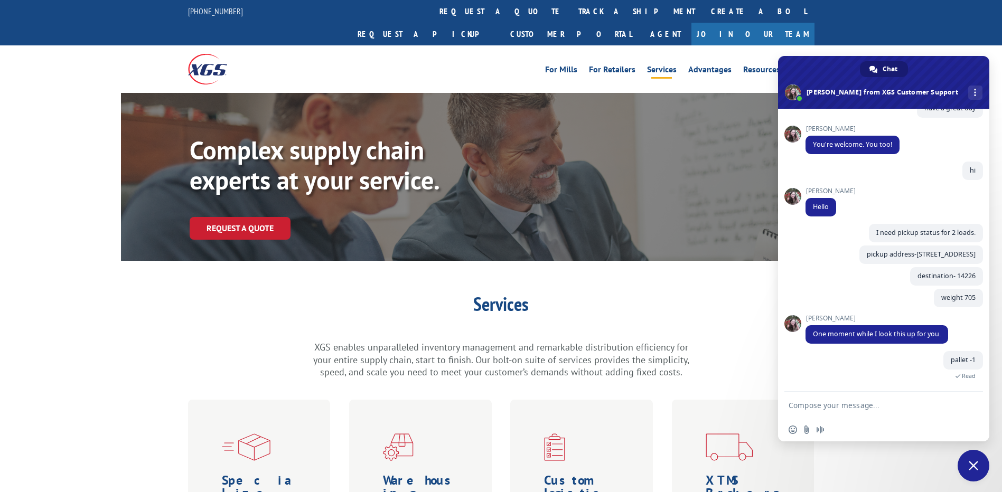
click at [785, 407] on div at bounding box center [883, 406] width 211 height 29
click at [850, 406] on textarea "Compose your message..." at bounding box center [872, 406] width 167 height 10
click at [792, 326] on span at bounding box center [793, 323] width 17 height 17
click at [836, 399] on form at bounding box center [872, 406] width 167 height 29
click at [833, 405] on textarea "Compose your message..." at bounding box center [872, 406] width 167 height 10
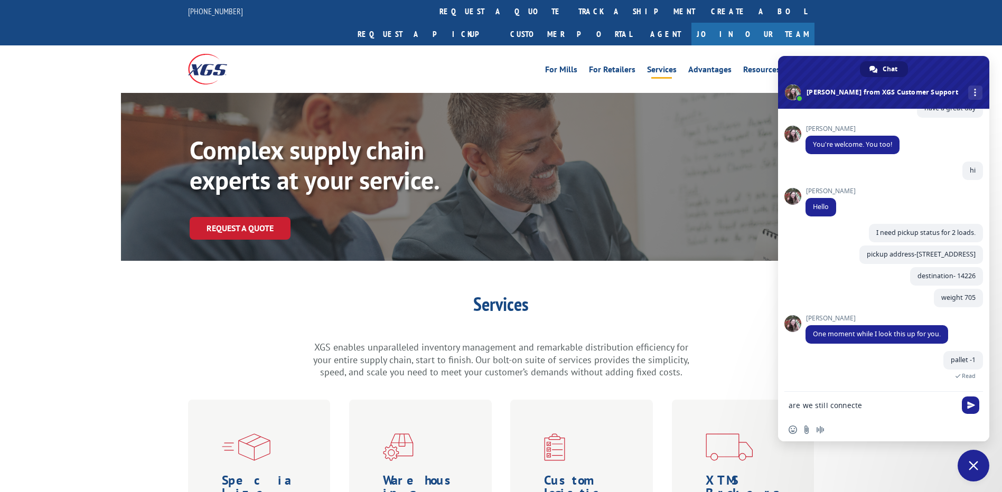
type textarea "are we still connected"
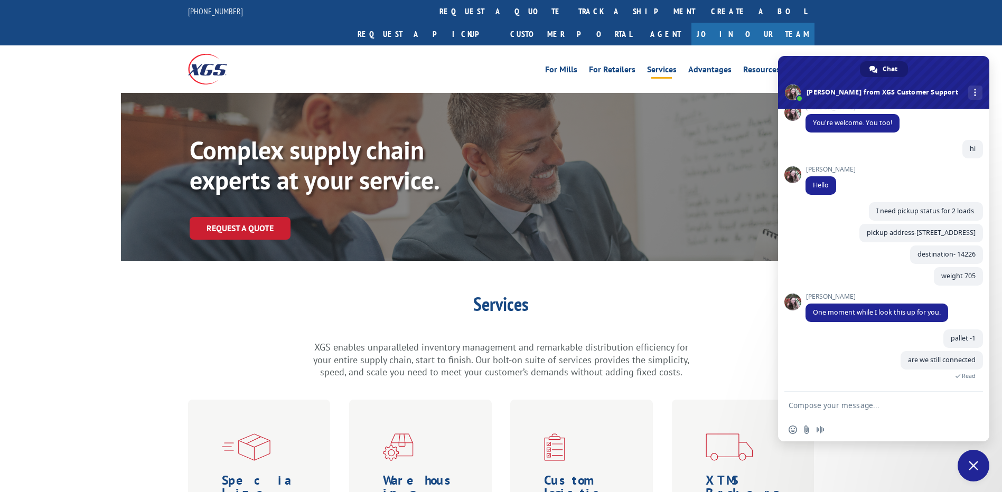
scroll to position [2411, 0]
click at [842, 407] on textarea "Compose your message..." at bounding box center [872, 406] width 167 height 10
paste textarea "[STREET_ADDRESS]"
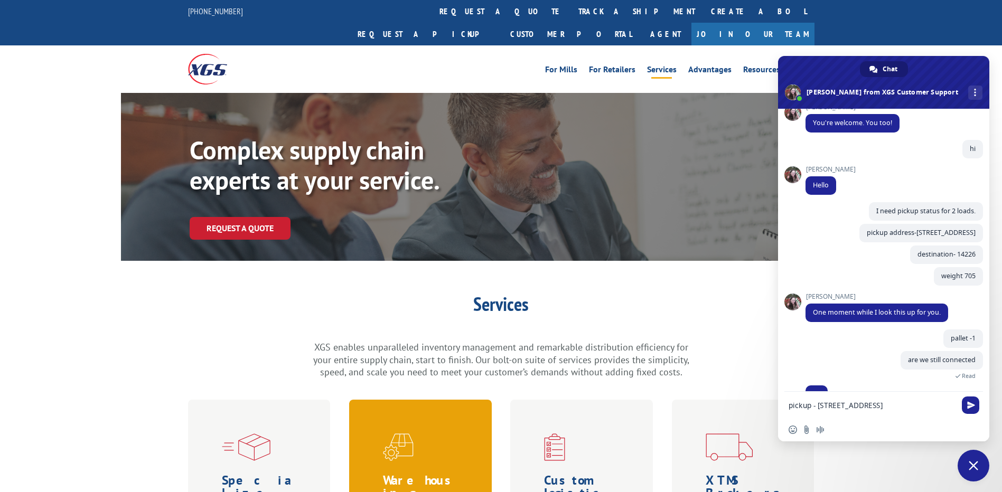
scroll to position [2432, 0]
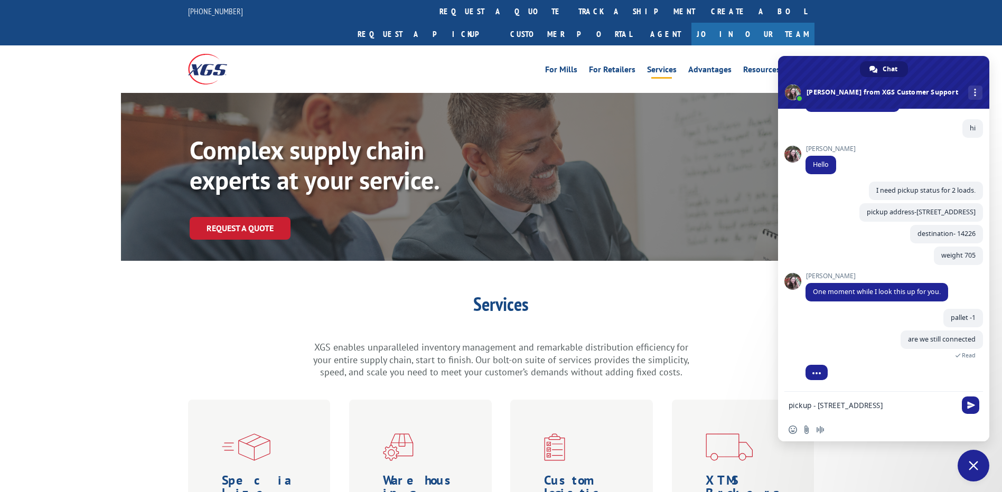
click at [916, 401] on textarea "pickup - [STREET_ADDRESS]" at bounding box center [872, 406] width 167 height 10
paste textarea "90220"
click at [845, 409] on textarea "pickup - [STREET_ADDRESS] Destination -" at bounding box center [872, 408] width 167 height 19
paste textarea "73129"
click at [834, 414] on textarea "pickup - [STREET_ADDRESS]" at bounding box center [872, 408] width 167 height 19
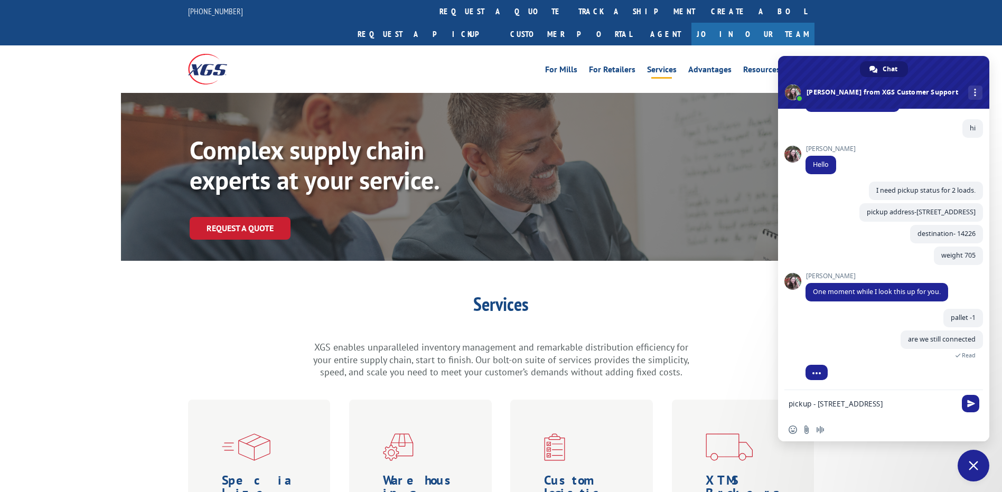
click at [863, 414] on textarea "pickup - [STREET_ADDRESS]" at bounding box center [872, 408] width 167 height 19
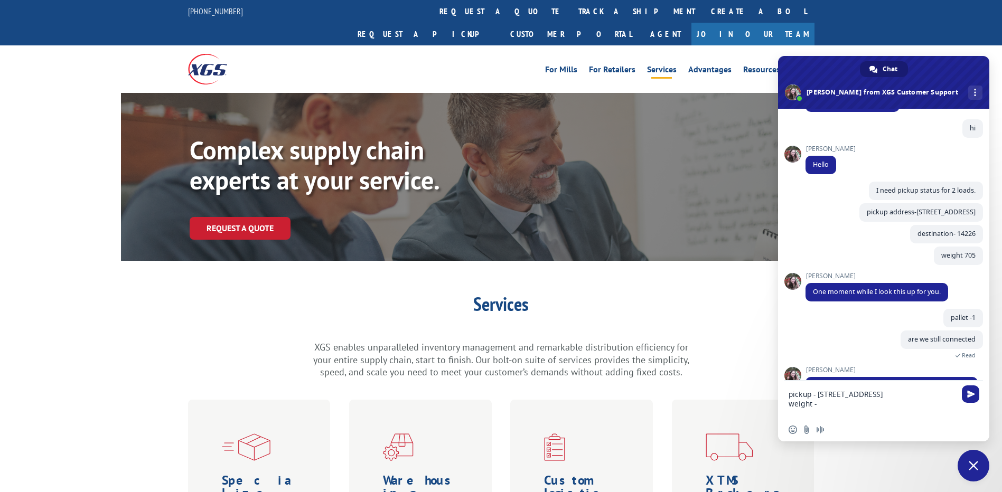
click at [853, 411] on textarea "pickup - [STREET_ADDRESS] weight -" at bounding box center [872, 404] width 167 height 29
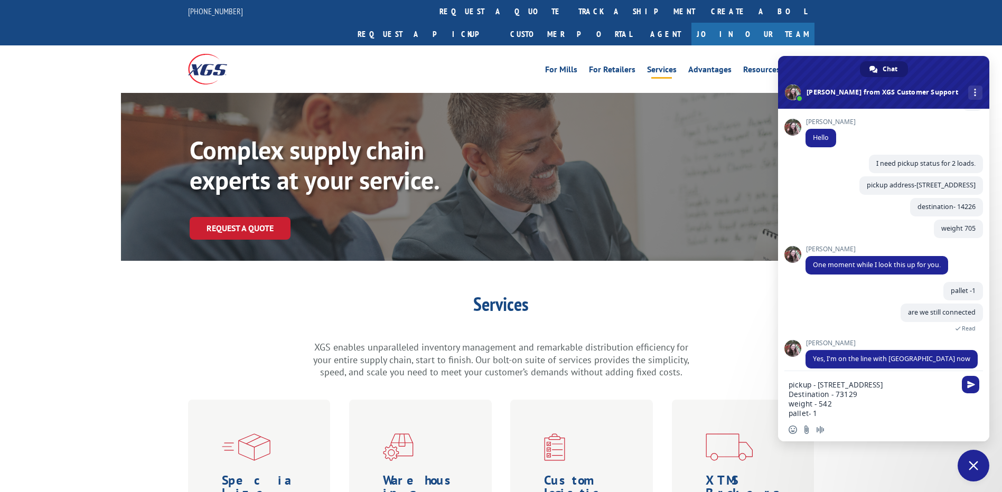
type textarea "pickup - [STREET_ADDRESS] Destination - 73129 weight - 542 pallet- 1"
click at [842, 420] on div "Insert an emoji Send a file Audio message" at bounding box center [883, 430] width 211 height 23
click at [842, 412] on textarea "pickup - [STREET_ADDRESS] Destination - 73129 weight - 542 pallet- 1" at bounding box center [872, 399] width 167 height 38
drag, startPoint x: 836, startPoint y: 412, endPoint x: 769, endPoint y: 364, distance: 81.8
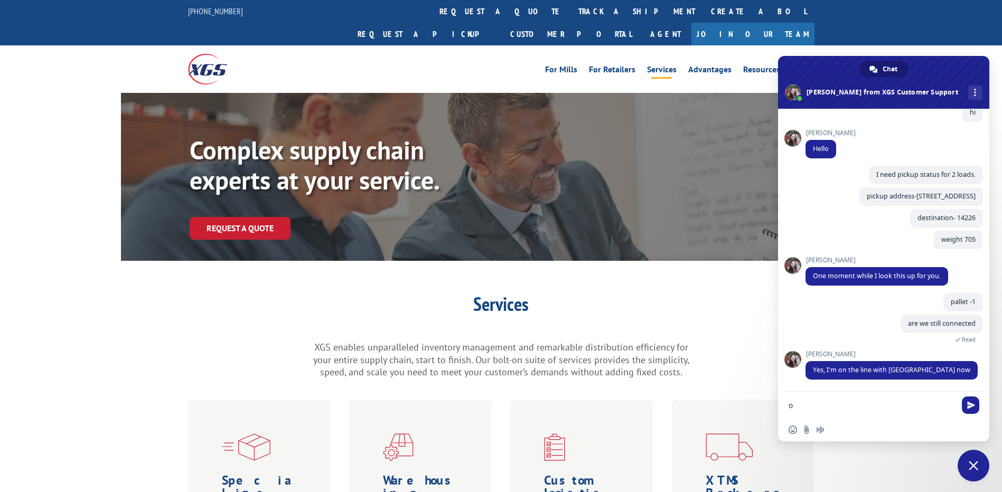
type textarea "ok"
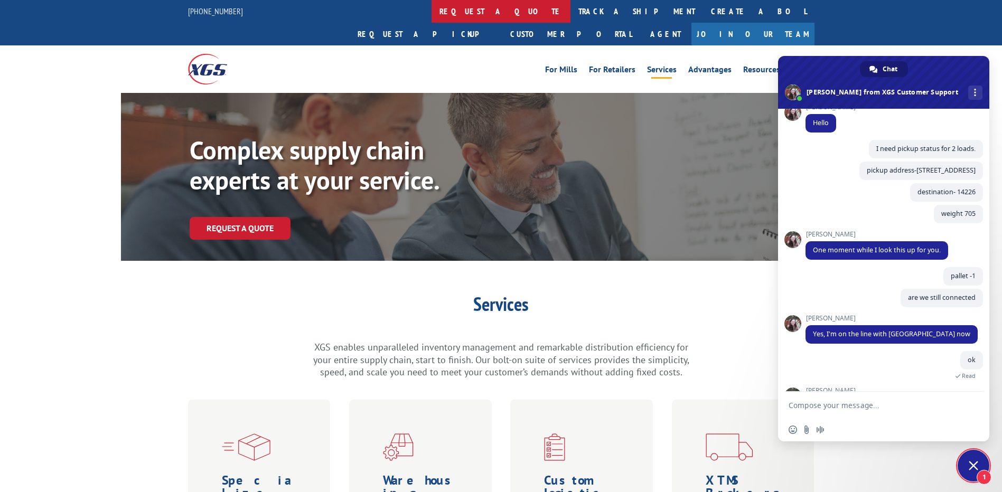
scroll to position [2529, 0]
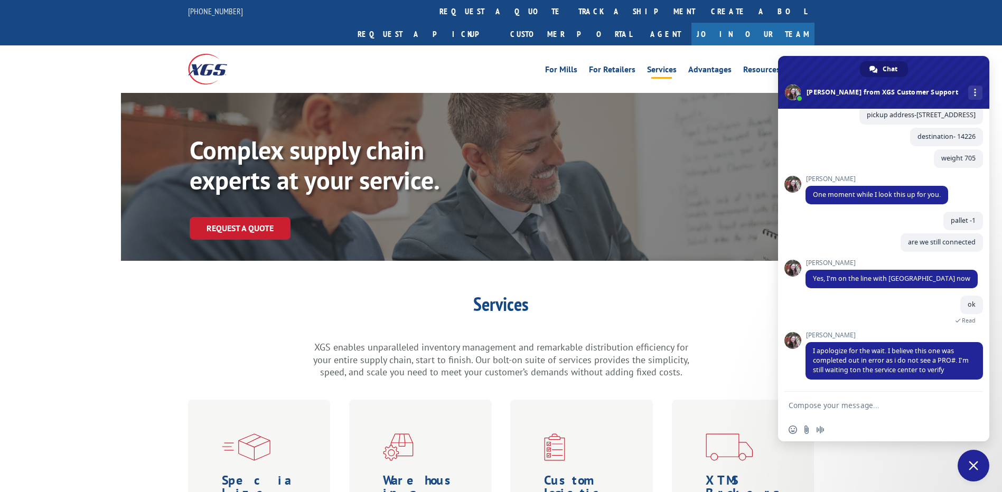
click at [879, 402] on textarea "Compose your message..." at bounding box center [872, 406] width 167 height 10
click at [861, 405] on textarea "Compose your message..." at bounding box center [872, 406] width 167 height 10
type textarea "okay"
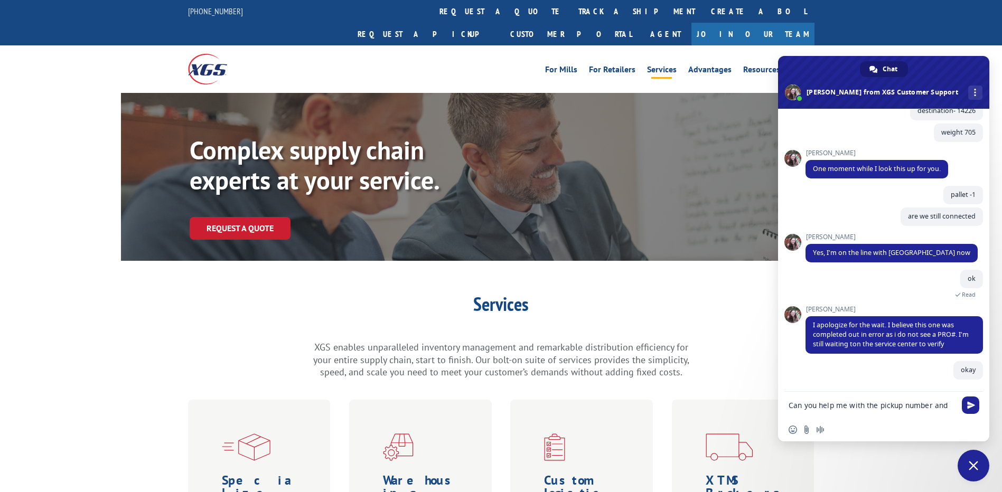
scroll to position [2557, 0]
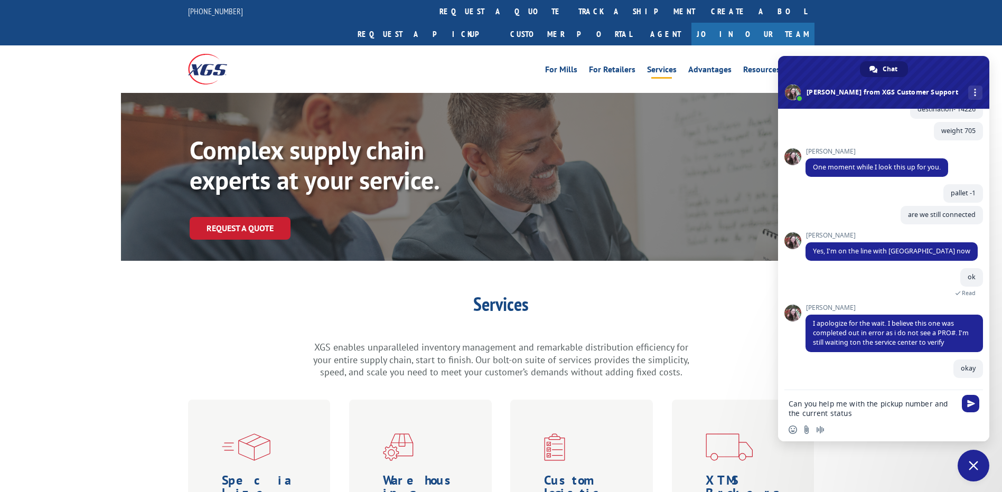
type textarea "Can you help me with the pickup number and the current status."
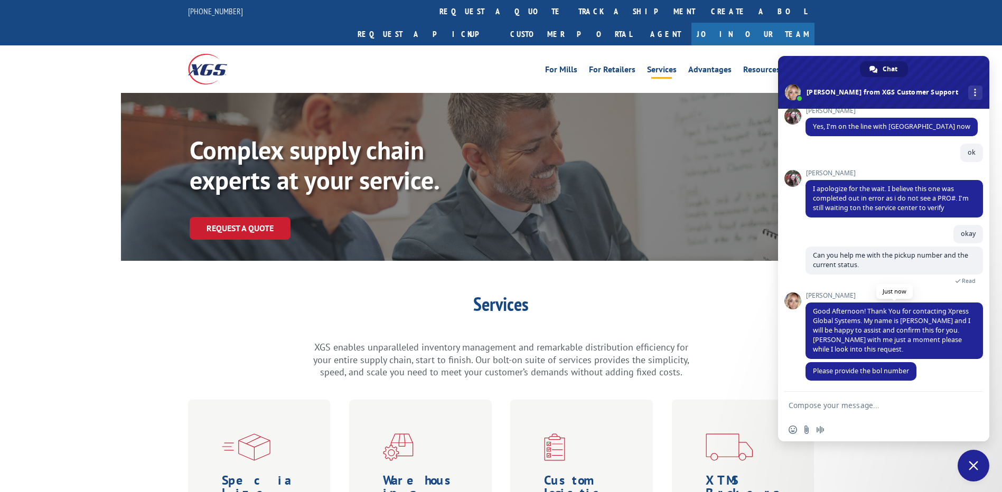
scroll to position [2681, 0]
click at [853, 406] on textarea "Compose your message..." at bounding box center [872, 406] width 167 height 10
paste textarea "Compose your message..."
type textarea "I have the load number which is"
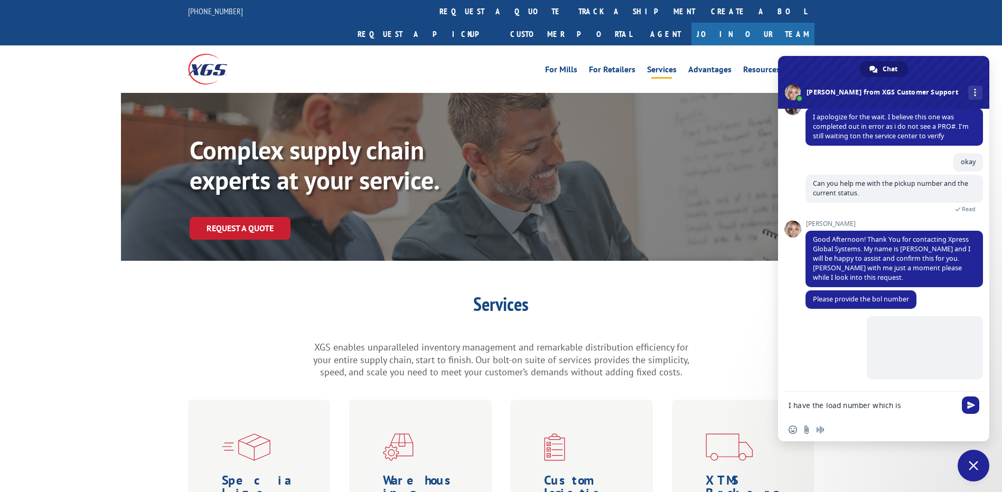
scroll to position [2753, 0]
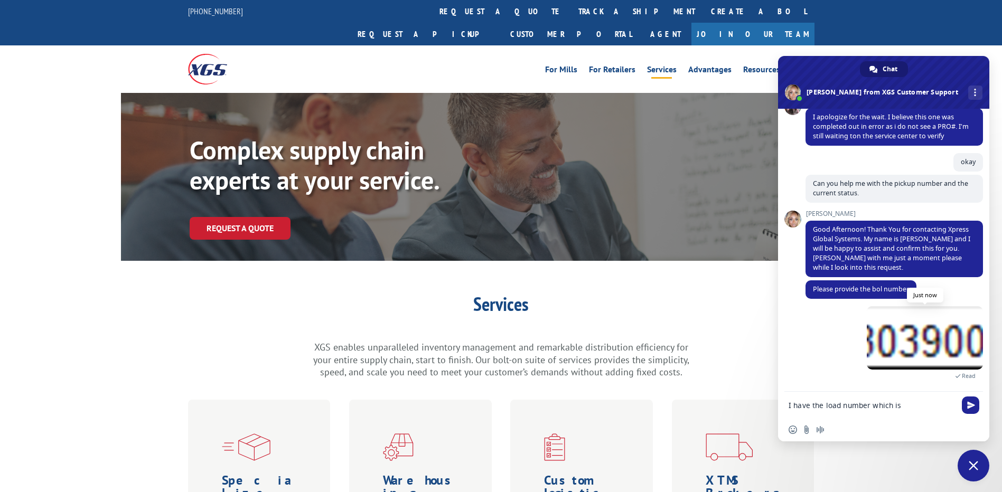
click at [956, 358] on span at bounding box center [925, 337] width 116 height 63
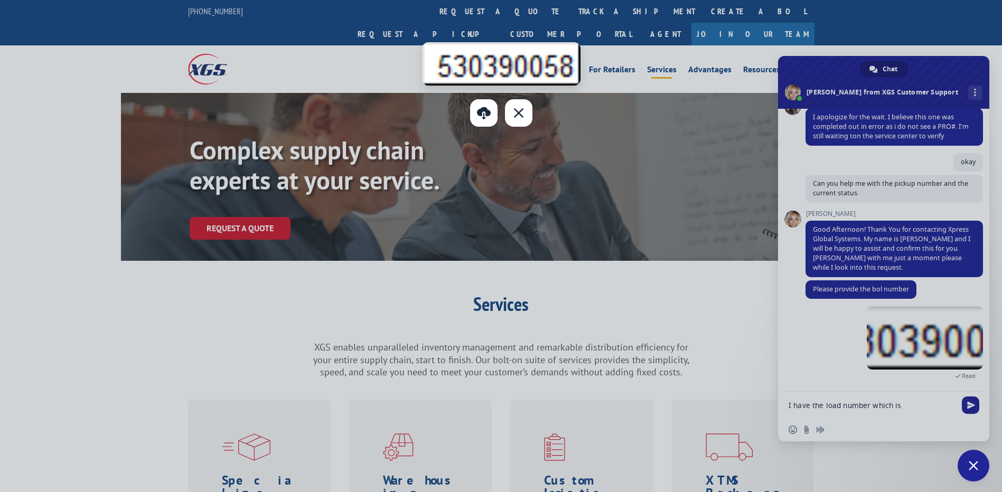
click at [522, 117] on div "Close" at bounding box center [518, 112] width 27 height 27
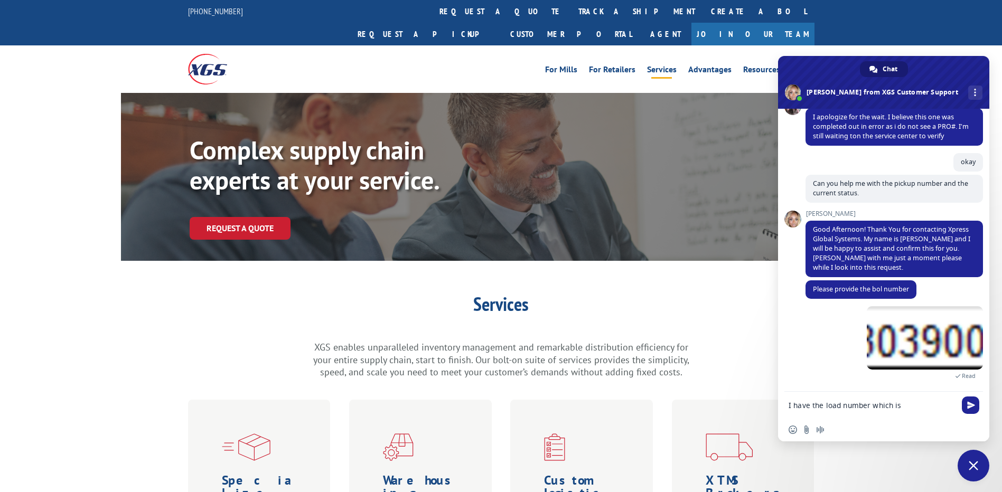
drag, startPoint x: 871, startPoint y: 405, endPoint x: 910, endPoint y: 405, distance: 38.6
click at [910, 405] on textarea "I have the load number which is" at bounding box center [872, 406] width 167 height 10
type textarea "I have the load number"
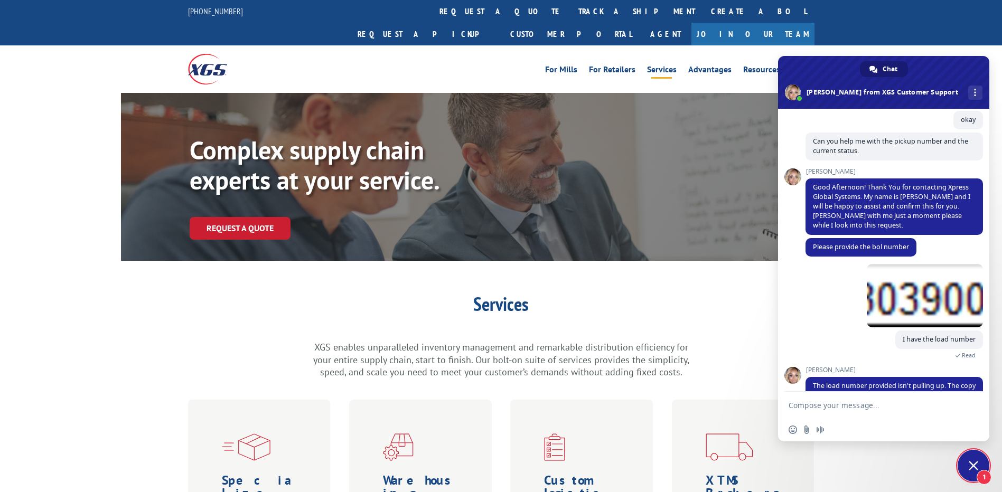
scroll to position [2830, 0]
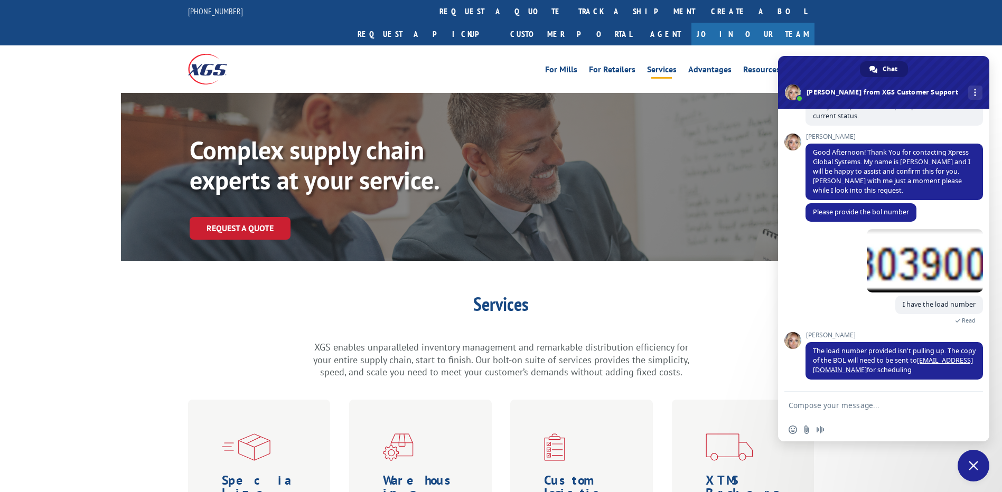
click at [848, 398] on form at bounding box center [872, 406] width 167 height 29
click at [847, 408] on textarea "Compose your message..." at bounding box center [872, 406] width 167 height 10
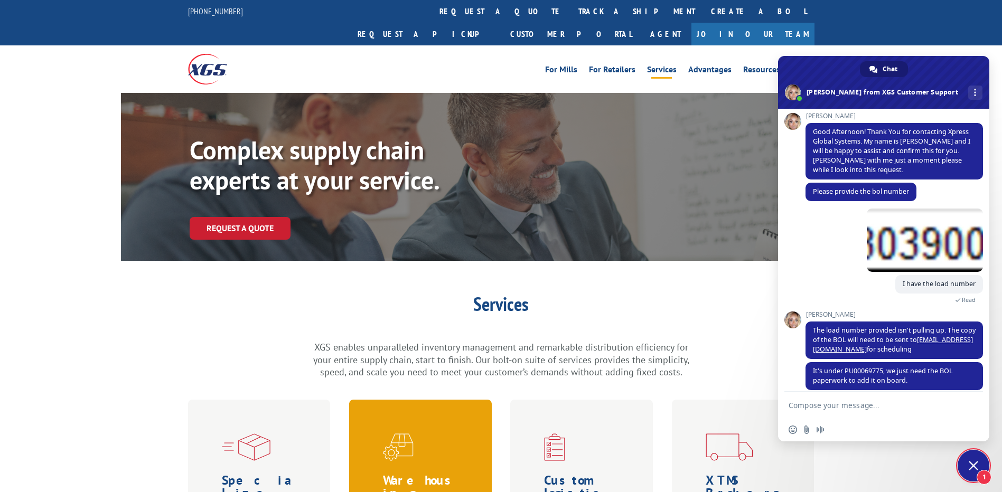
scroll to position [2861, 0]
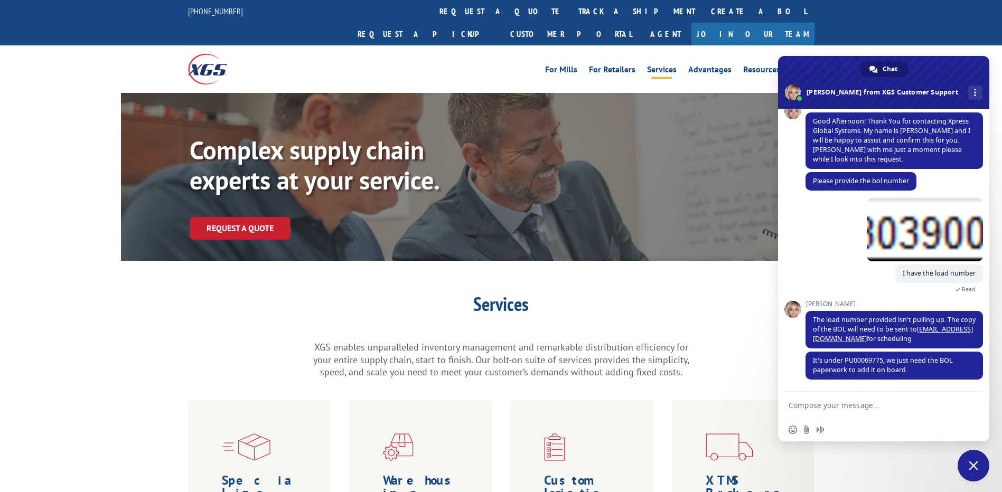
click at [852, 404] on textarea "Compose your message..." at bounding box center [872, 406] width 167 height 10
type textarea "okay thanks."
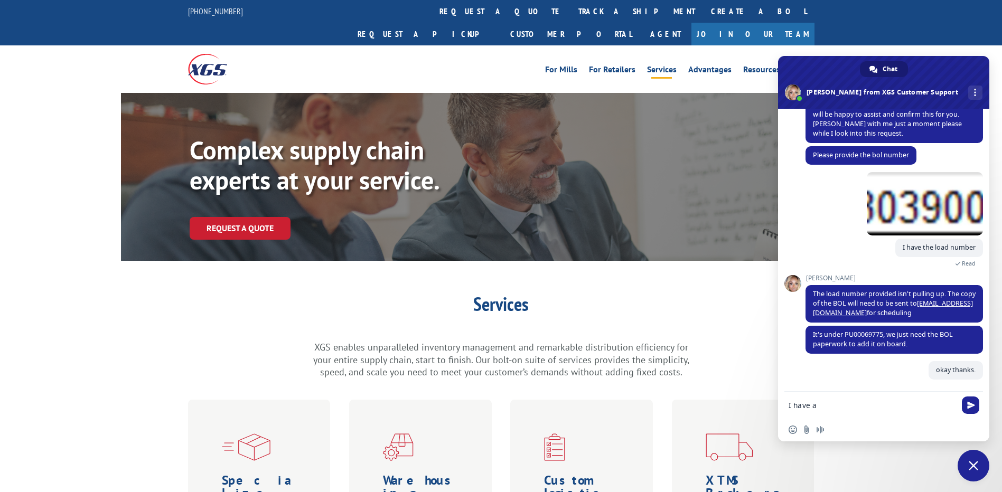
scroll to position [2887, 0]
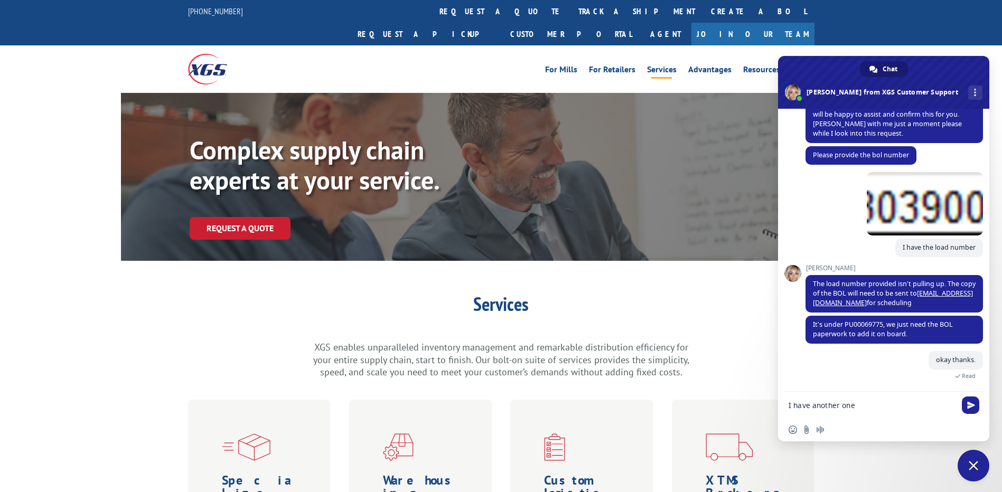
type textarea "I have another one."
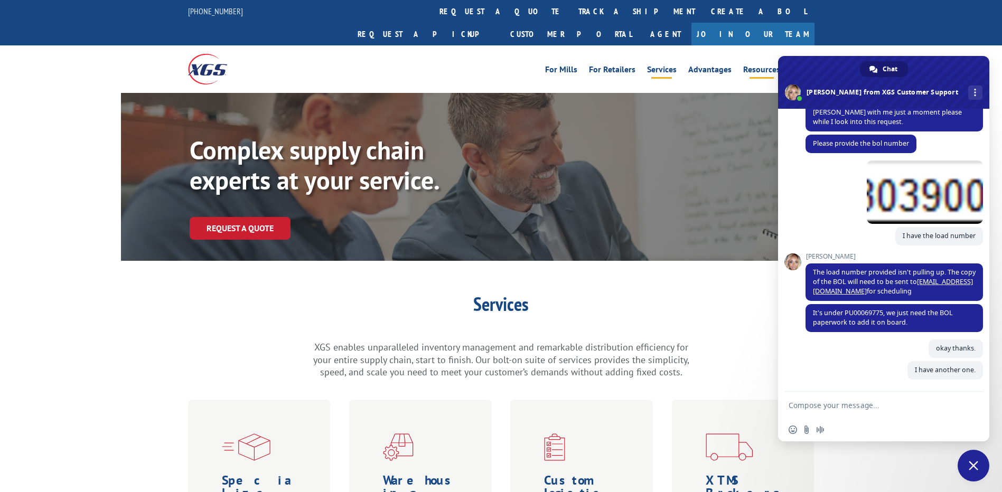
scroll to position [2909, 0]
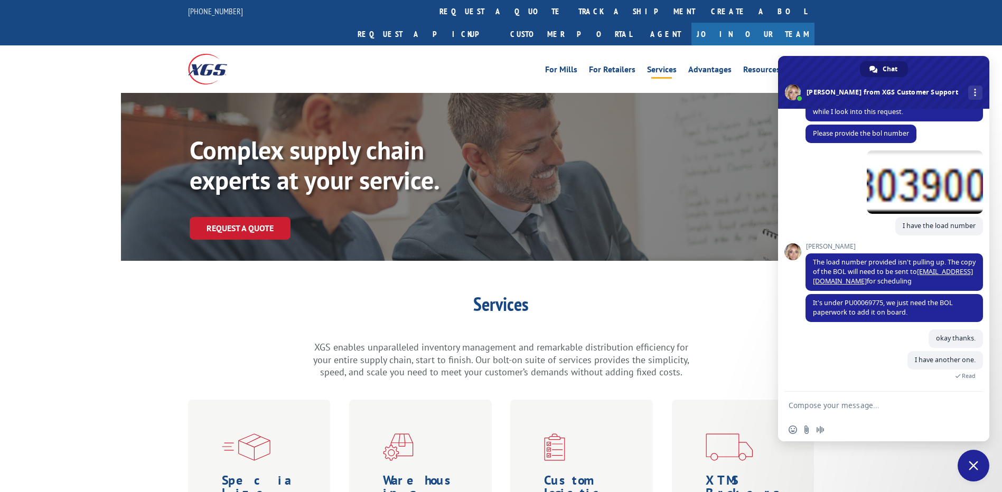
paste textarea "pickup - [STREET_ADDRESS] Destination - 73129 weight - 542 pallet- 1"
type textarea "pickup - [STREET_ADDRESS] Destination - 73129 weight - 542 pallet- 1"
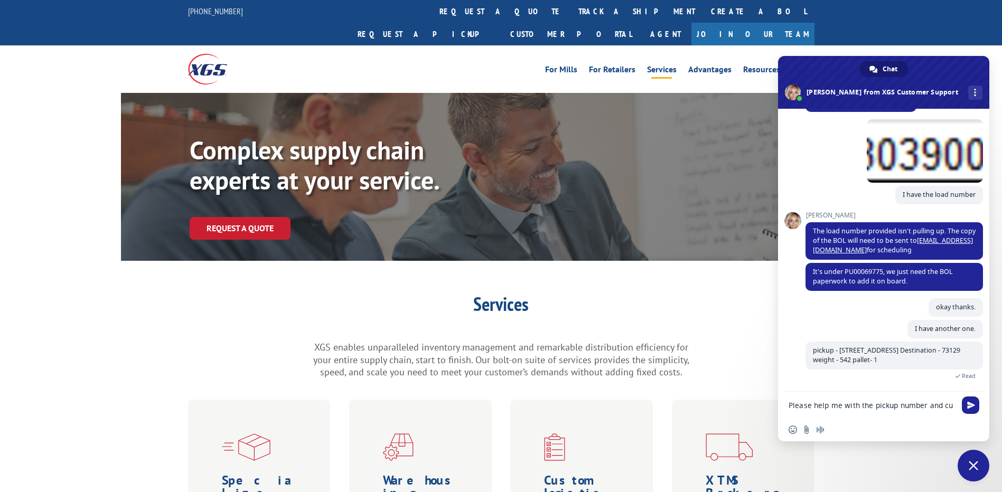
scroll to position [2942, 0]
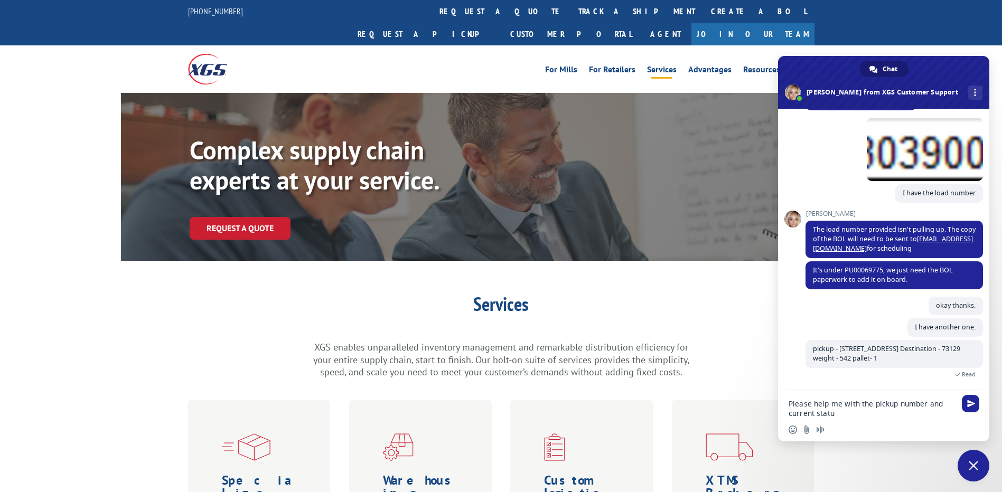
type textarea "Please help me with the pickup number and current status"
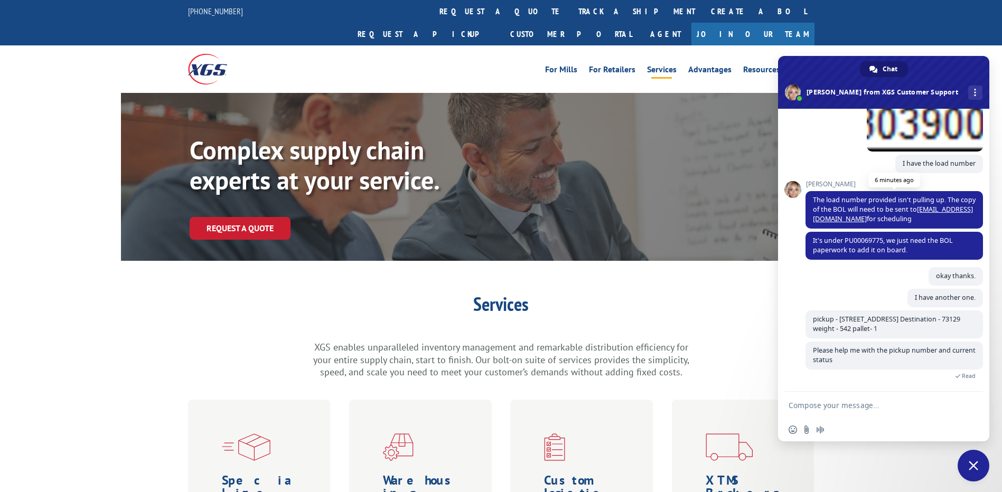
scroll to position [2760, 0]
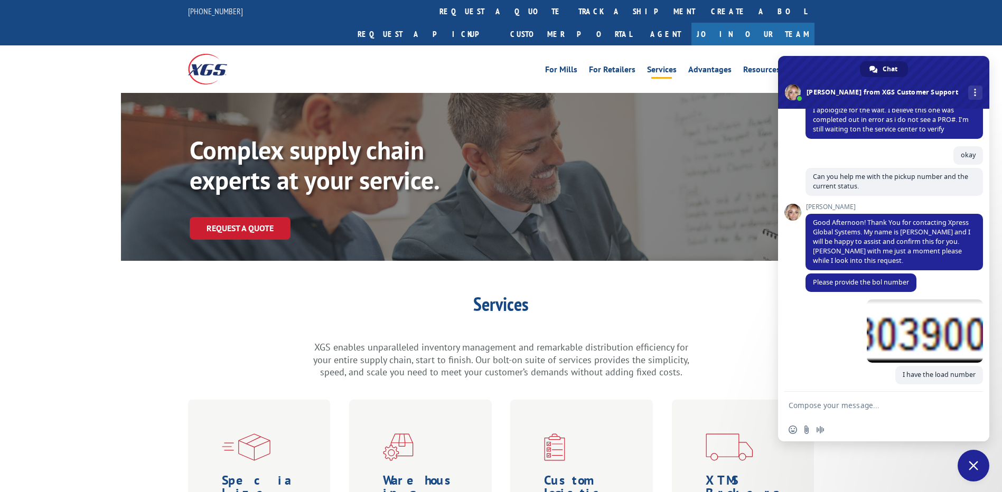
click at [824, 321] on div "7 minutes ago" at bounding box center [895, 333] width 178 height 67
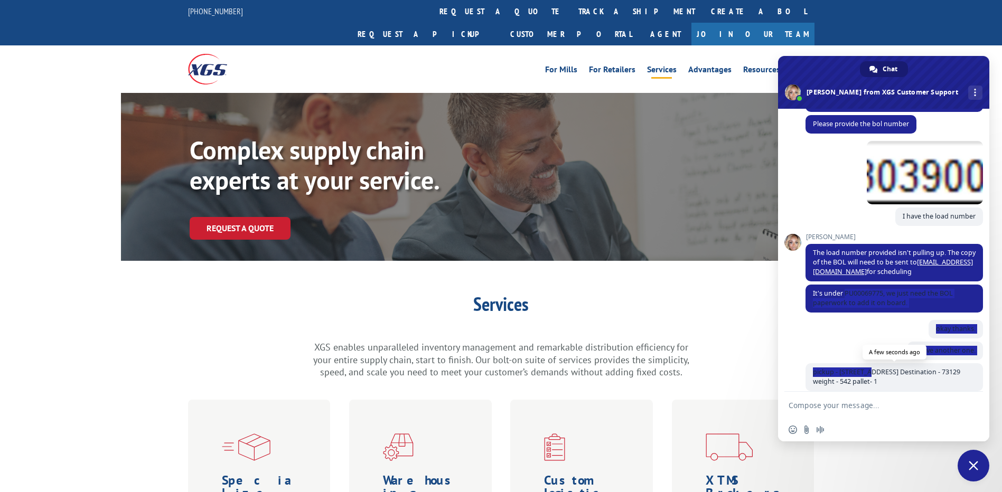
scroll to position [2992, 0]
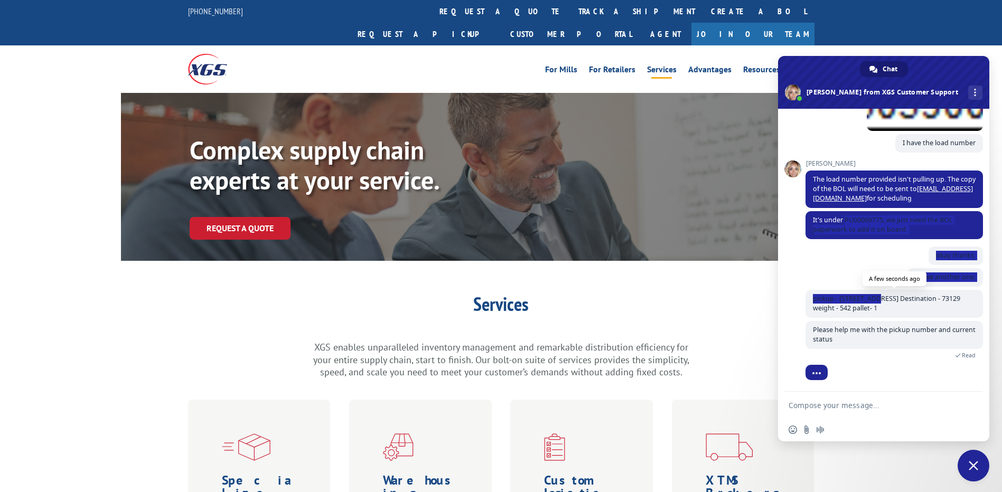
drag, startPoint x: 846, startPoint y: 293, endPoint x: 880, endPoint y: 291, distance: 34.4
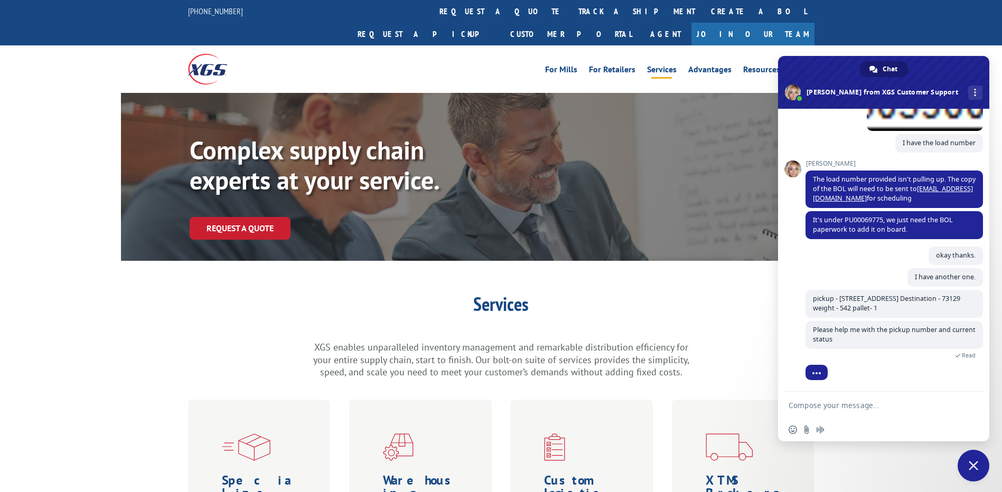
drag, startPoint x: 880, startPoint y: 291, endPoint x: 807, endPoint y: 257, distance: 80.4
click at [807, 257] on div "okay thanks. A few seconds ago" at bounding box center [895, 258] width 178 height 22
drag, startPoint x: 884, startPoint y: 217, endPoint x: 846, endPoint y: 221, distance: 38.2
click at [846, 221] on span "It's under PU00069775, we just need the BOL paperwork to add it on board." at bounding box center [883, 225] width 140 height 18
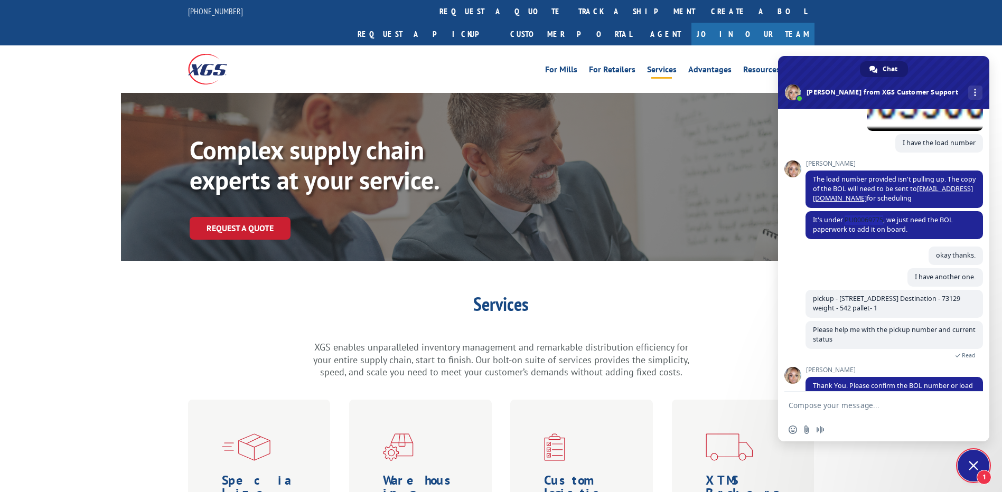
scroll to position [3017, 0]
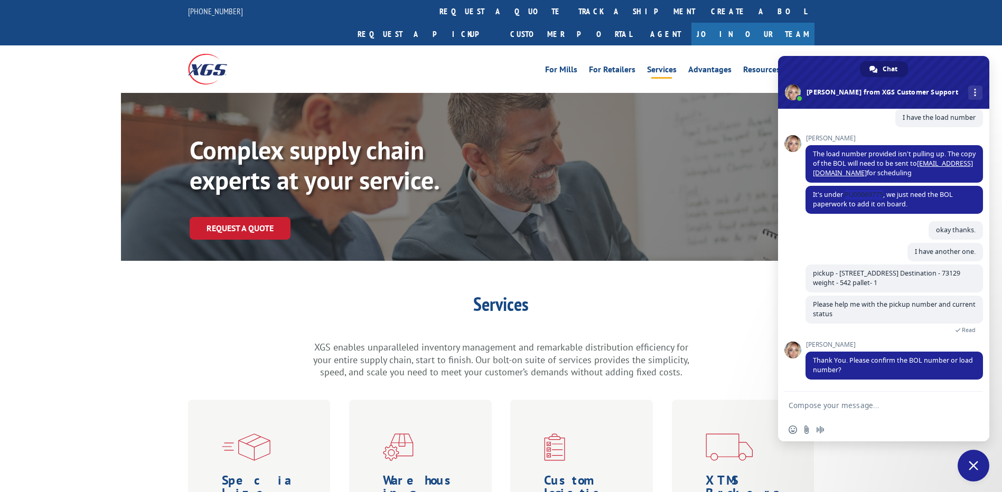
click at [869, 413] on form at bounding box center [872, 406] width 167 height 29
click at [851, 405] on textarea "Compose your message..." at bounding box center [872, 406] width 167 height 10
type textarea "sure"
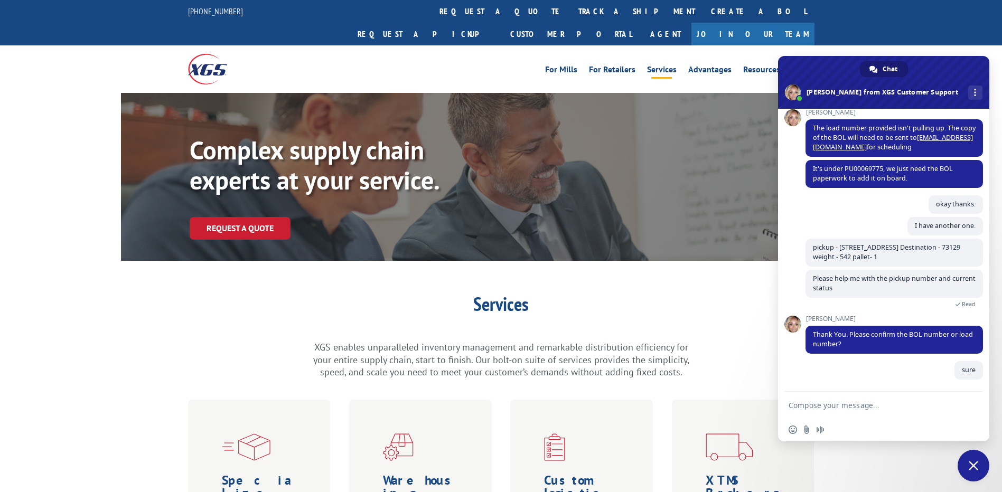
scroll to position [3043, 0]
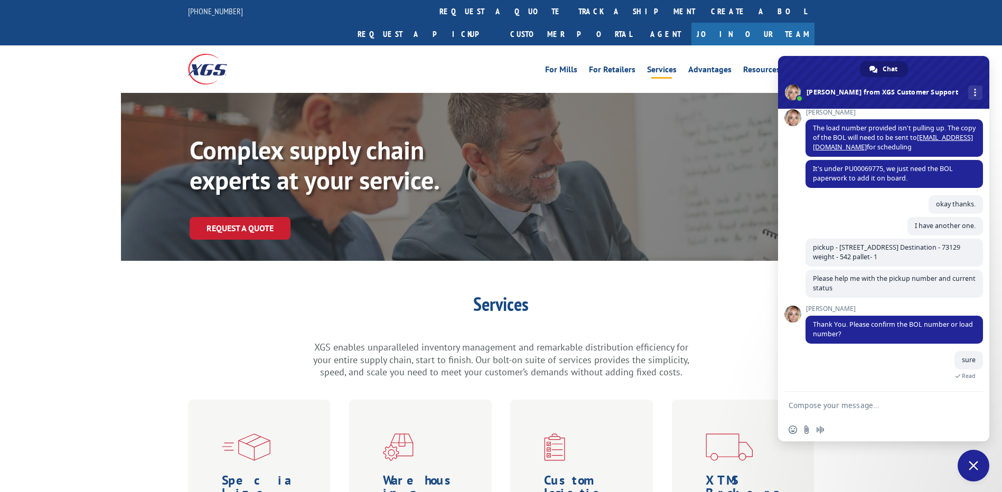
paste textarea "530649543"
type textarea "530649543 is the load number"
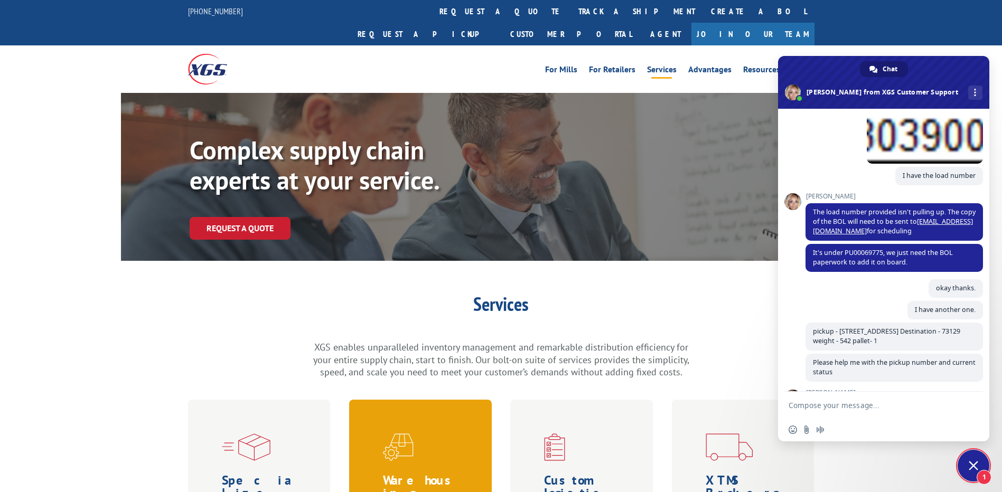
scroll to position [3111, 0]
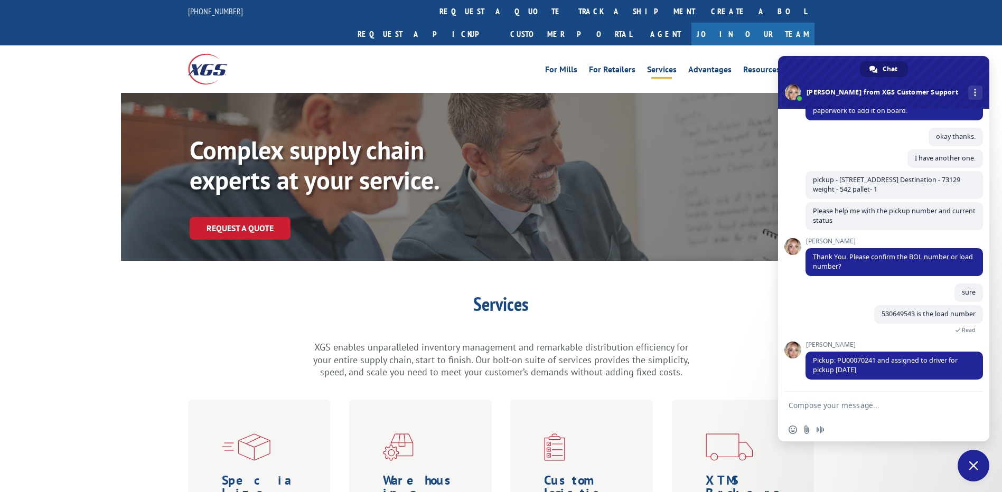
click at [844, 406] on textarea "Compose your message..." at bounding box center [872, 406] width 167 height 10
type textarea "Okay may i know the reason for missed pickup earlier"
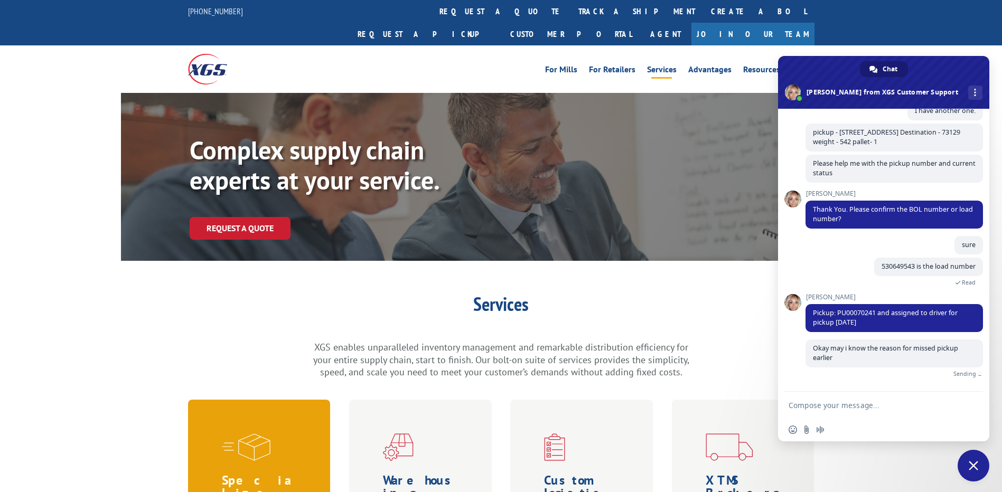
scroll to position [3146, 0]
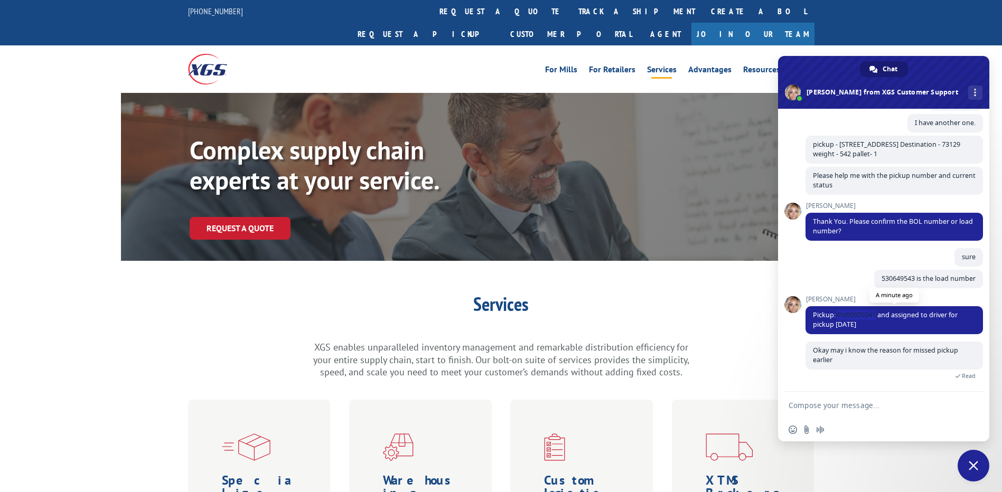
drag, startPoint x: 876, startPoint y: 313, endPoint x: 838, endPoint y: 314, distance: 38.6
click at [838, 314] on span "Pickup: PU00070241 and assigned to driver for pickup [DATE]" at bounding box center [885, 320] width 145 height 18
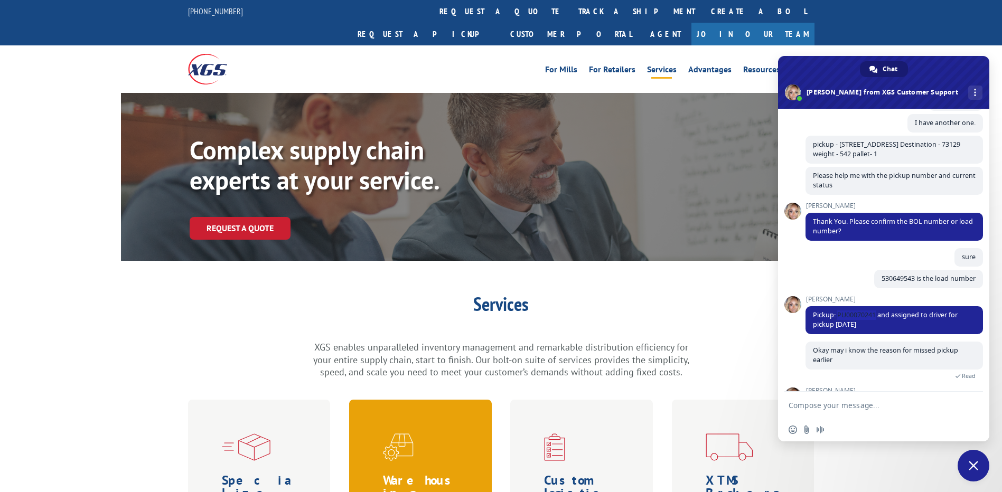
scroll to position [3183, 0]
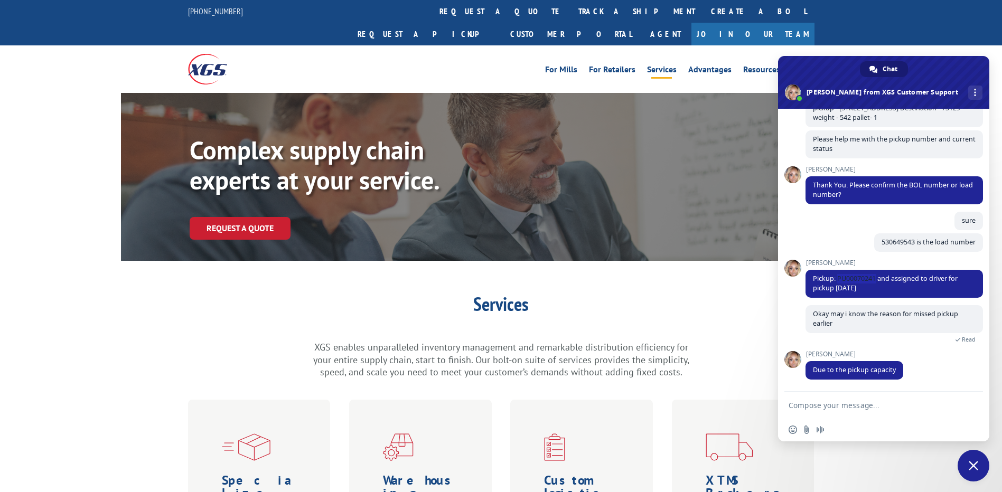
click at [838, 407] on textarea "Compose your message..." at bounding box center [872, 406] width 167 height 10
click at [856, 405] on textarea "Compose your message..." at bounding box center [872, 406] width 167 height 10
type textarea "ok"
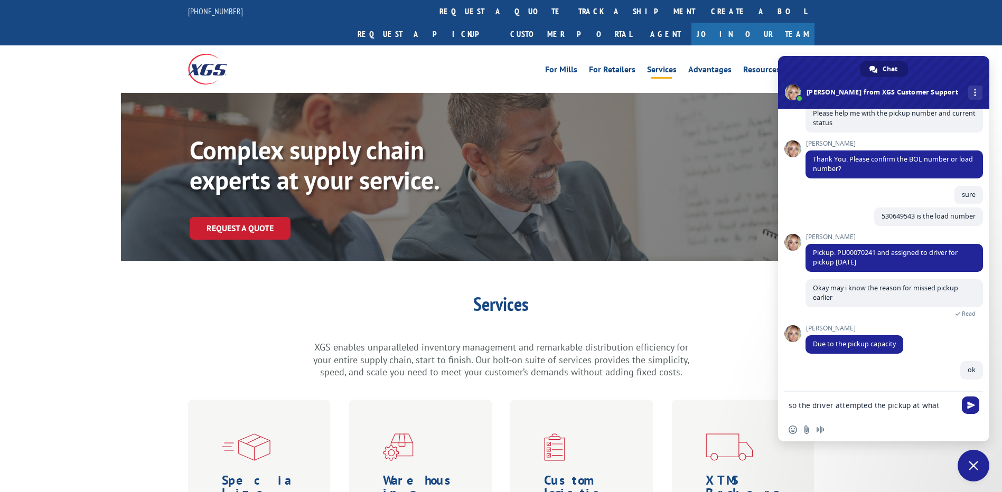
scroll to position [3210, 0]
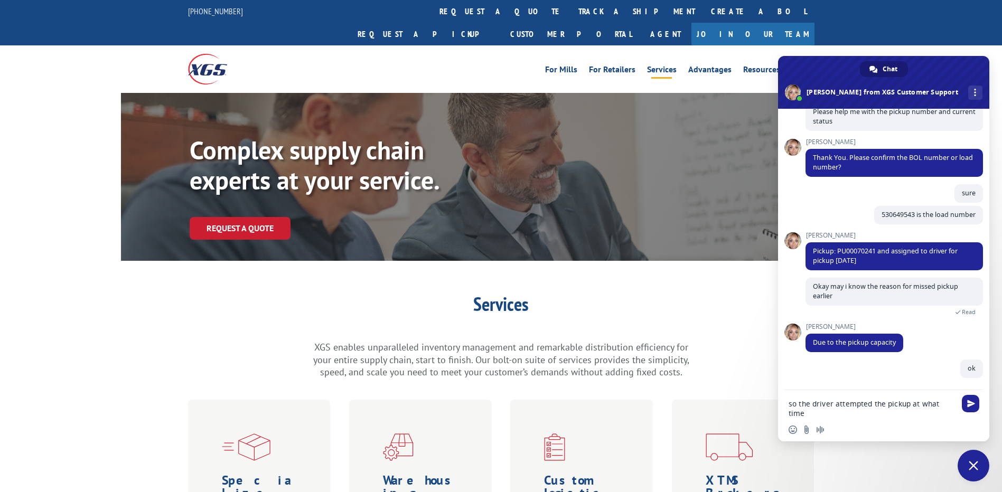
type textarea "so the driver attempted the pickup at what time ?"
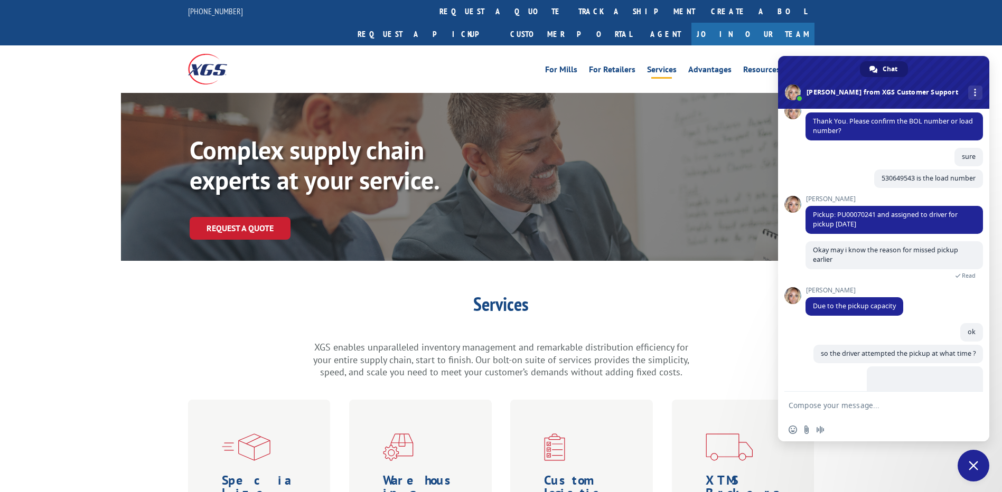
scroll to position [3297, 0]
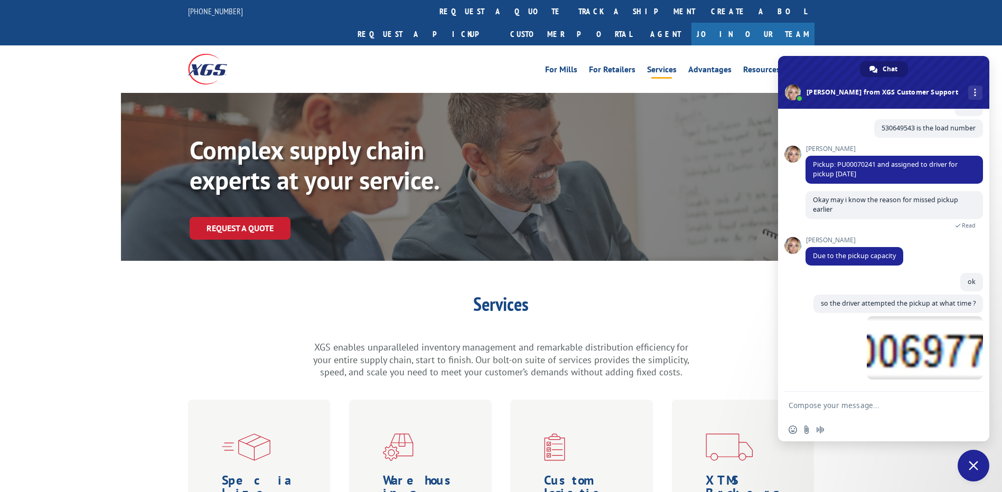
drag, startPoint x: 934, startPoint y: 343, endPoint x: 816, endPoint y: 369, distance: 120.0
click at [822, 368] on div "Just now" at bounding box center [895, 354] width 178 height 75
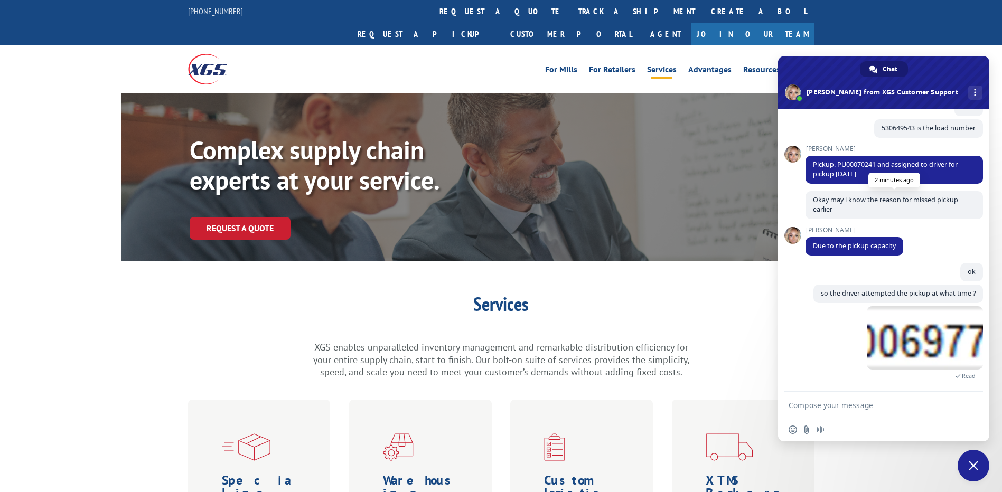
click at [947, 202] on span "Okay may i know the reason for missed pickup earlier" at bounding box center [885, 205] width 145 height 18
drag, startPoint x: 813, startPoint y: 293, endPoint x: 973, endPoint y: 290, distance: 159.6
click at [973, 290] on span "so the driver attempted the pickup at what time ?" at bounding box center [899, 294] width 170 height 18
click at [883, 405] on textarea "Compose your message..." at bounding box center [872, 406] width 167 height 10
type textarea "are we connected."
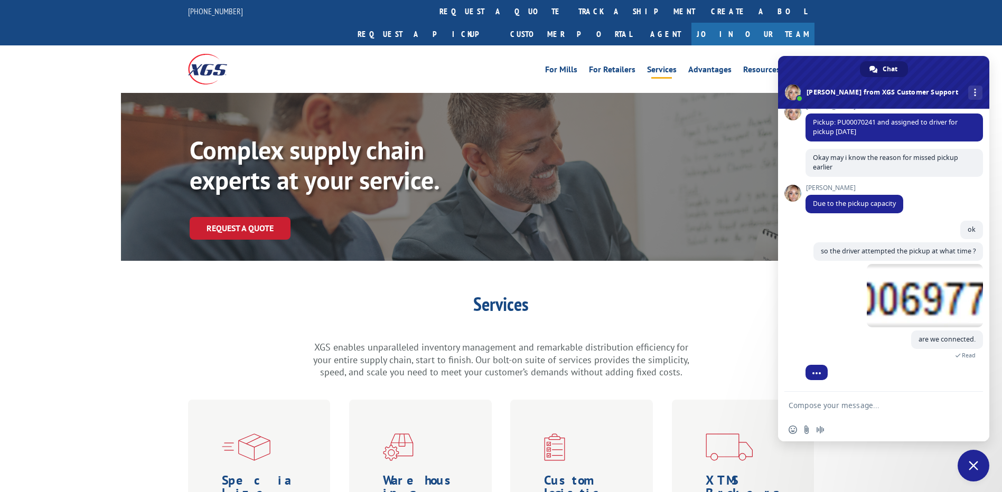
scroll to position [3364, 0]
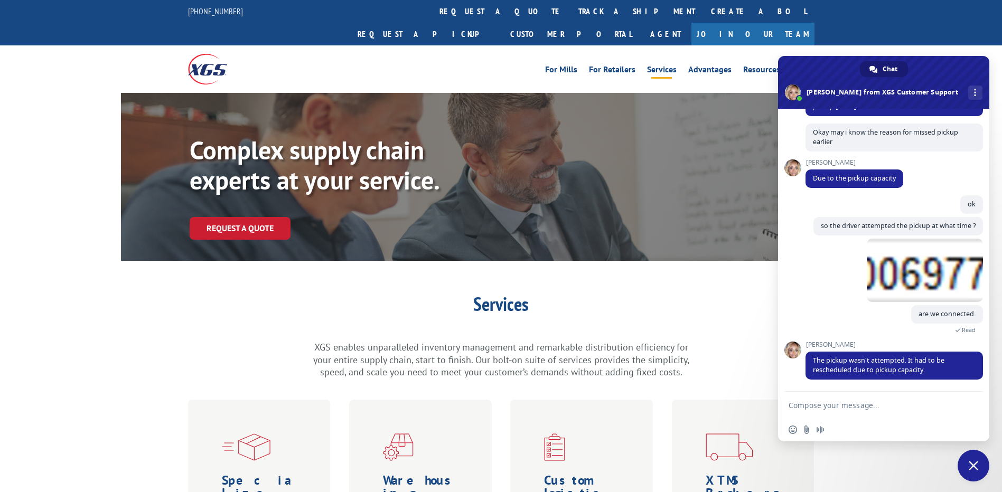
click at [854, 408] on textarea "Compose your message..." at bounding box center [872, 406] width 167 height 10
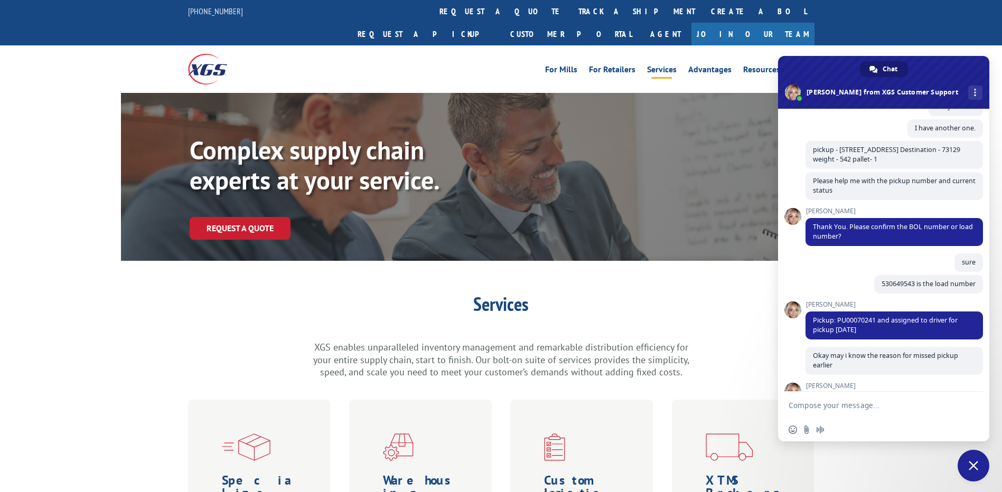
scroll to position [3247, 0]
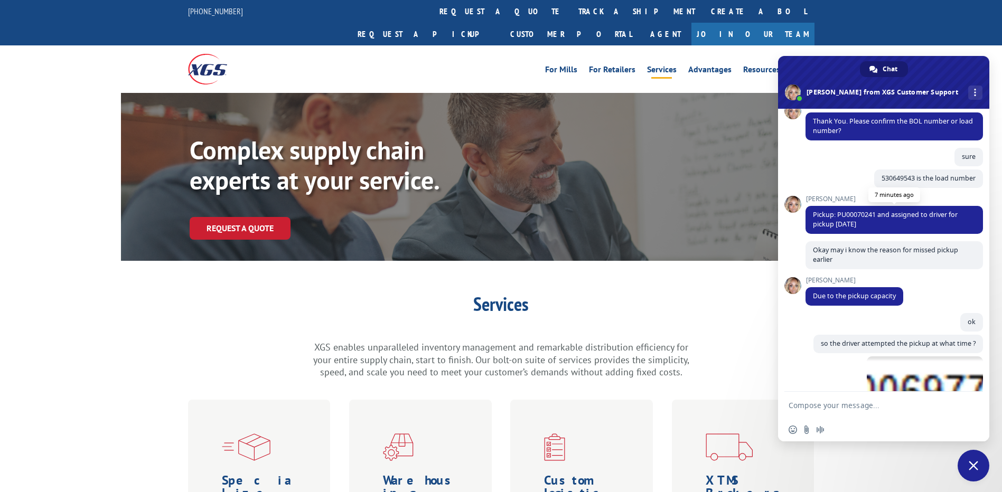
click at [857, 210] on span "Pickup: PU00070241 and assigned to driver for pickup [DATE]" at bounding box center [885, 219] width 145 height 18
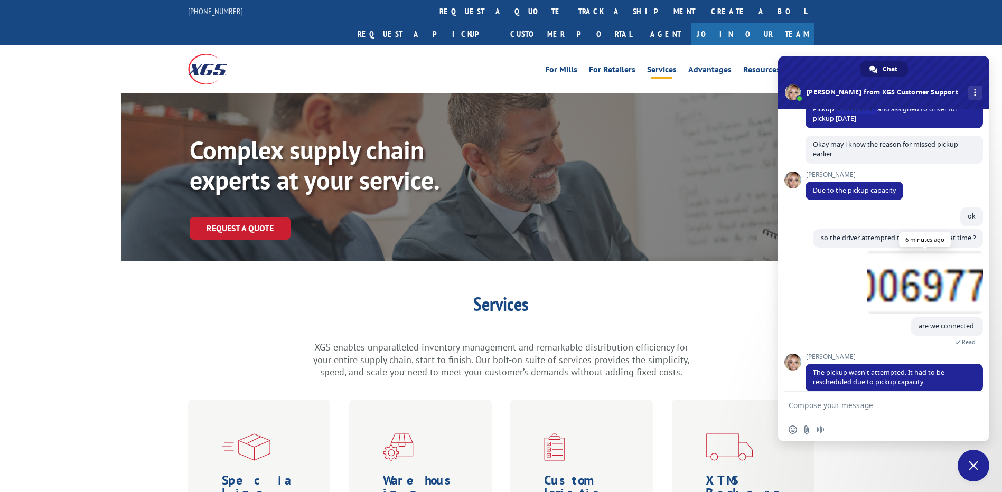
scroll to position [3300, 0]
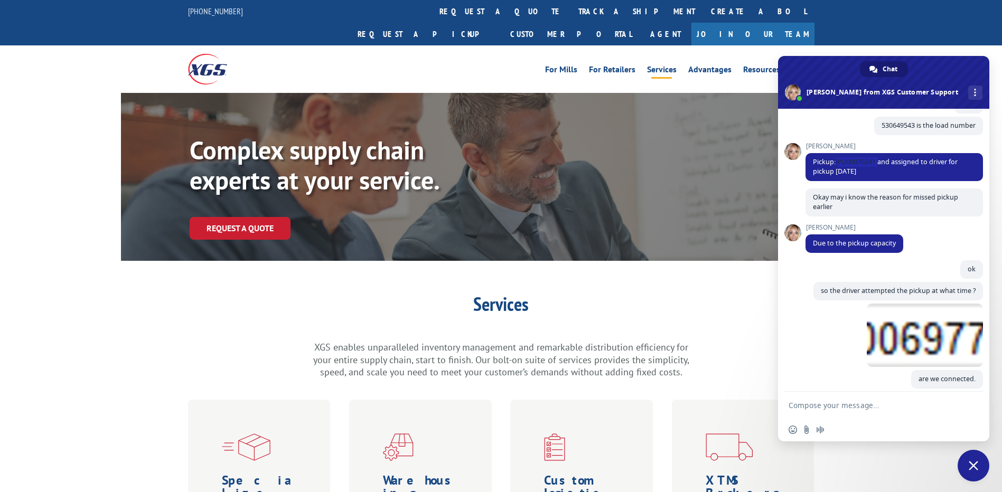
click at [944, 217] on div "Okay may i know the reason for missed pickup earlier 7 minutes ago" at bounding box center [895, 206] width 178 height 35
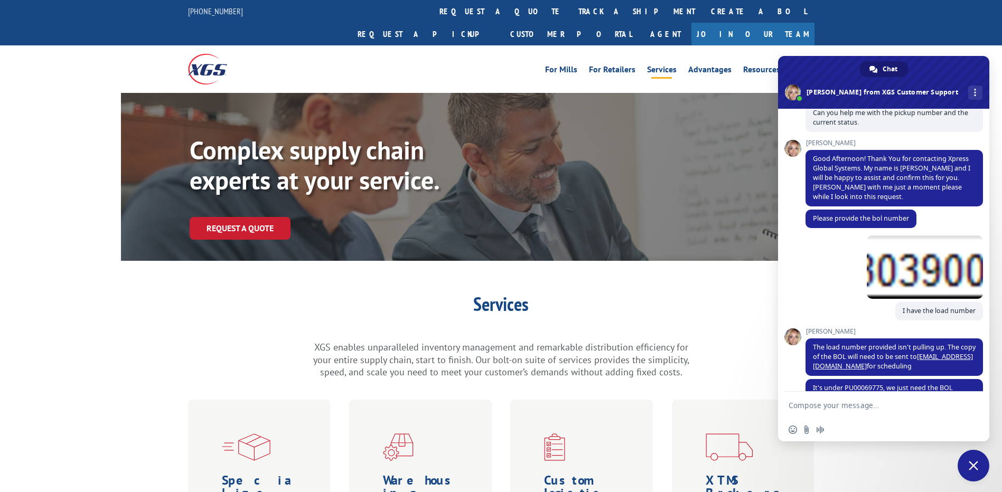
scroll to position [2930, 0]
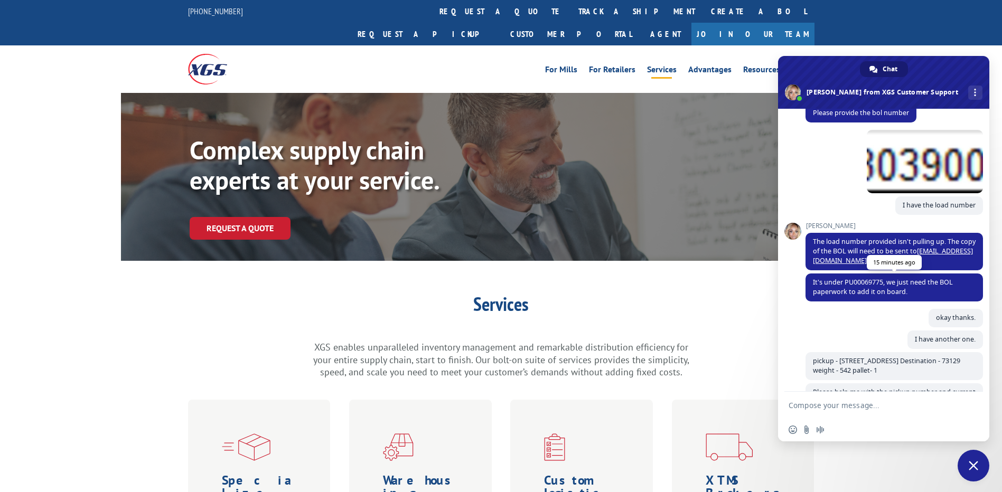
click at [866, 282] on span "It's under PU00069775, we just need the BOL paperwork to add it on board." at bounding box center [883, 287] width 140 height 18
drag, startPoint x: 866, startPoint y: 282, endPoint x: 841, endPoint y: 302, distance: 32.4
click at [841, 302] on div "[PERSON_NAME] It's under PU00069775, we just need the BOL paperwork to add it o…" at bounding box center [895, 291] width 178 height 35
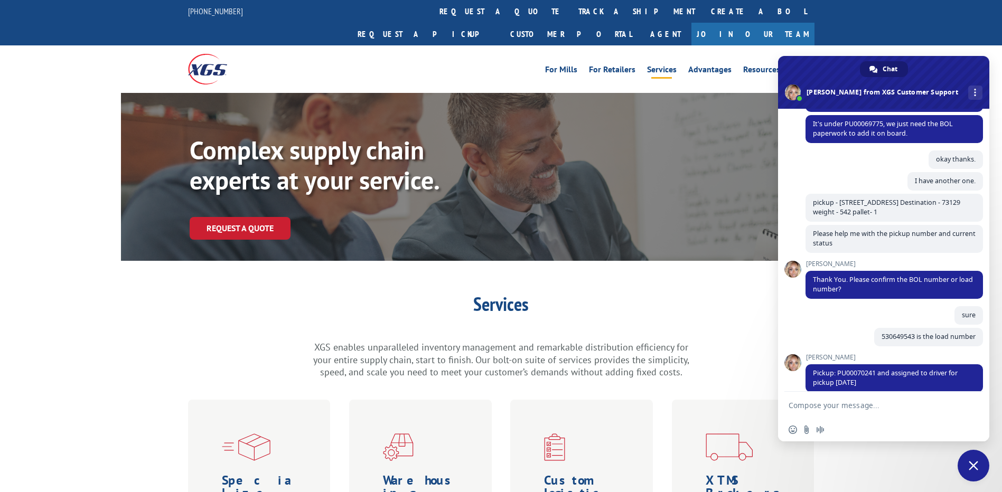
scroll to position [2877, 0]
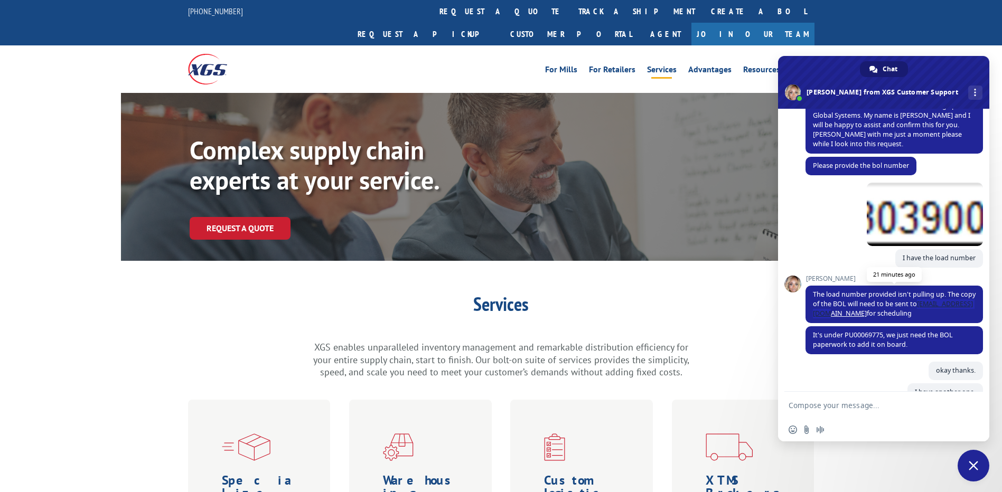
drag, startPoint x: 933, startPoint y: 303, endPoint x: 849, endPoint y: 312, distance: 85.1
click at [849, 312] on span "The load number provided isn't pulling up. The copy of the BOL will need to be …" at bounding box center [894, 304] width 163 height 28
click at [826, 220] on div "26 minutes ago" at bounding box center [895, 216] width 178 height 67
drag, startPoint x: 809, startPoint y: 293, endPoint x: 942, endPoint y: 292, distance: 133.2
click at [942, 292] on span "The load number provided isn't pulling up. The copy of the BOL will need to be …" at bounding box center [895, 305] width 178 height 38
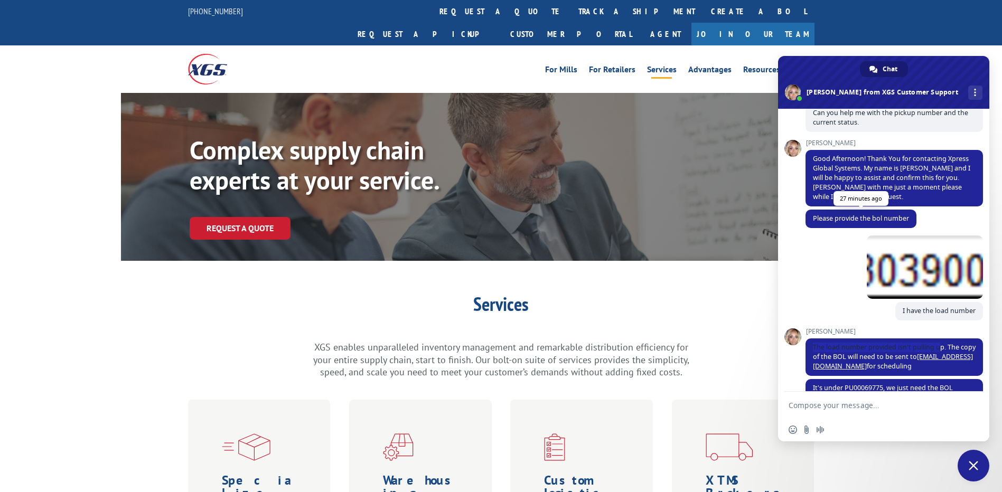
scroll to position [2930, 0]
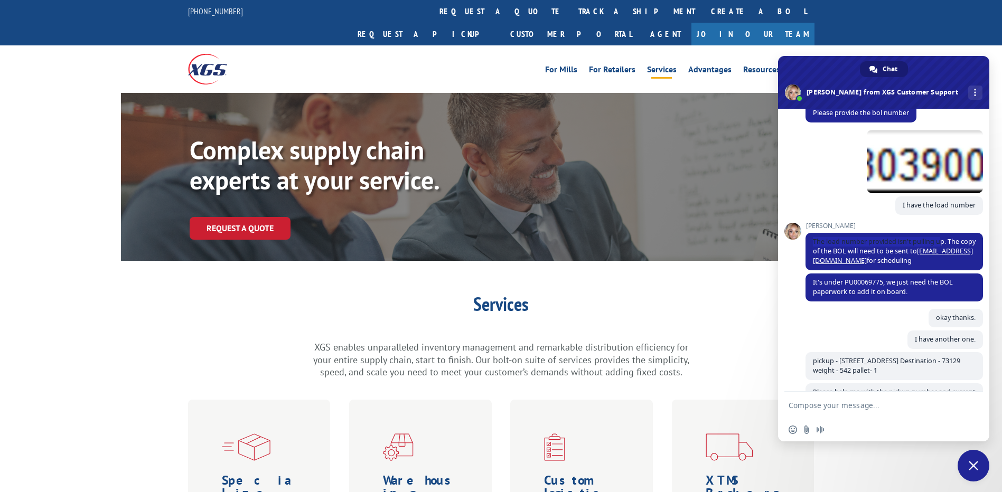
click at [860, 316] on div "okay thanks. 20 minutes ago" at bounding box center [895, 320] width 178 height 22
click at [853, 329] on div "okay thanks. 21 minutes ago" at bounding box center [895, 320] width 178 height 22
